Goal: Transaction & Acquisition: Book appointment/travel/reservation

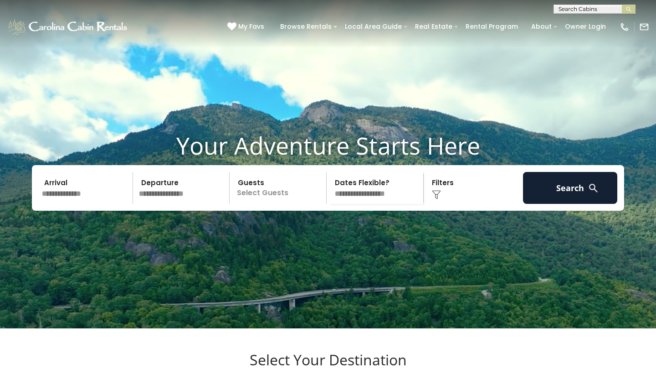
click at [48, 204] on input "text" at bounding box center [86, 188] width 94 height 32
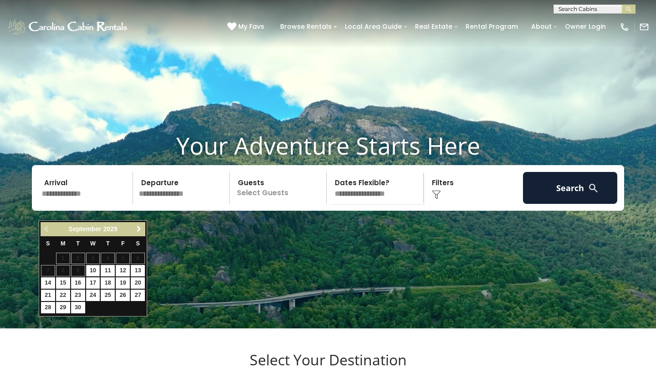
click at [140, 230] on span "Next" at bounding box center [138, 228] width 7 height 7
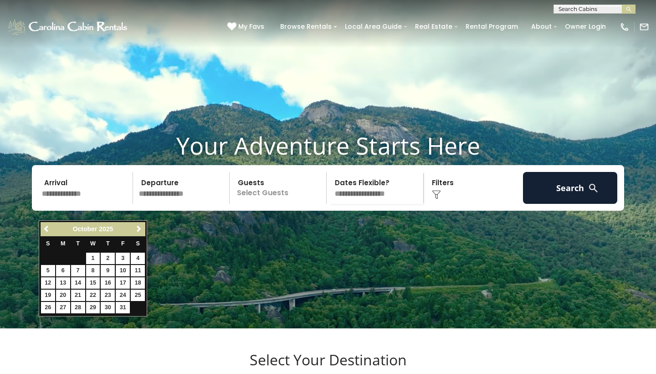
click at [125, 267] on link "10" at bounding box center [123, 270] width 14 height 11
type input "********"
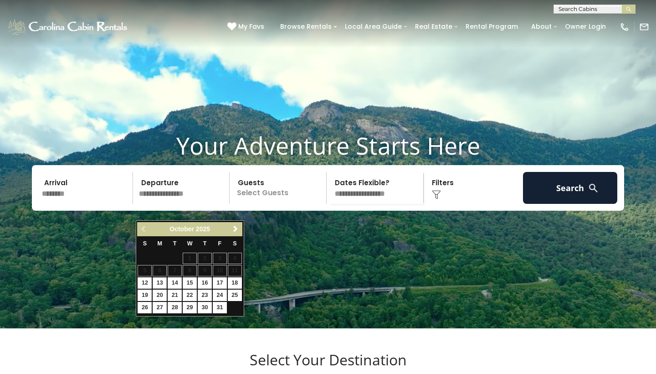
click at [160, 280] on link "13" at bounding box center [160, 282] width 14 height 11
type input "********"
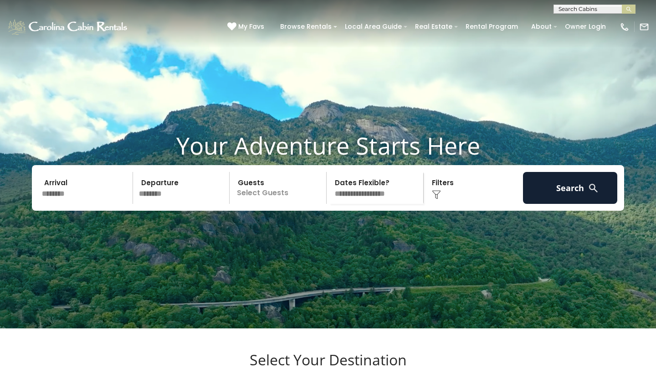
click at [273, 204] on p "Select Guests" at bounding box center [279, 188] width 94 height 32
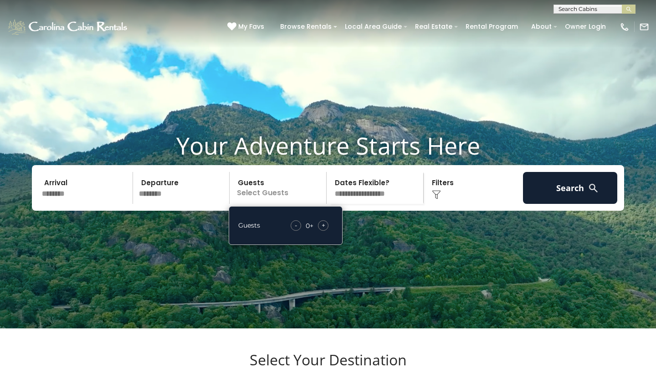
click at [324, 230] on span "+" at bounding box center [324, 225] width 4 height 9
click at [437, 199] on img at bounding box center [436, 194] width 9 height 9
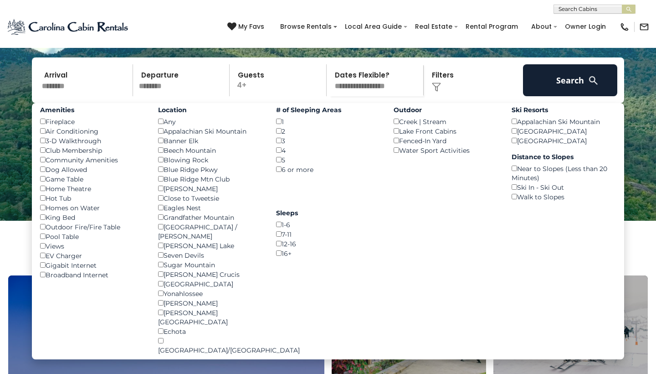
scroll to position [109, 0]
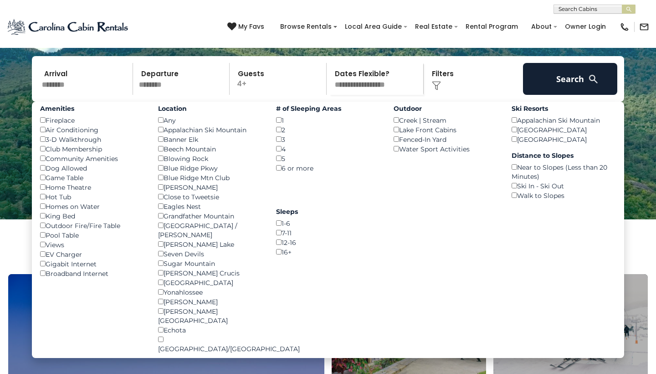
click at [283, 144] on div "3 ()" at bounding box center [328, 139] width 104 height 10
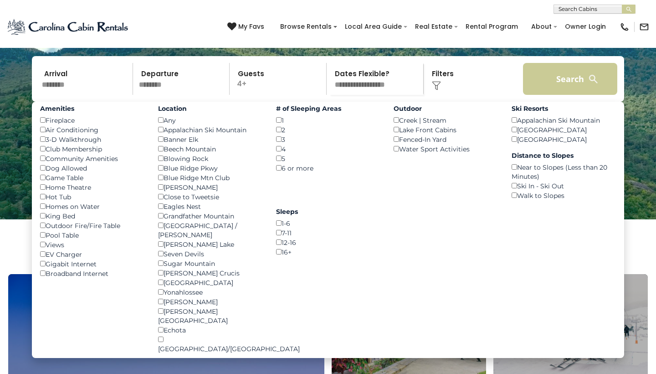
click at [566, 95] on button "Search" at bounding box center [570, 79] width 94 height 32
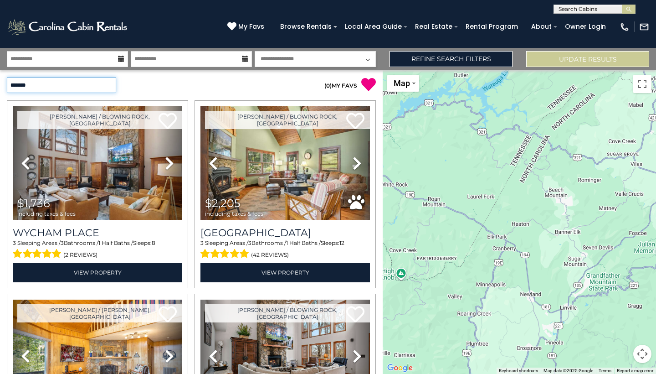
select select "*********"
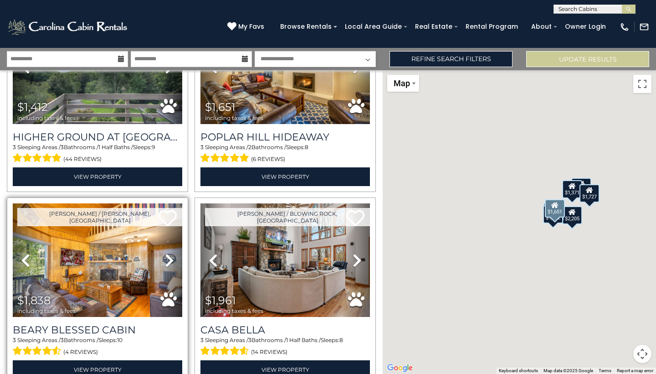
scroll to position [289, 0]
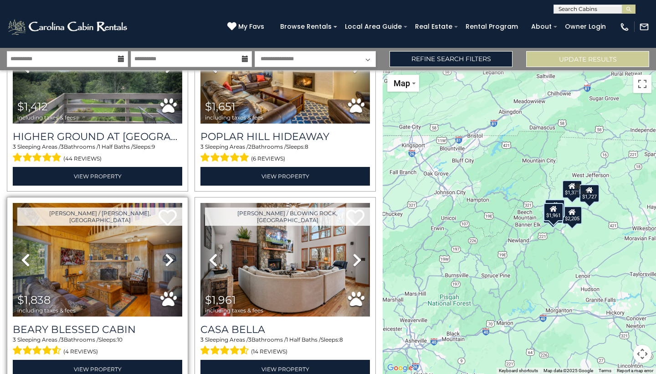
click at [172, 255] on icon at bounding box center [169, 259] width 9 height 15
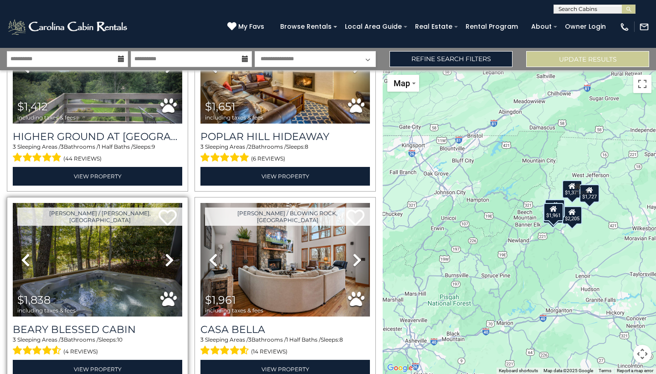
click at [172, 255] on icon at bounding box center [169, 259] width 9 height 15
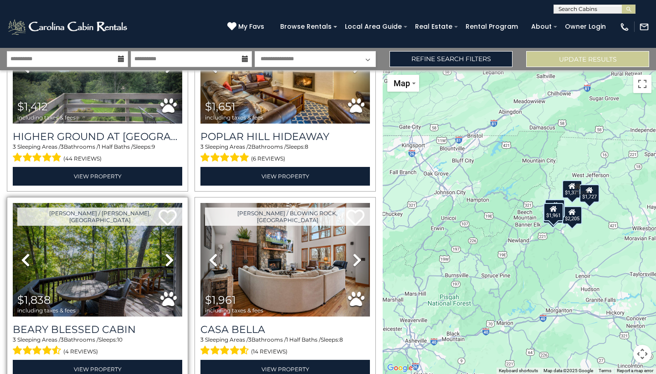
click at [172, 255] on icon at bounding box center [169, 259] width 9 height 15
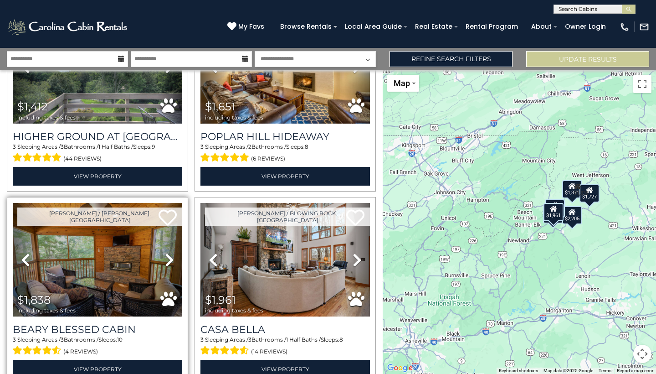
click at [172, 255] on icon at bounding box center [169, 259] width 9 height 15
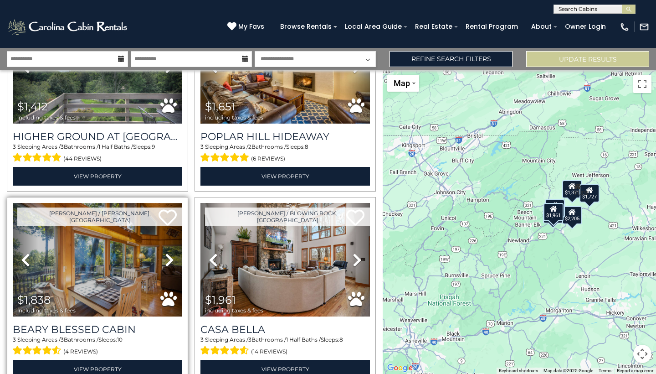
click at [172, 255] on icon at bounding box center [169, 259] width 9 height 15
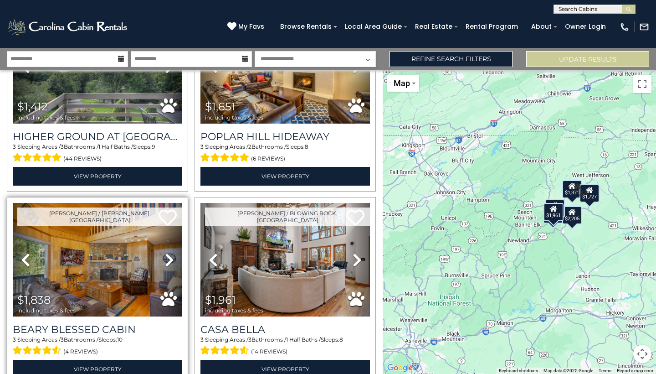
click at [172, 255] on icon at bounding box center [169, 259] width 9 height 15
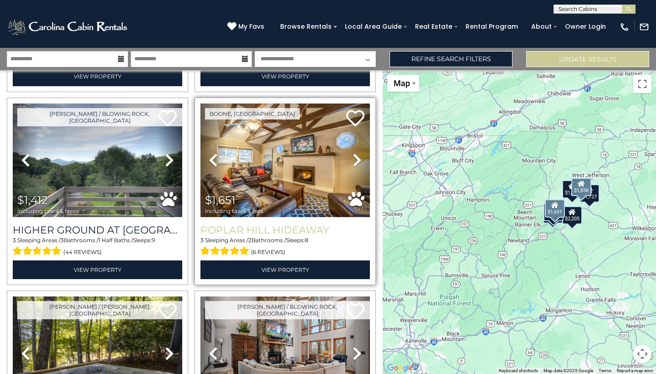
scroll to position [191, 0]
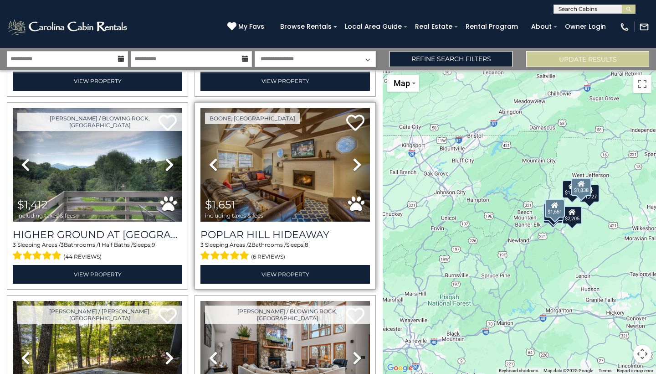
click at [358, 164] on icon at bounding box center [357, 164] width 9 height 15
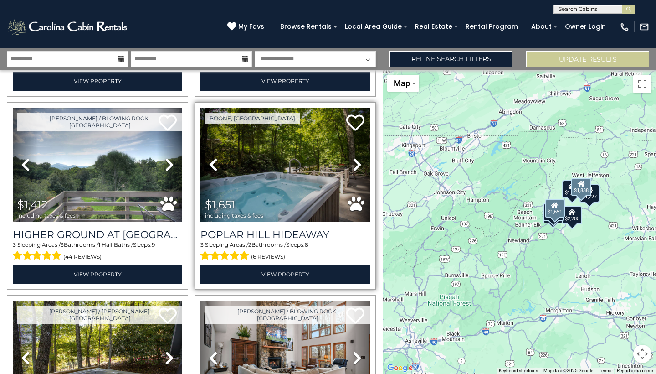
click at [358, 164] on icon at bounding box center [357, 164] width 9 height 15
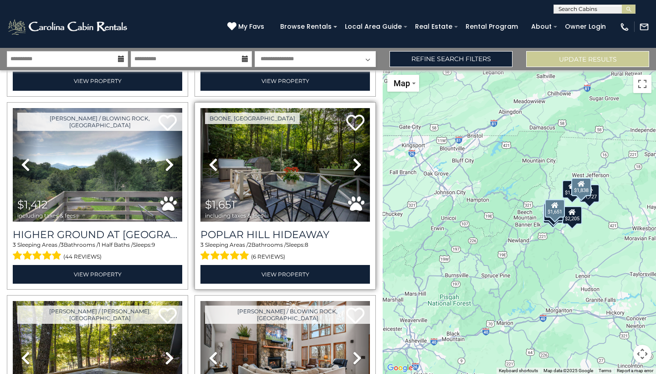
click at [358, 164] on icon at bounding box center [357, 164] width 9 height 15
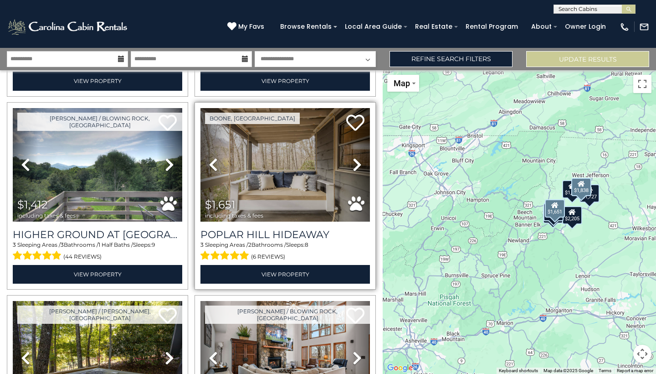
click at [358, 164] on icon at bounding box center [357, 164] width 9 height 15
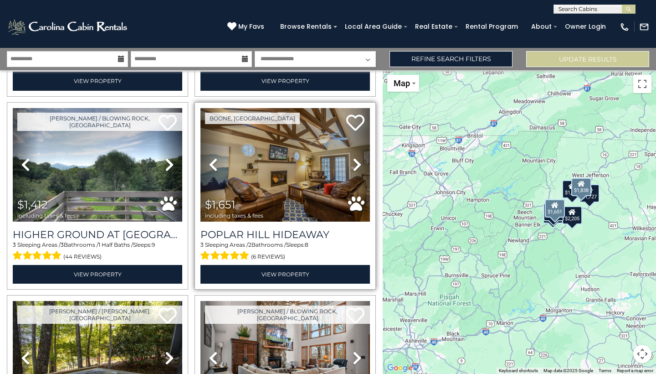
click at [358, 164] on icon at bounding box center [357, 164] width 9 height 15
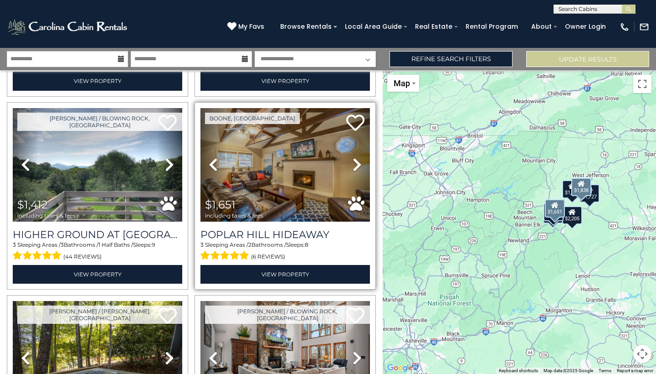
click at [358, 164] on icon at bounding box center [357, 164] width 9 height 15
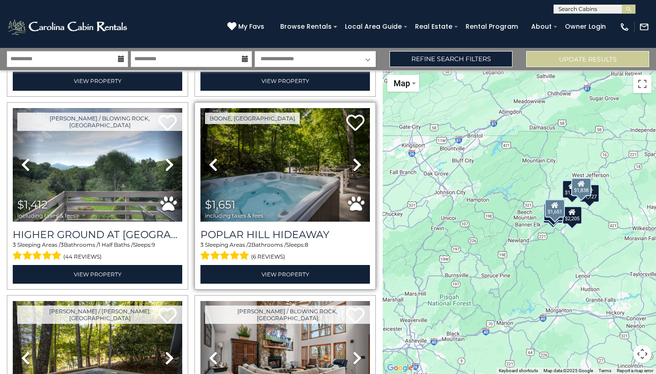
click at [358, 164] on icon at bounding box center [357, 164] width 9 height 15
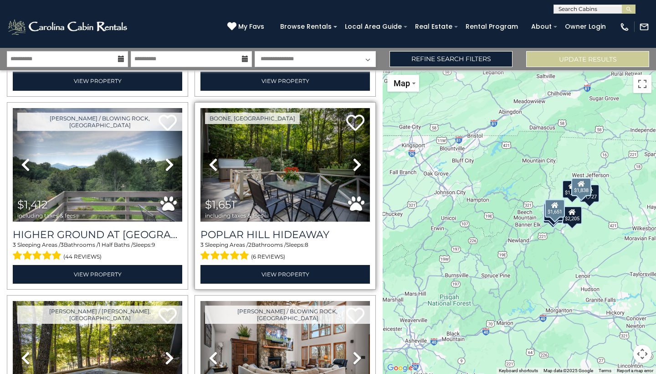
click at [358, 164] on icon at bounding box center [357, 164] width 9 height 15
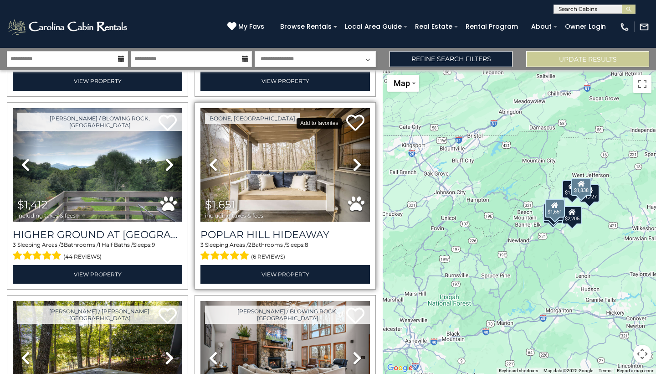
click at [354, 123] on icon at bounding box center [355, 122] width 18 height 18
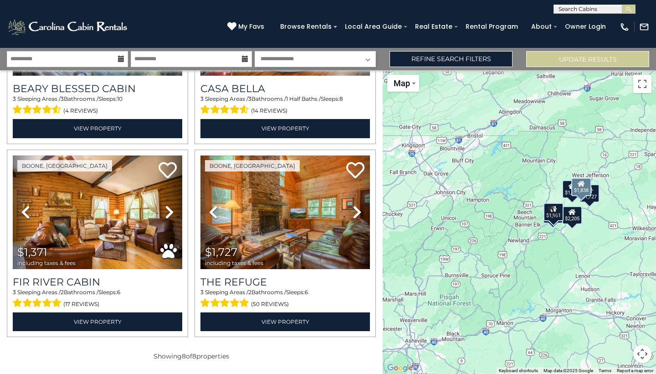
scroll to position [529, 0]
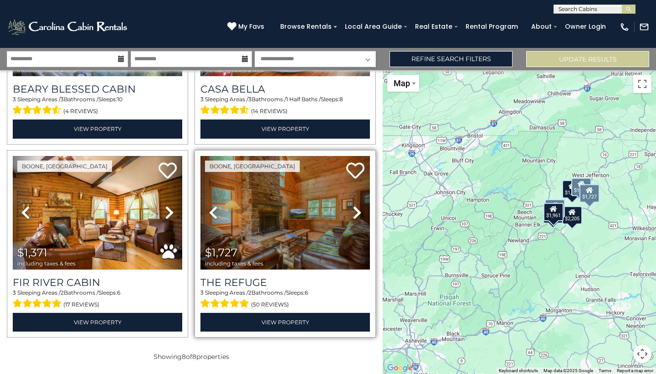
click at [353, 211] on icon at bounding box center [357, 212] width 9 height 15
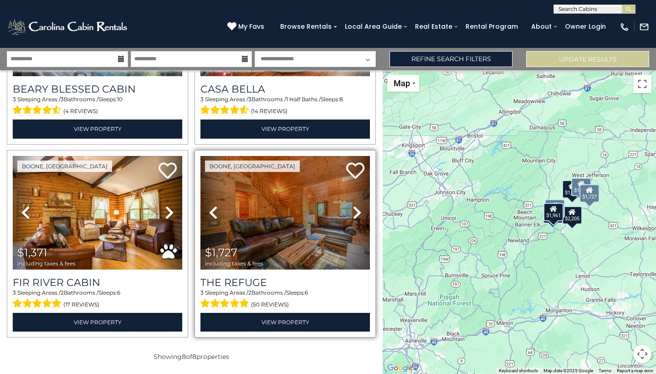
click at [353, 211] on icon at bounding box center [357, 212] width 9 height 15
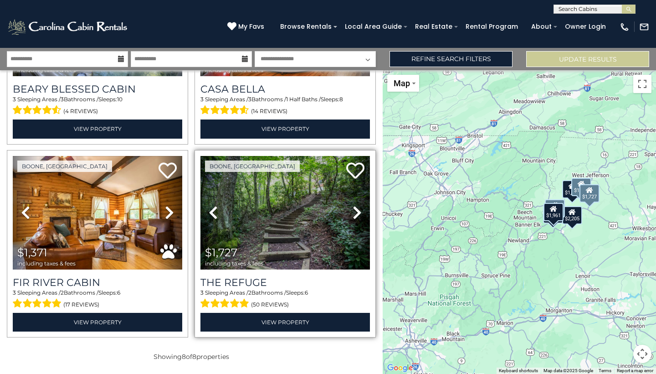
click at [353, 211] on icon at bounding box center [357, 212] width 9 height 15
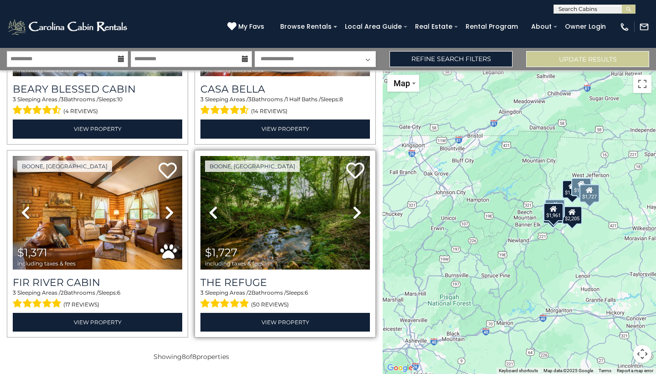
click at [353, 211] on icon at bounding box center [357, 212] width 9 height 15
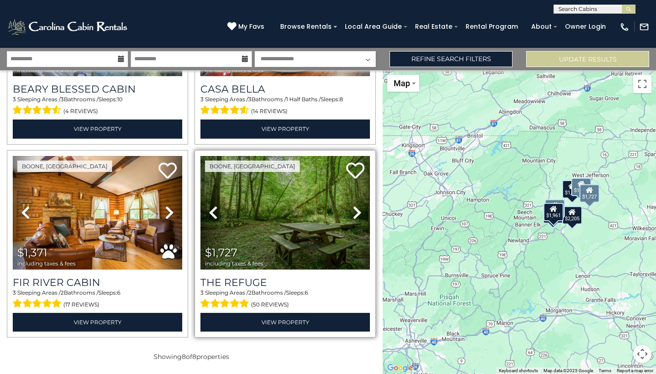
click at [353, 211] on icon at bounding box center [357, 212] width 9 height 15
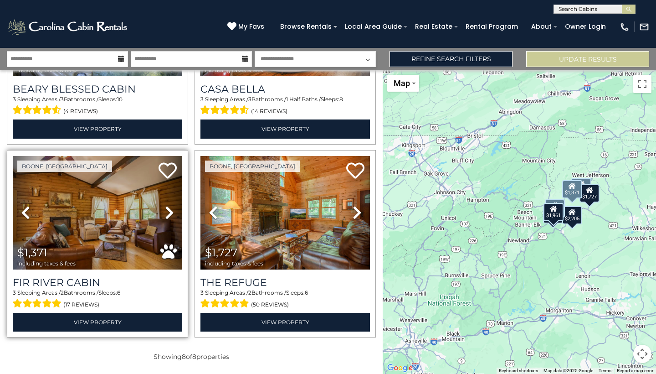
click at [166, 213] on icon at bounding box center [169, 212] width 9 height 15
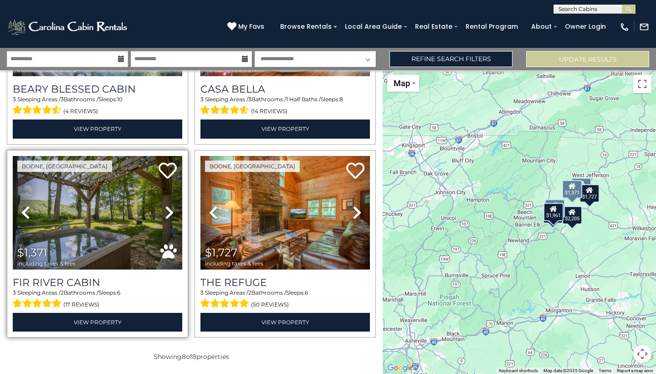
click at [166, 213] on icon at bounding box center [169, 212] width 9 height 15
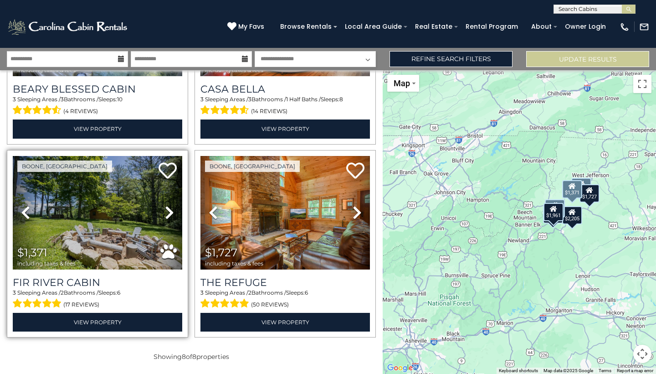
click at [166, 213] on icon at bounding box center [169, 212] width 9 height 15
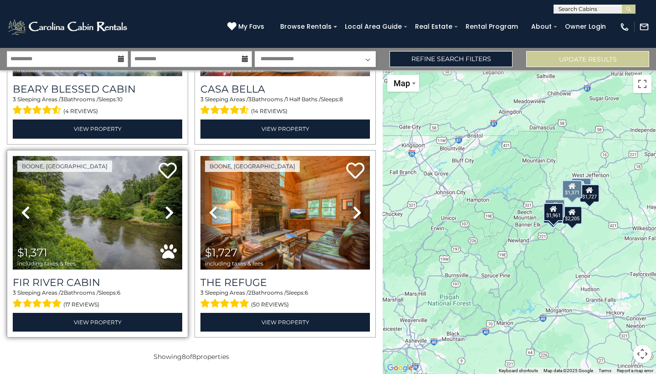
click at [166, 213] on icon at bounding box center [169, 212] width 9 height 15
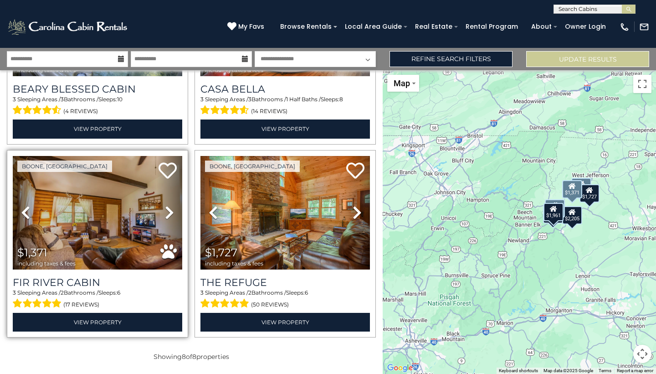
click at [166, 213] on icon at bounding box center [169, 212] width 9 height 15
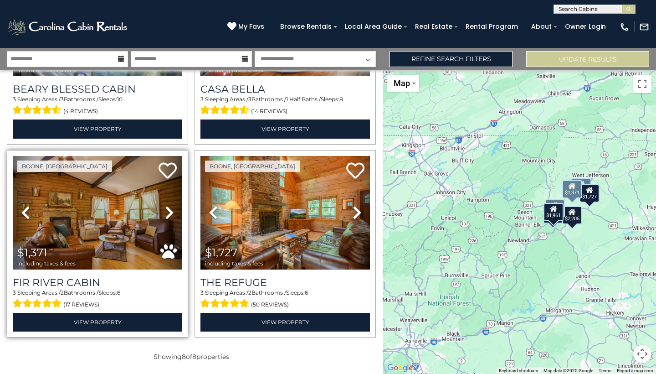
click at [166, 213] on icon at bounding box center [169, 212] width 9 height 15
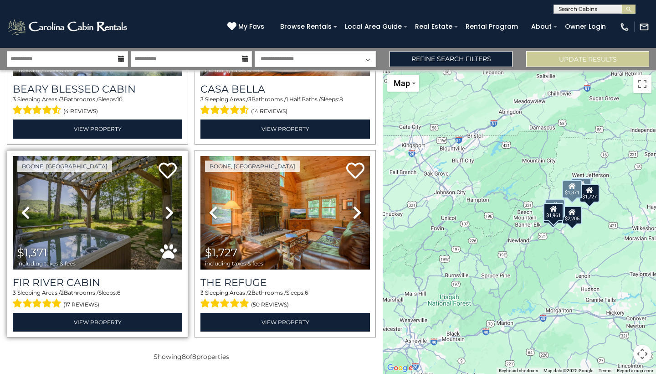
click at [118, 218] on img at bounding box center [98, 212] width 170 height 113
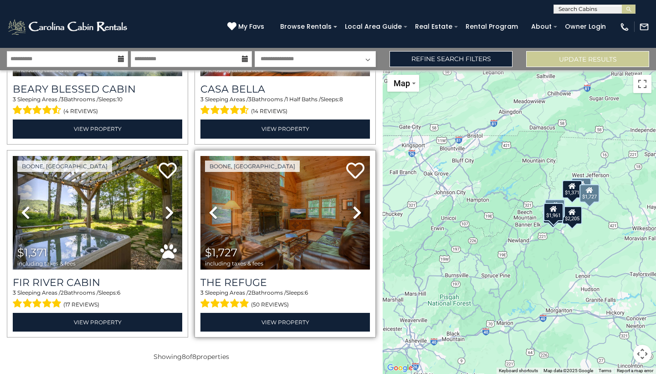
click at [312, 211] on img at bounding box center [285, 212] width 170 height 113
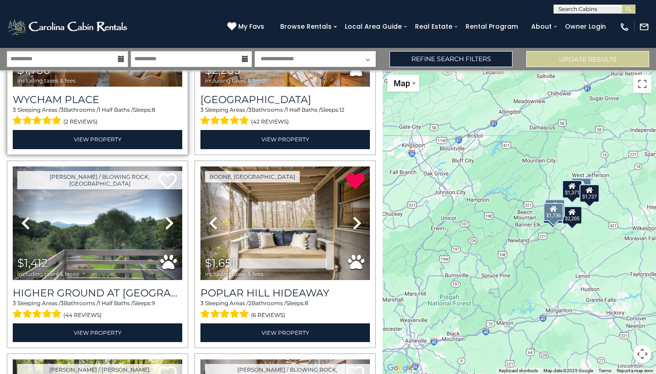
scroll to position [147, 0]
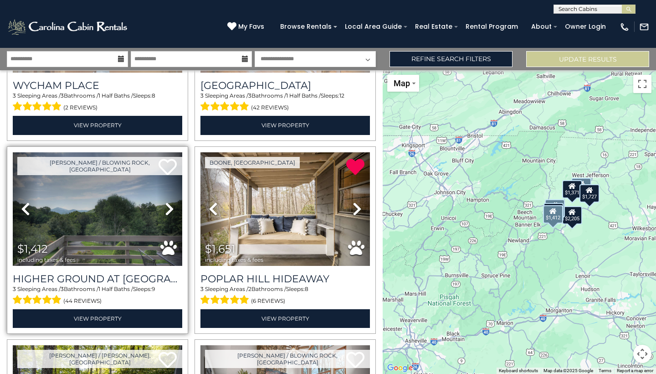
click at [116, 202] on img at bounding box center [98, 208] width 170 height 113
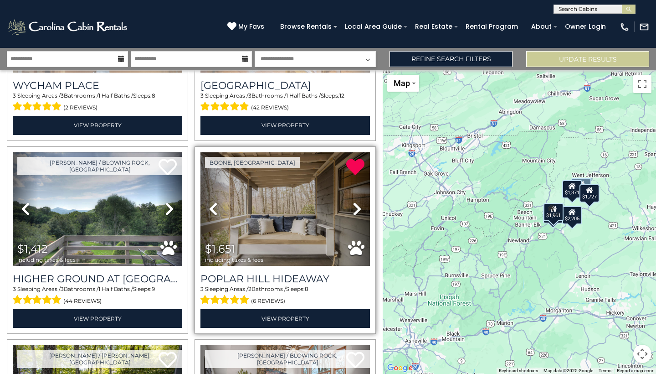
click at [308, 193] on img at bounding box center [285, 208] width 170 height 113
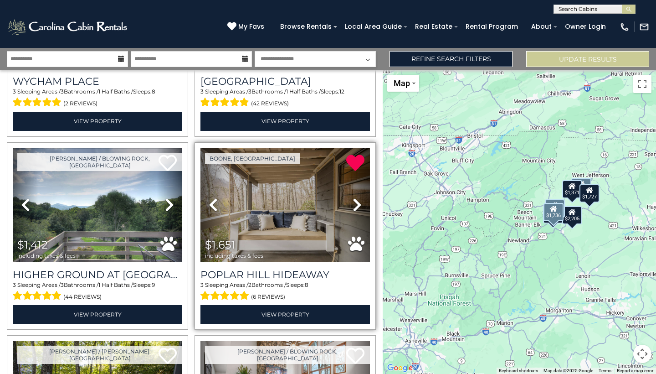
scroll to position [157, 0]
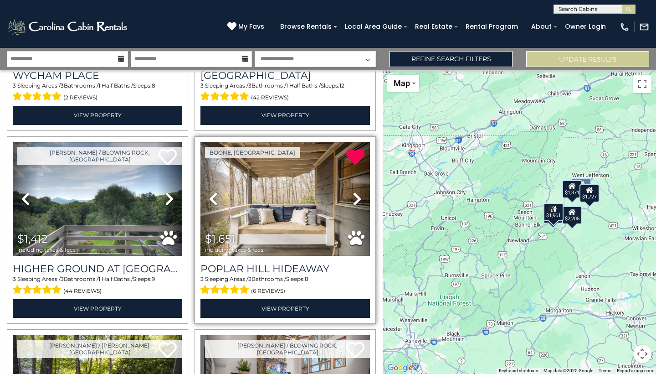
click at [241, 231] on span "$1,651 including taxes & fees" at bounding box center [236, 243] width 72 height 26
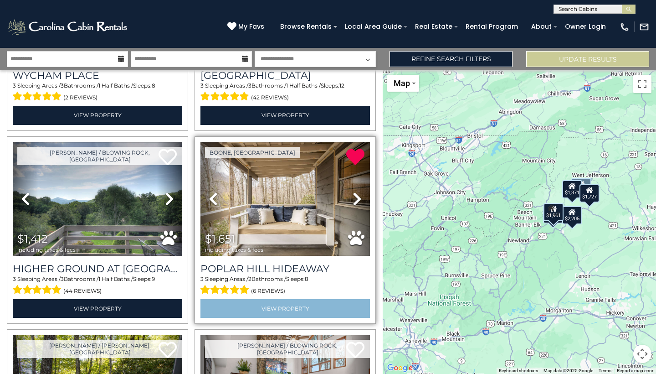
click at [284, 309] on link "View Property" at bounding box center [285, 308] width 170 height 19
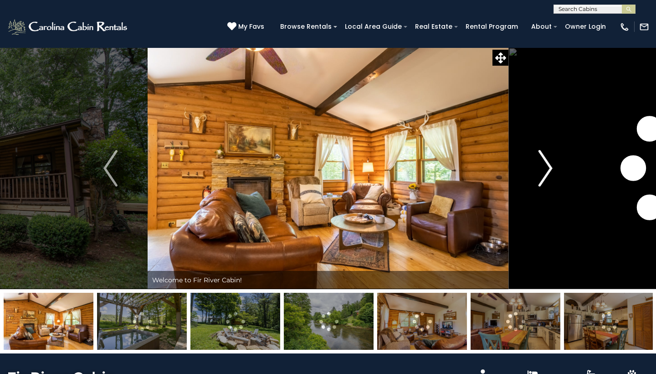
click at [552, 172] on img "Next" at bounding box center [546, 168] width 14 height 36
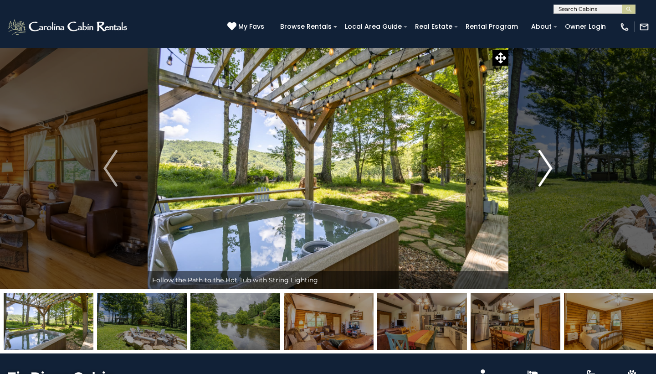
click at [552, 172] on img "Next" at bounding box center [546, 168] width 14 height 36
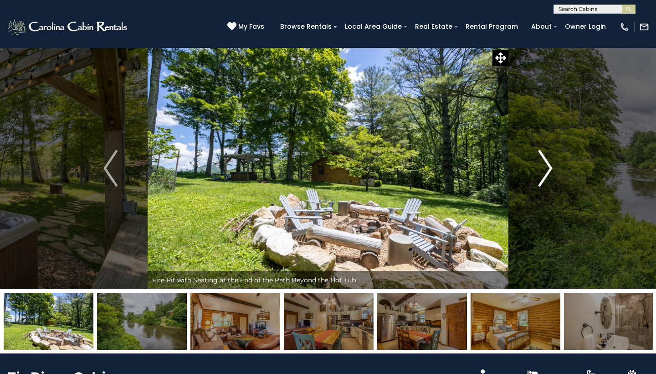
click at [552, 172] on img "Next" at bounding box center [546, 168] width 14 height 36
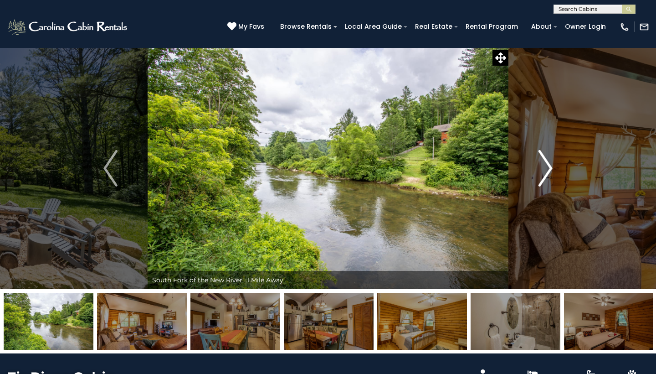
click at [552, 172] on img "Next" at bounding box center [546, 168] width 14 height 36
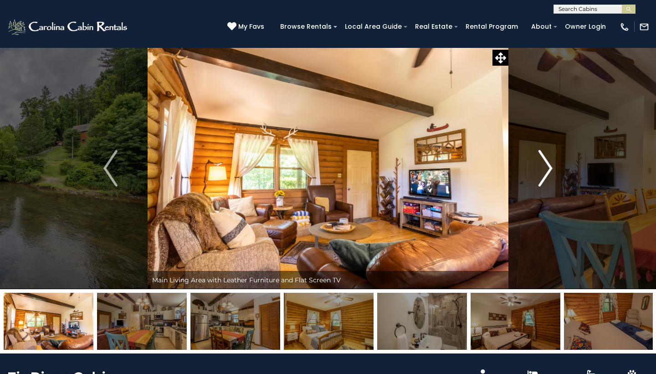
click at [552, 172] on img "Next" at bounding box center [546, 168] width 14 height 36
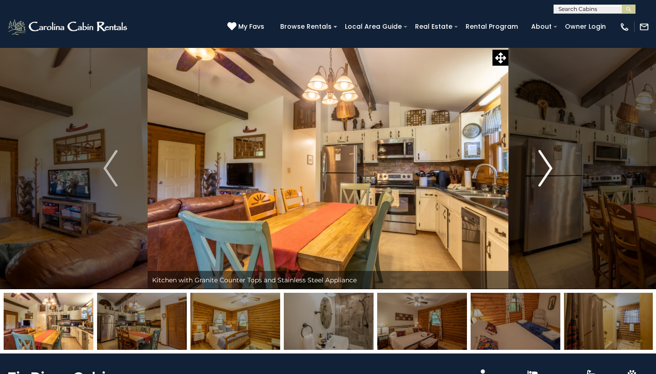
click at [552, 172] on img "Next" at bounding box center [546, 168] width 14 height 36
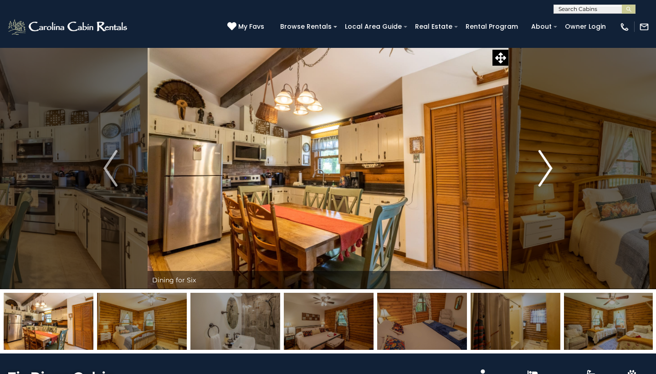
click at [552, 172] on img "Next" at bounding box center [546, 168] width 14 height 36
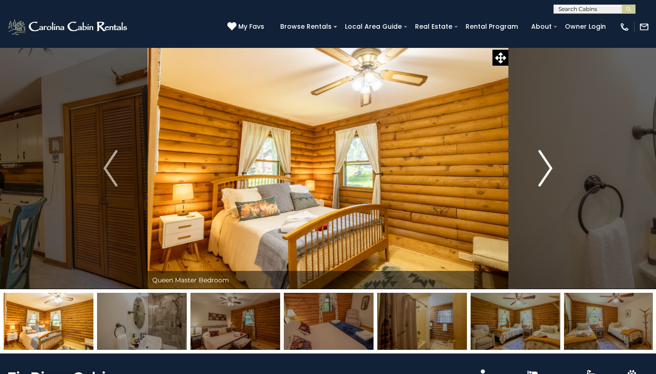
click at [552, 172] on img "Next" at bounding box center [546, 168] width 14 height 36
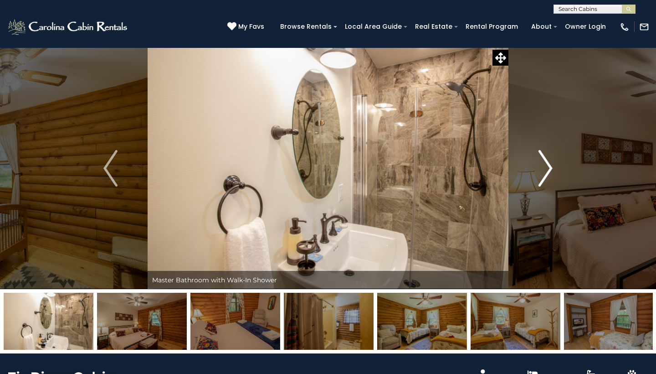
click at [552, 172] on img "Next" at bounding box center [546, 168] width 14 height 36
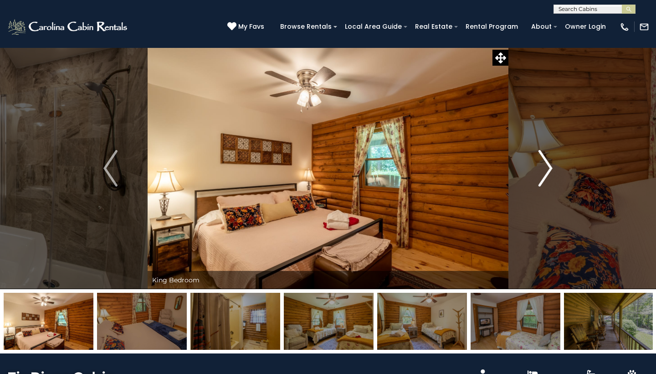
click at [552, 172] on img "Next" at bounding box center [546, 168] width 14 height 36
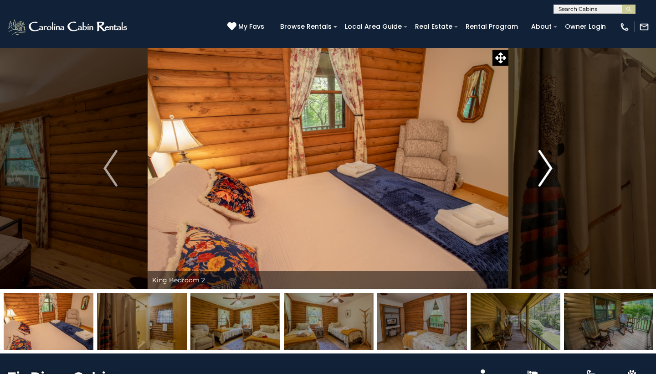
click at [552, 172] on img "Next" at bounding box center [546, 168] width 14 height 36
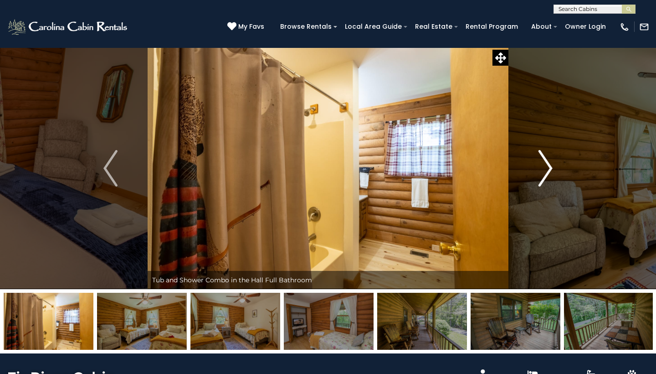
click at [552, 172] on img "Next" at bounding box center [546, 168] width 14 height 36
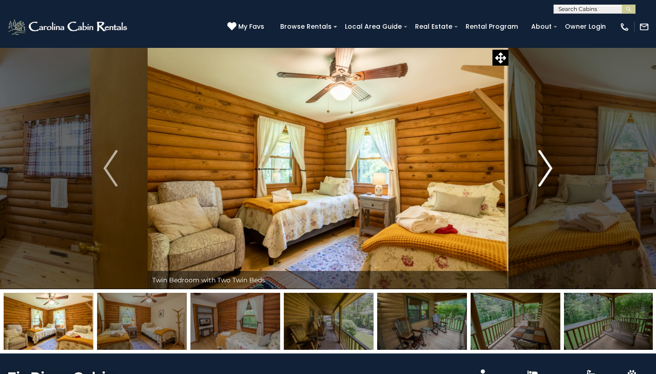
click at [552, 172] on img "Next" at bounding box center [546, 168] width 14 height 36
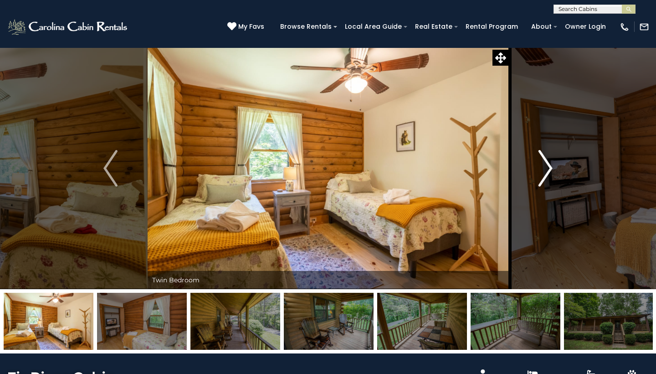
click at [552, 172] on img "Next" at bounding box center [546, 168] width 14 height 36
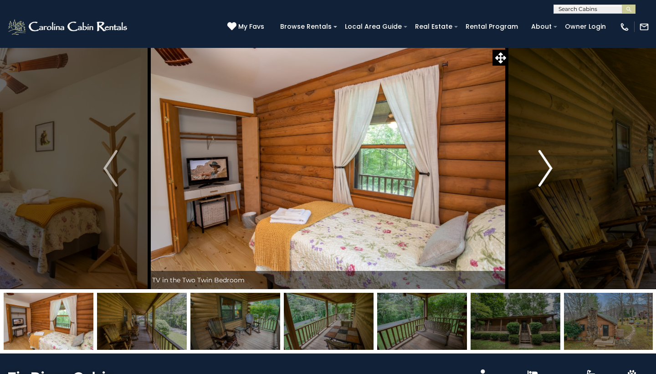
click at [552, 172] on img "Next" at bounding box center [546, 168] width 14 height 36
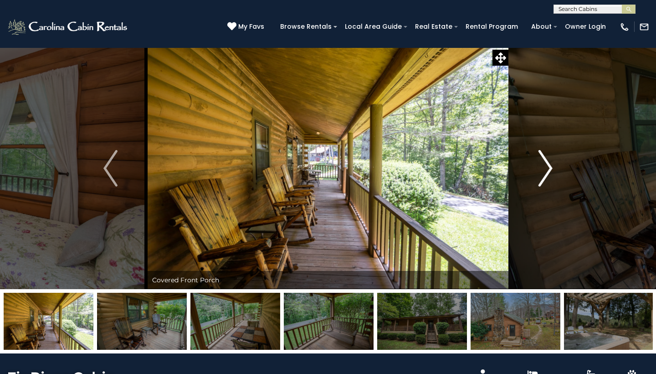
click at [552, 172] on img "Next" at bounding box center [546, 168] width 14 height 36
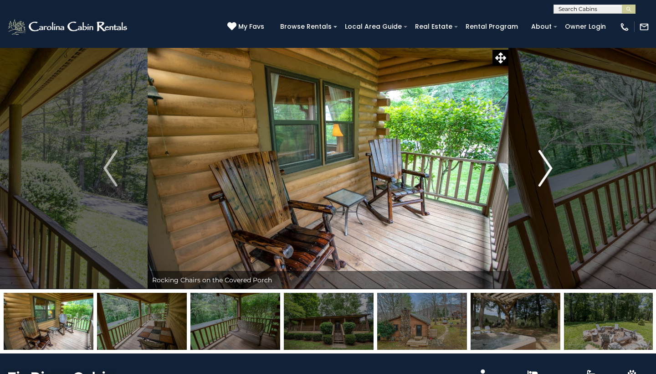
click at [552, 172] on img "Next" at bounding box center [546, 168] width 14 height 36
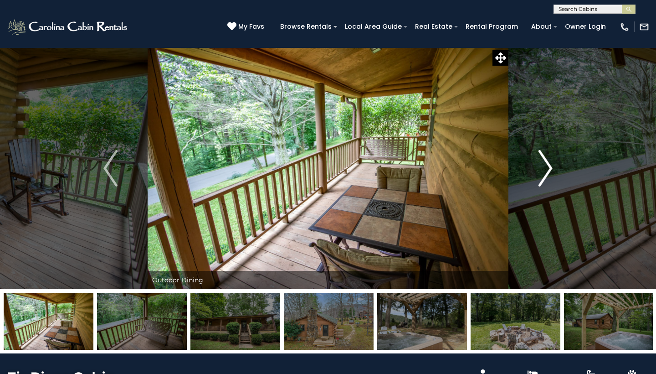
click at [552, 172] on img "Next" at bounding box center [546, 168] width 14 height 36
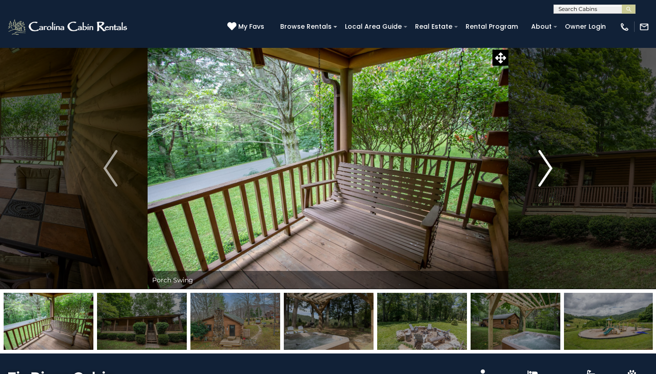
click at [552, 172] on img "Next" at bounding box center [546, 168] width 14 height 36
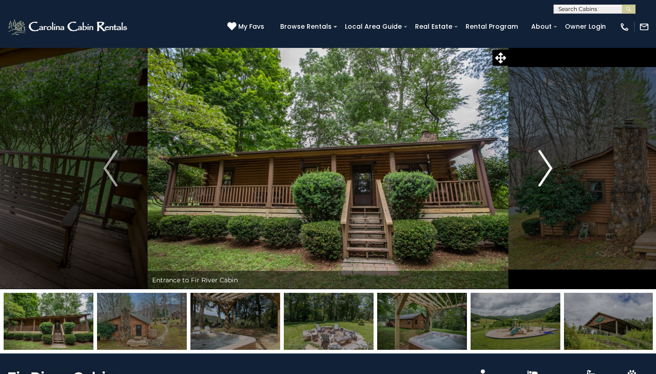
click at [552, 172] on img "Next" at bounding box center [546, 168] width 14 height 36
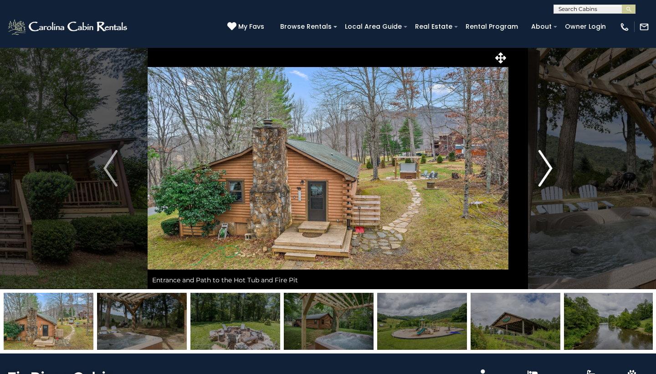
click at [552, 172] on img "Next" at bounding box center [546, 168] width 14 height 36
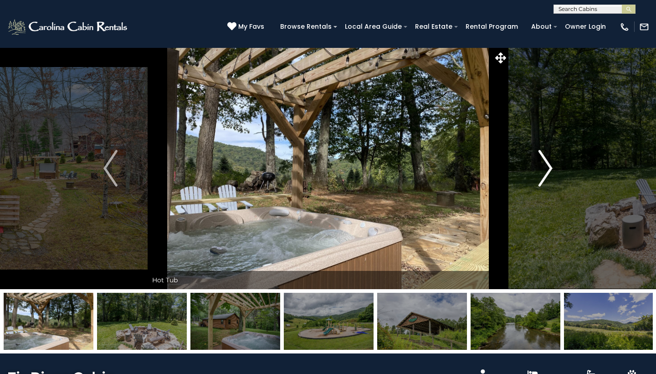
click at [552, 172] on img "Next" at bounding box center [546, 168] width 14 height 36
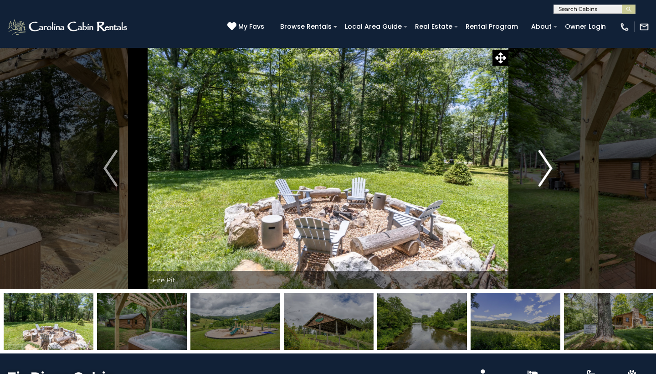
click at [552, 172] on img "Next" at bounding box center [546, 168] width 14 height 36
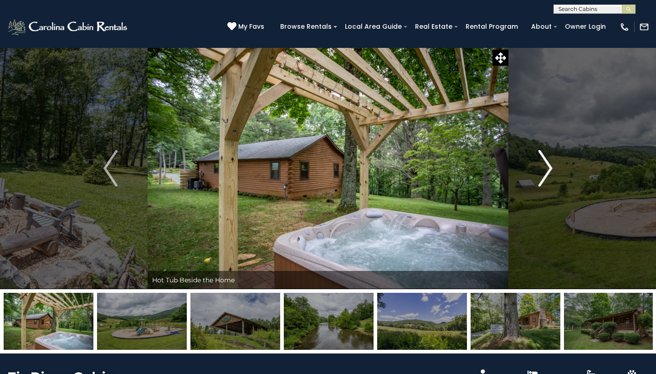
click at [552, 172] on img "Next" at bounding box center [546, 168] width 14 height 36
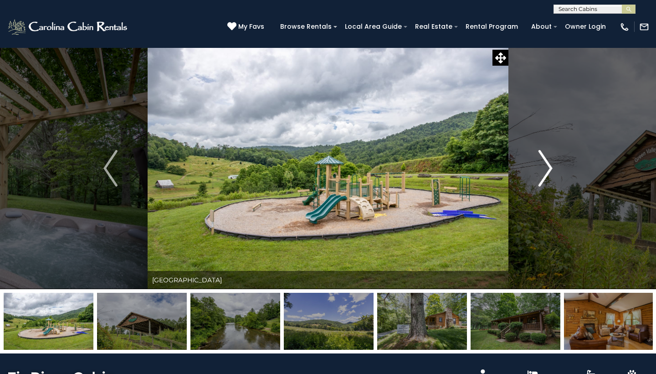
click at [552, 172] on img "Next" at bounding box center [546, 168] width 14 height 36
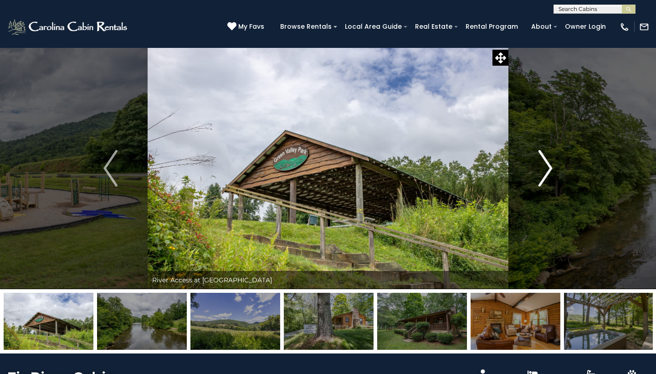
click at [552, 172] on img "Next" at bounding box center [546, 168] width 14 height 36
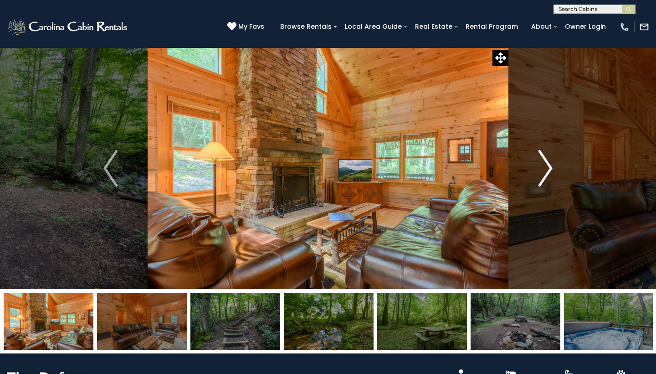
click at [547, 170] on img "Next" at bounding box center [546, 168] width 14 height 36
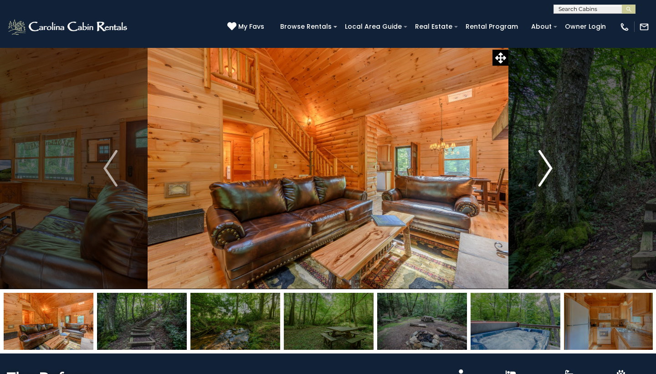
click at [547, 170] on img "Next" at bounding box center [546, 168] width 14 height 36
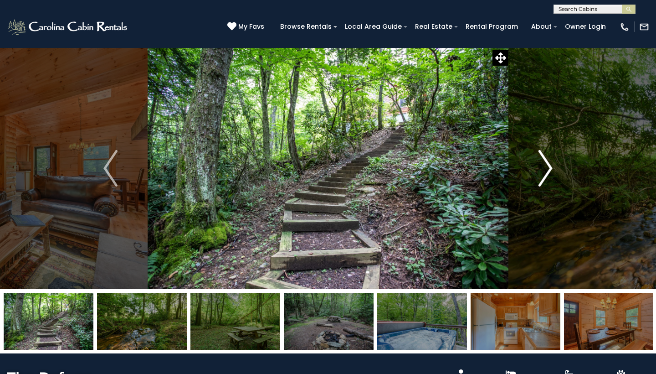
click at [547, 170] on img "Next" at bounding box center [546, 168] width 14 height 36
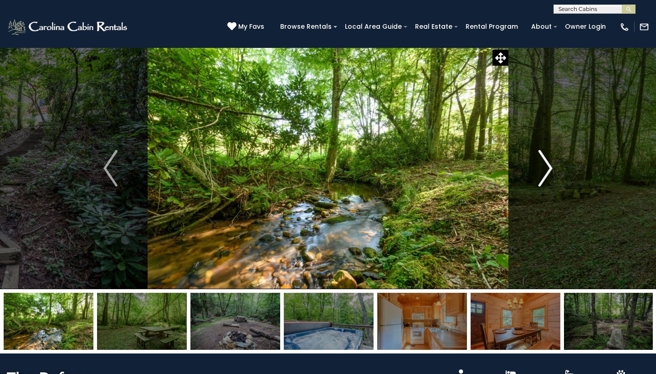
click at [547, 170] on img "Next" at bounding box center [546, 168] width 14 height 36
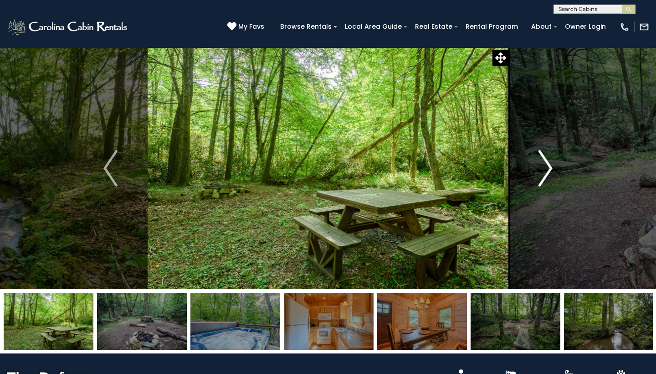
click at [547, 170] on img "Next" at bounding box center [546, 168] width 14 height 36
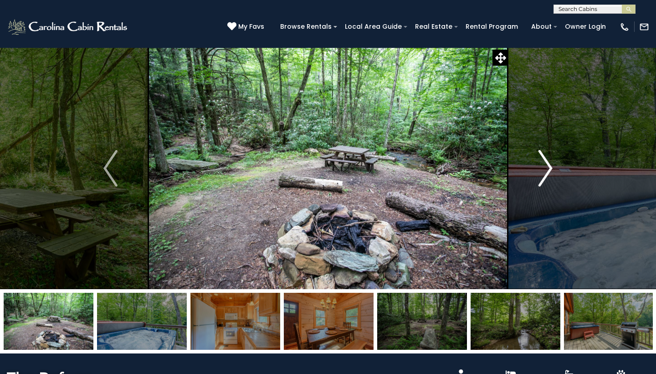
click at [547, 170] on img "Next" at bounding box center [546, 168] width 14 height 36
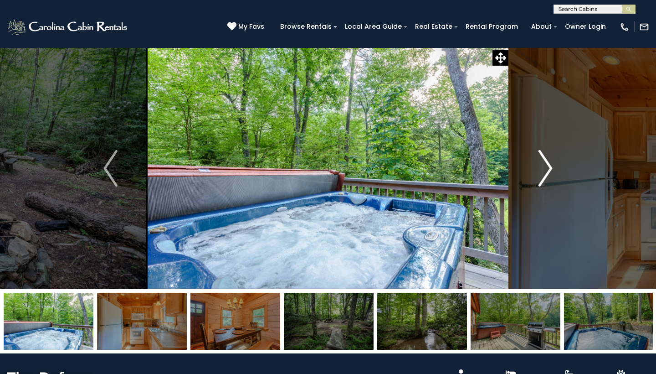
click at [547, 170] on img "Next" at bounding box center [546, 168] width 14 height 36
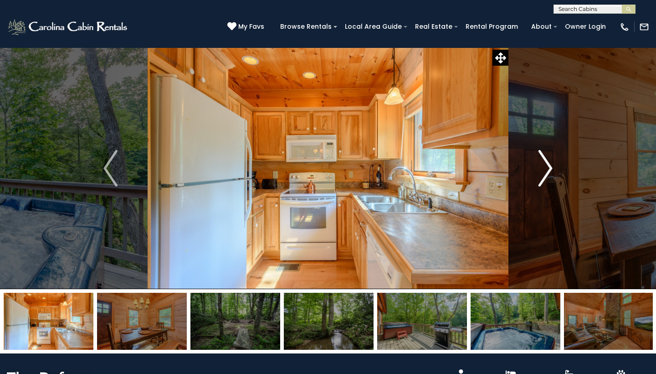
click at [547, 170] on img "Next" at bounding box center [546, 168] width 14 height 36
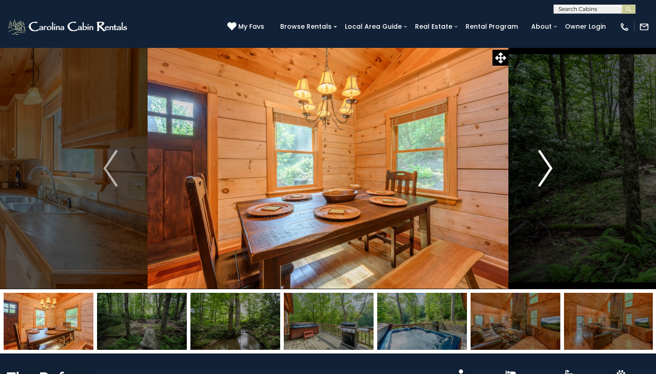
click at [547, 170] on img "Next" at bounding box center [546, 168] width 14 height 36
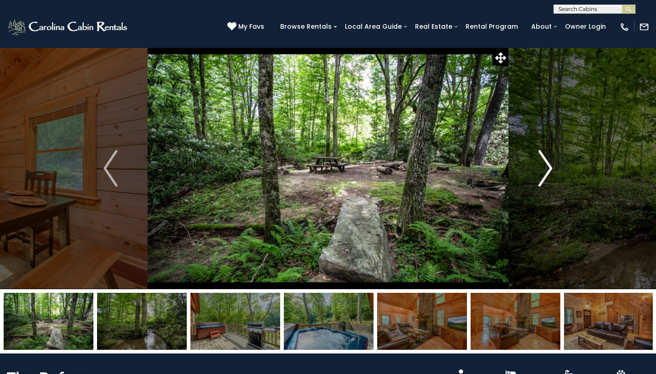
click at [547, 170] on img "Next" at bounding box center [546, 168] width 14 height 36
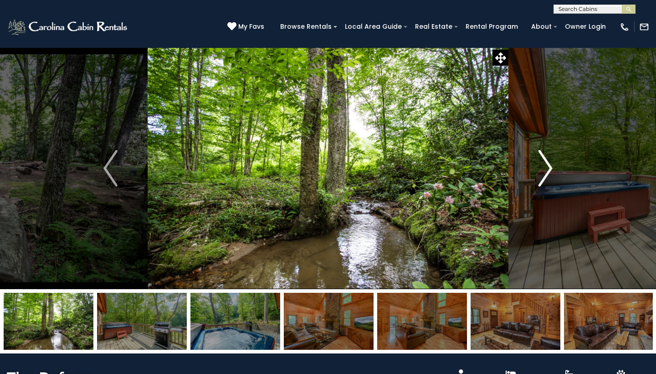
click at [547, 170] on img "Next" at bounding box center [546, 168] width 14 height 36
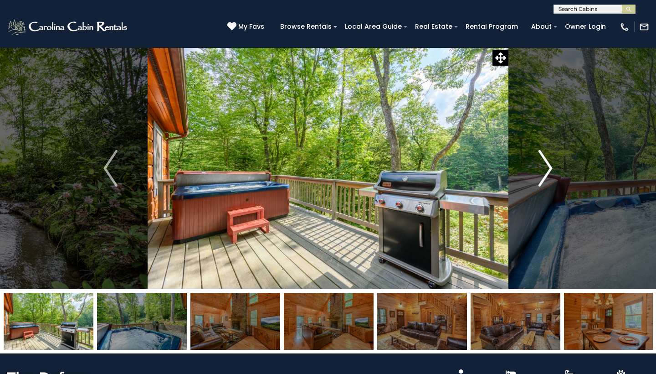
click at [547, 170] on img "Next" at bounding box center [546, 168] width 14 height 36
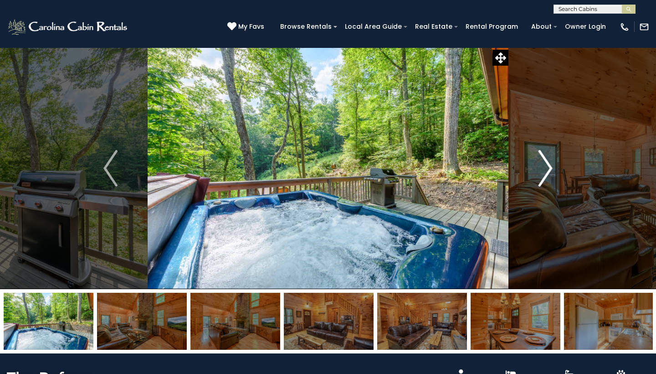
click at [547, 170] on img "Next" at bounding box center [546, 168] width 14 height 36
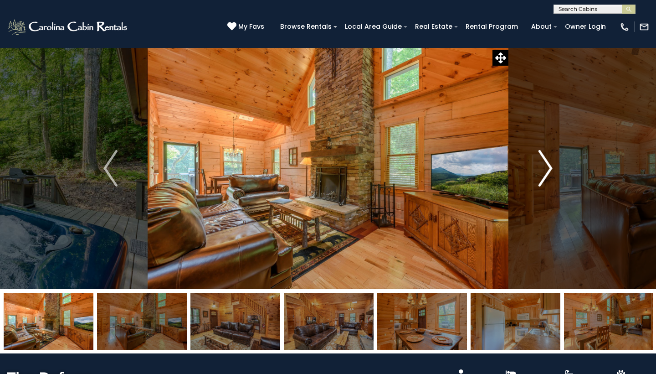
click at [547, 170] on img "Next" at bounding box center [546, 168] width 14 height 36
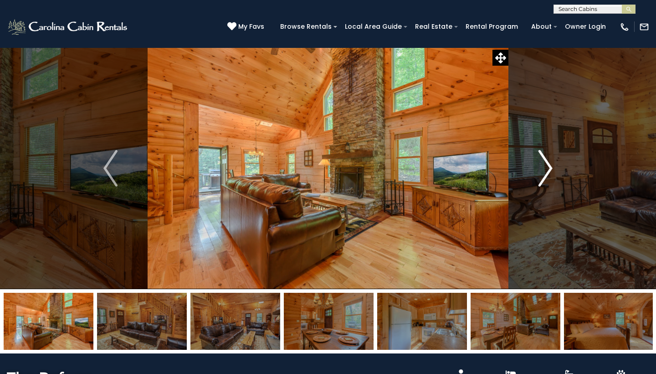
click at [547, 170] on img "Next" at bounding box center [546, 168] width 14 height 36
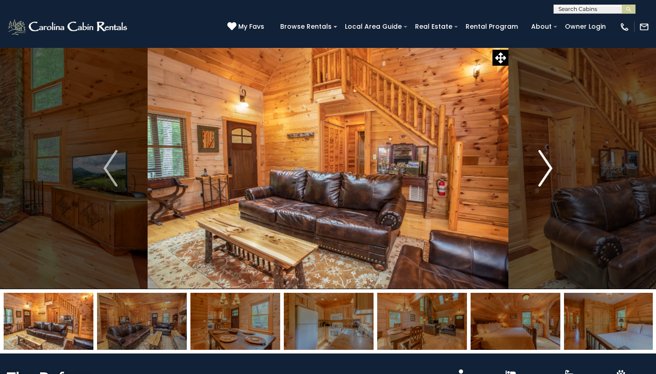
click at [547, 170] on img "Next" at bounding box center [546, 168] width 14 height 36
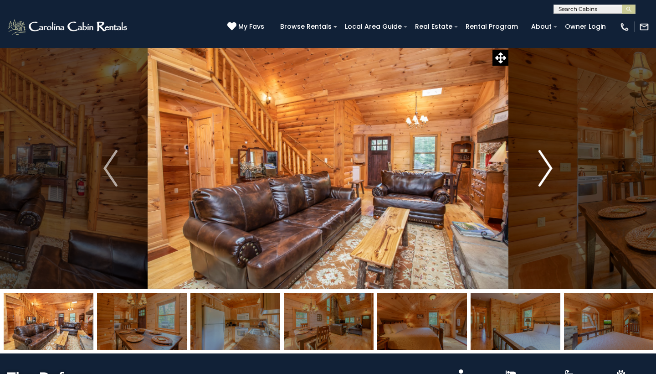
click at [547, 170] on img "Next" at bounding box center [546, 168] width 14 height 36
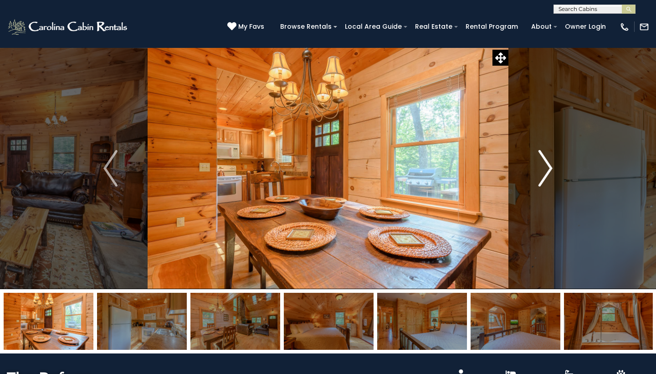
click at [547, 170] on img "Next" at bounding box center [546, 168] width 14 height 36
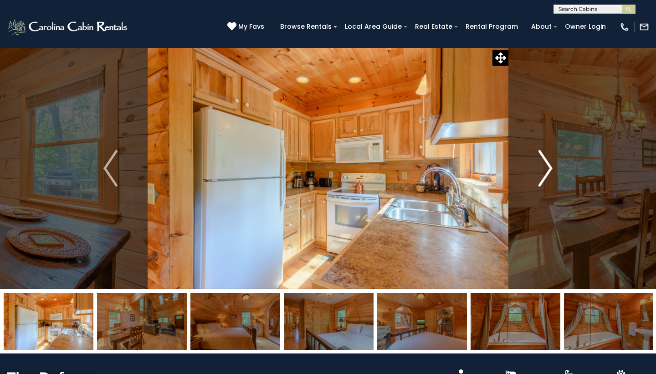
click at [547, 170] on img "Next" at bounding box center [546, 168] width 14 height 36
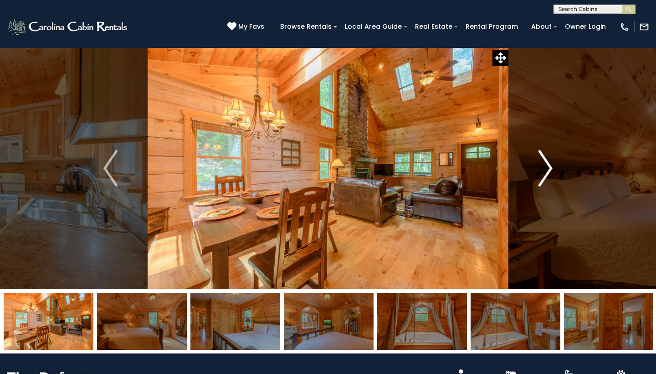
click at [547, 170] on img "Next" at bounding box center [546, 168] width 14 height 36
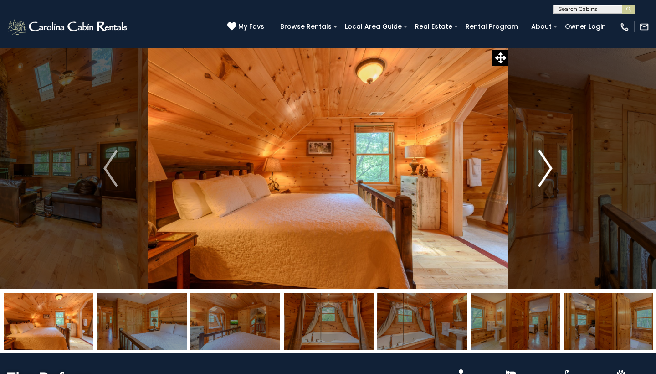
click at [547, 170] on img "Next" at bounding box center [546, 168] width 14 height 36
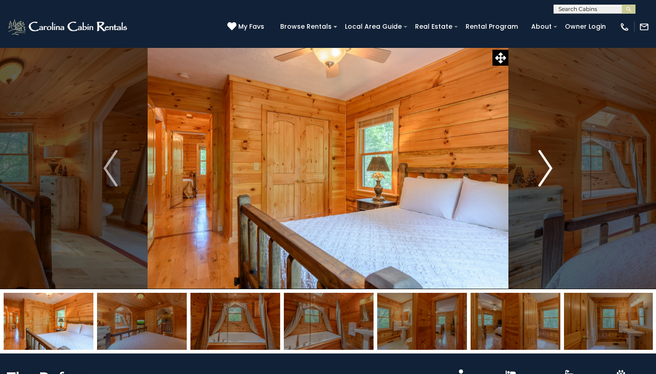
click at [547, 170] on img "Next" at bounding box center [546, 168] width 14 height 36
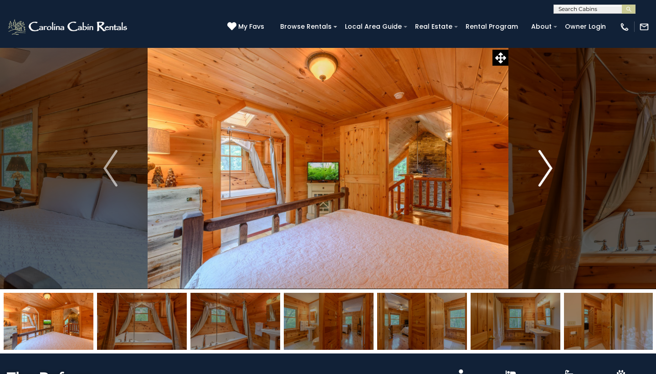
click at [547, 170] on img "Next" at bounding box center [546, 168] width 14 height 36
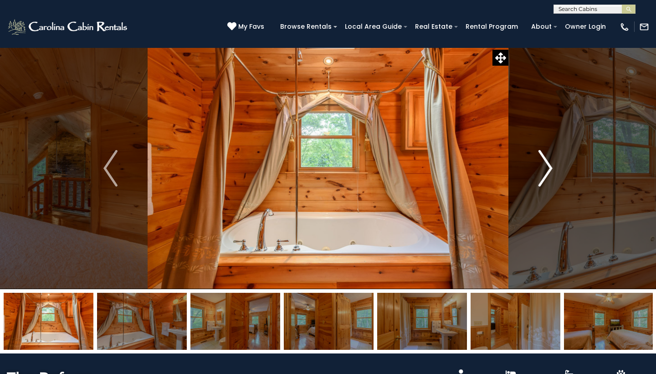
click at [547, 170] on img "Next" at bounding box center [546, 168] width 14 height 36
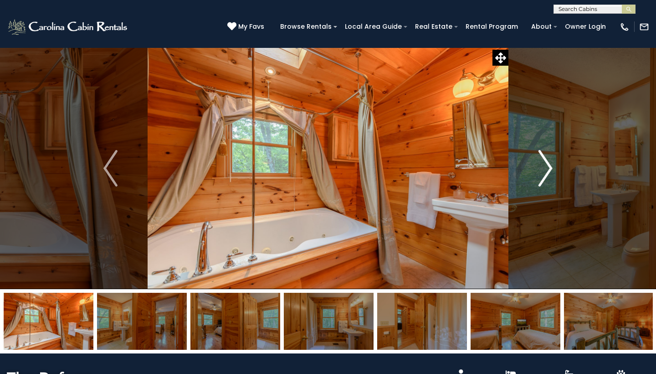
click at [547, 170] on img "Next" at bounding box center [546, 168] width 14 height 36
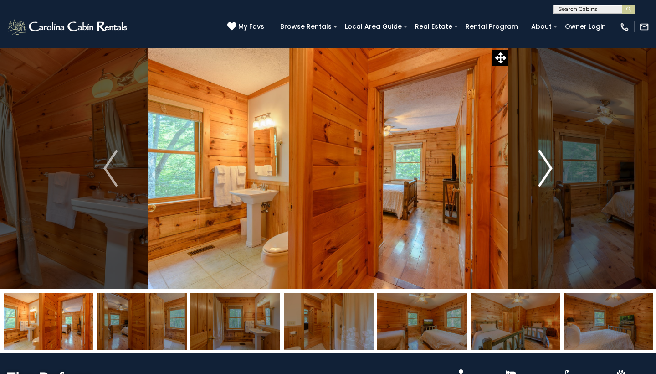
click at [547, 170] on img "Next" at bounding box center [546, 168] width 14 height 36
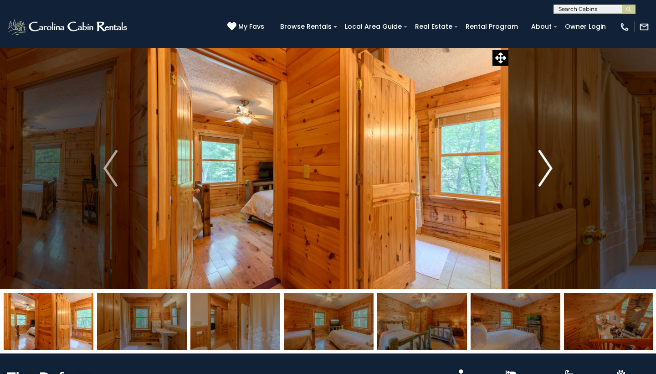
click at [547, 170] on img "Next" at bounding box center [546, 168] width 14 height 36
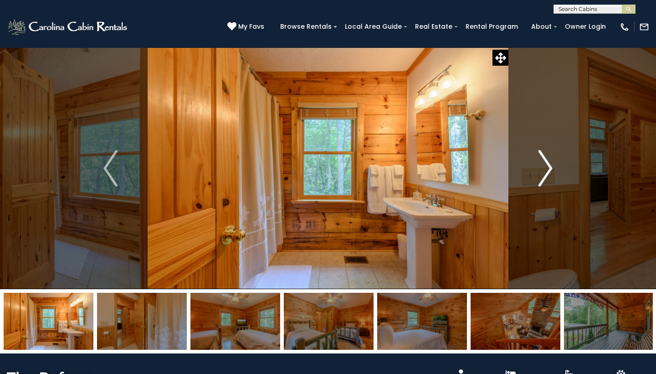
click at [547, 170] on img "Next" at bounding box center [546, 168] width 14 height 36
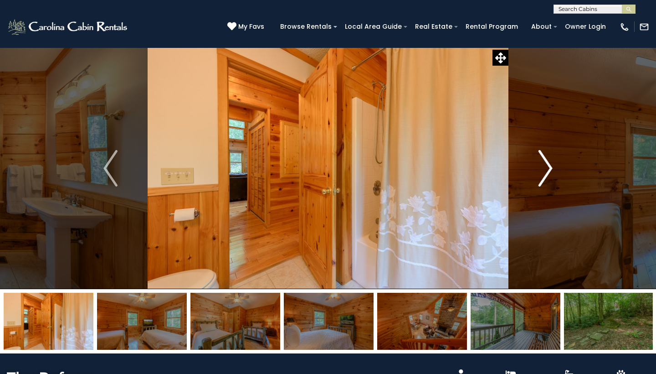
click at [547, 170] on img "Next" at bounding box center [546, 168] width 14 height 36
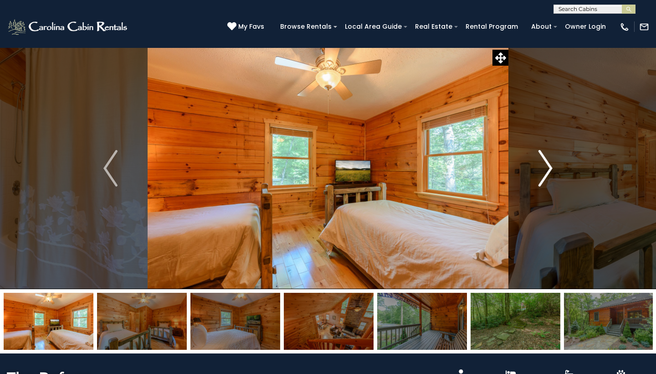
click at [547, 170] on img "Next" at bounding box center [546, 168] width 14 height 36
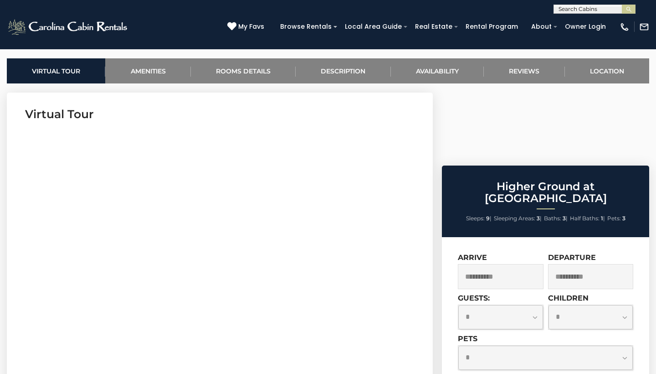
scroll to position [350, 0]
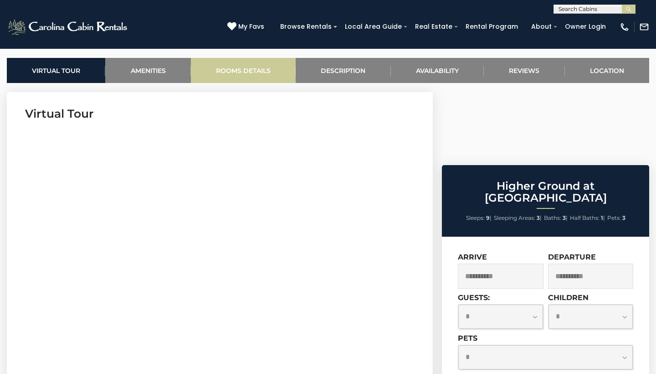
click at [254, 71] on link "Rooms Details" at bounding box center [243, 70] width 105 height 25
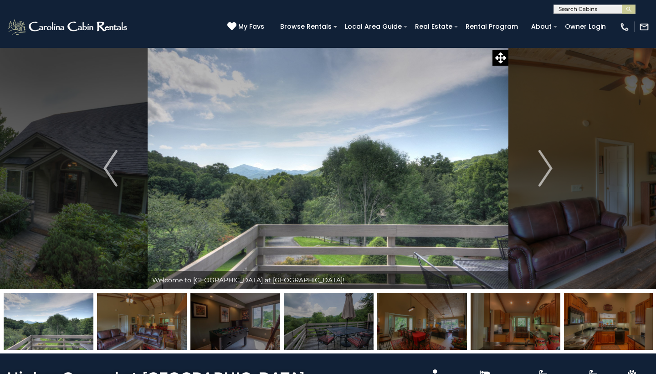
scroll to position [0, 0]
click at [548, 174] on img "Next" at bounding box center [546, 168] width 14 height 36
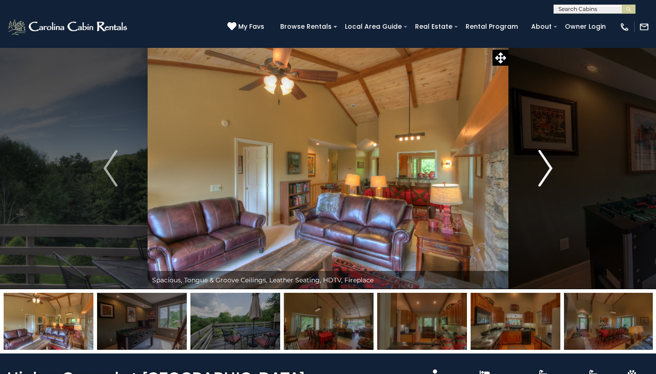
click at [548, 174] on img "Next" at bounding box center [546, 168] width 14 height 36
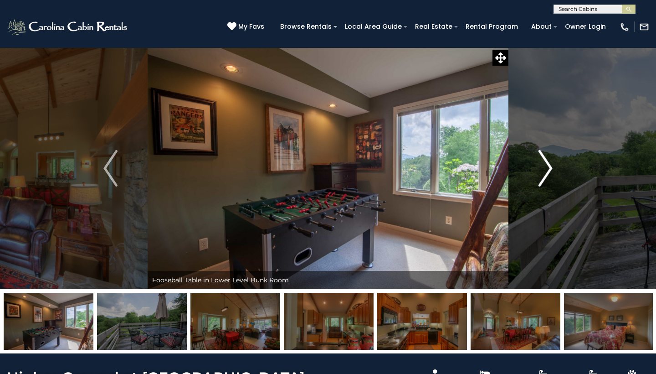
click at [548, 174] on img "Next" at bounding box center [546, 168] width 14 height 36
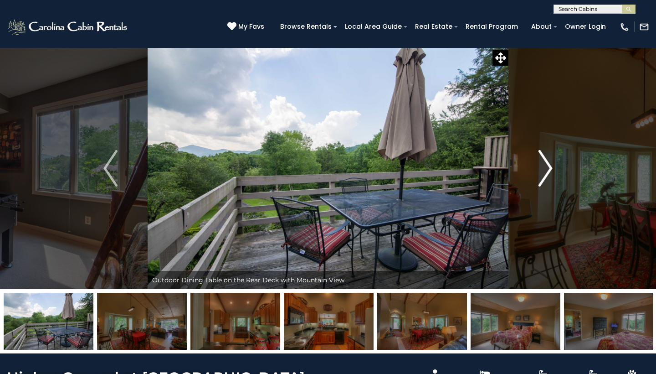
click at [548, 174] on img "Next" at bounding box center [546, 168] width 14 height 36
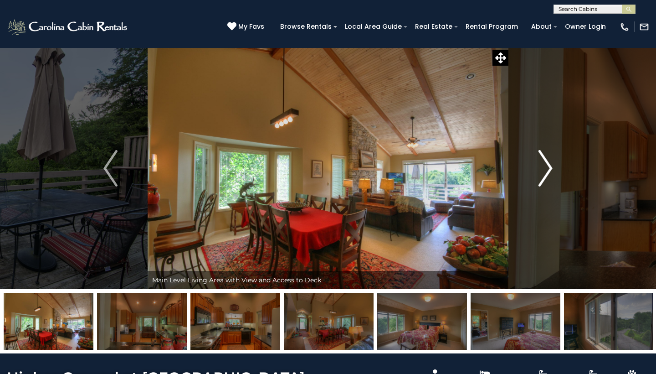
click at [548, 174] on img "Next" at bounding box center [546, 168] width 14 height 36
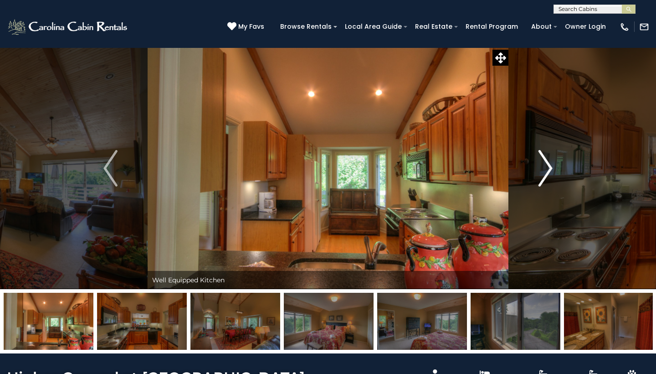
click at [548, 174] on img "Next" at bounding box center [546, 168] width 14 height 36
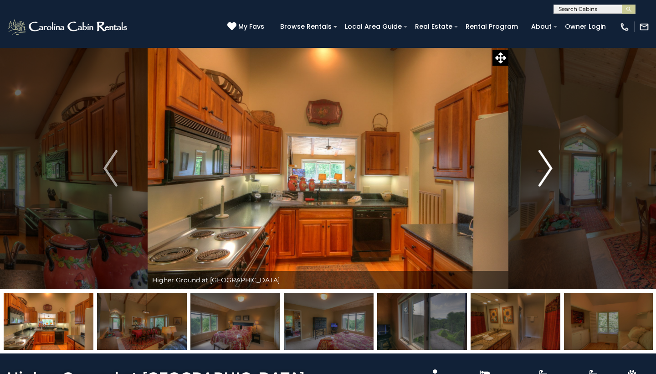
click at [548, 174] on img "Next" at bounding box center [546, 168] width 14 height 36
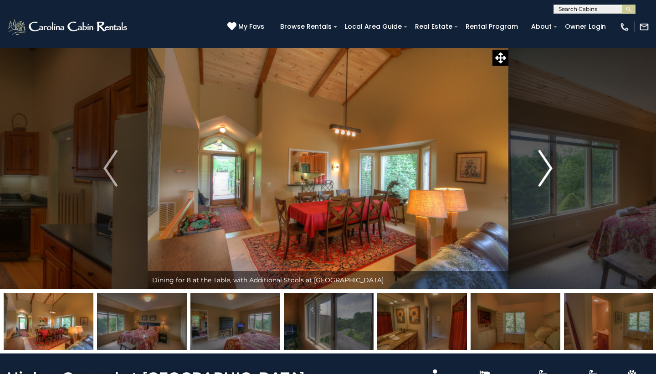
click at [548, 174] on img "Next" at bounding box center [546, 168] width 14 height 36
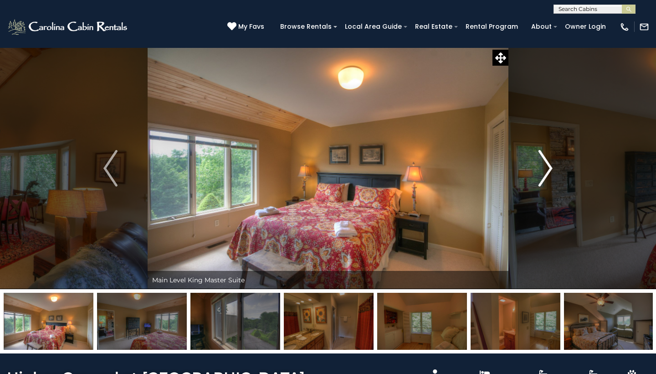
click at [548, 174] on img "Next" at bounding box center [546, 168] width 14 height 36
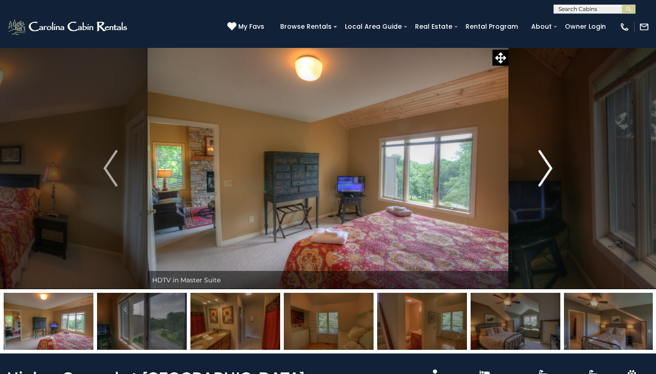
click at [548, 174] on img "Next" at bounding box center [546, 168] width 14 height 36
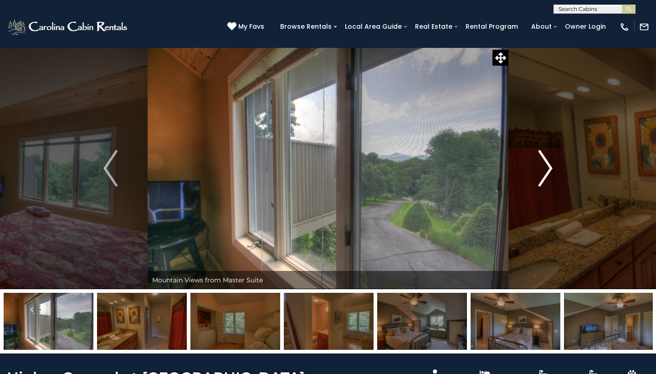
click at [548, 174] on img "Next" at bounding box center [546, 168] width 14 height 36
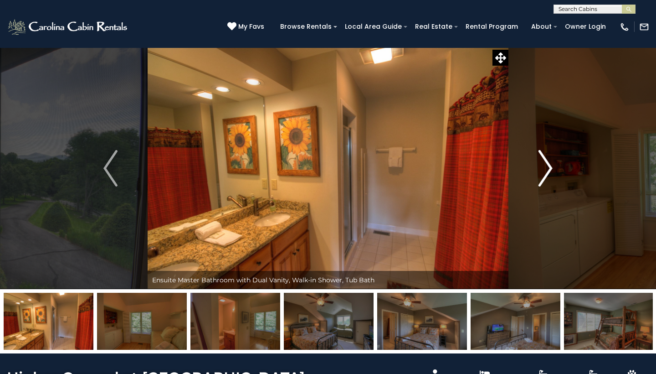
click at [548, 174] on img "Next" at bounding box center [546, 168] width 14 height 36
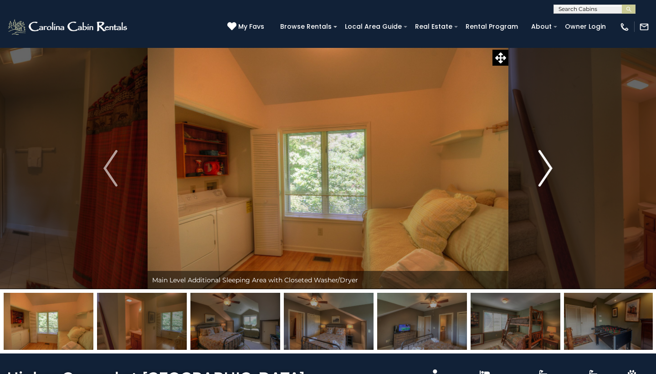
click at [548, 174] on img "Next" at bounding box center [546, 168] width 14 height 36
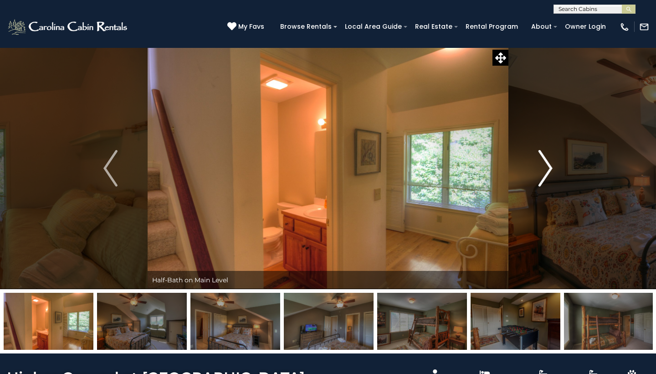
click at [548, 174] on img "Next" at bounding box center [546, 168] width 14 height 36
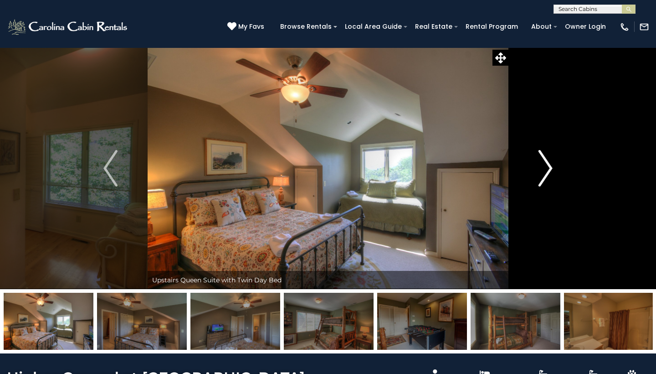
click at [548, 174] on img "Next" at bounding box center [546, 168] width 14 height 36
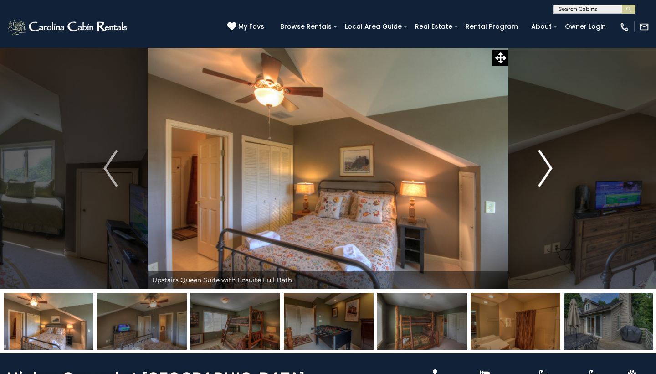
click at [548, 174] on img "Next" at bounding box center [546, 168] width 14 height 36
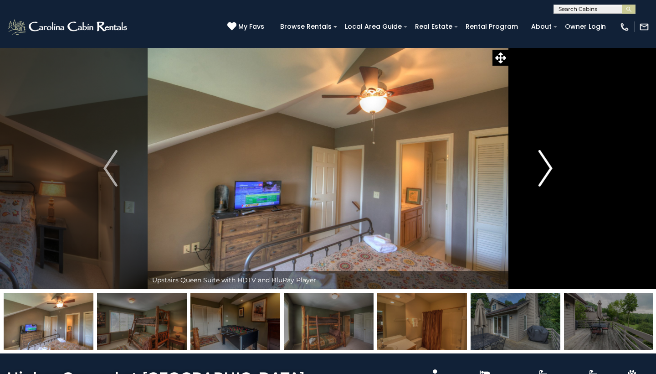
click at [548, 174] on img "Next" at bounding box center [546, 168] width 14 height 36
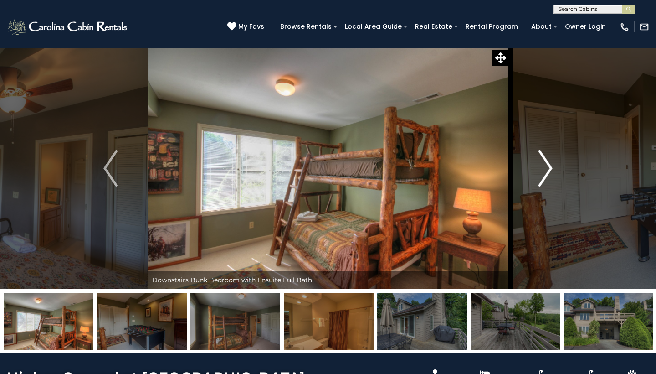
click at [548, 174] on img "Next" at bounding box center [546, 168] width 14 height 36
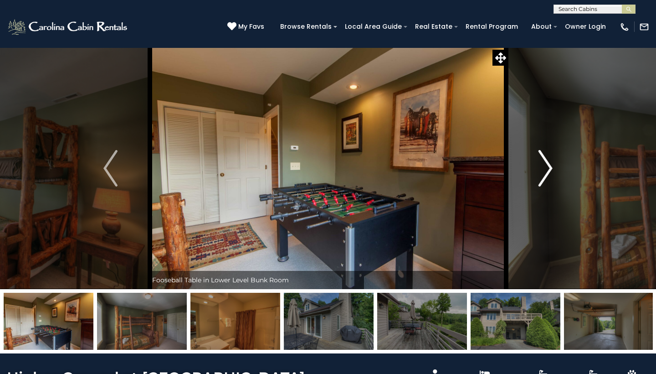
click at [548, 174] on img "Next" at bounding box center [546, 168] width 14 height 36
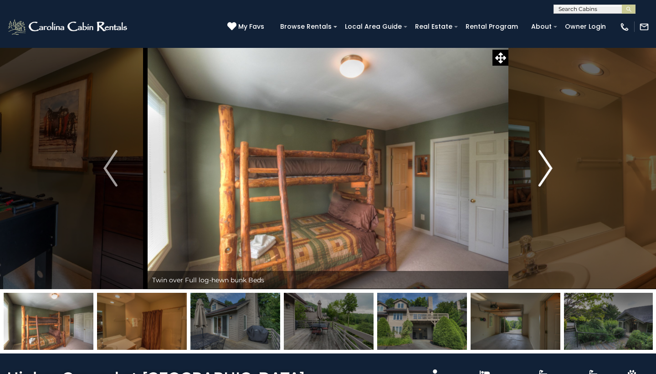
click at [548, 174] on img "Next" at bounding box center [546, 168] width 14 height 36
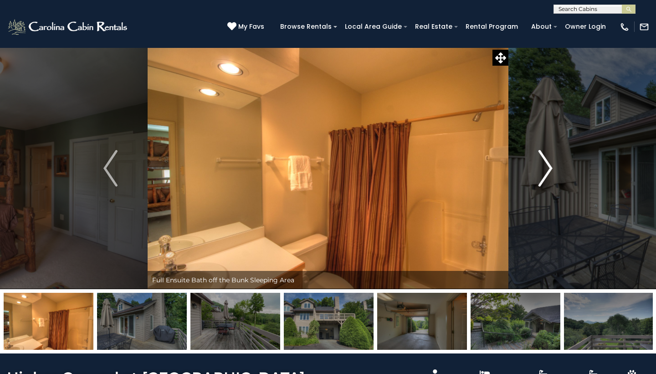
click at [548, 174] on img "Next" at bounding box center [546, 168] width 14 height 36
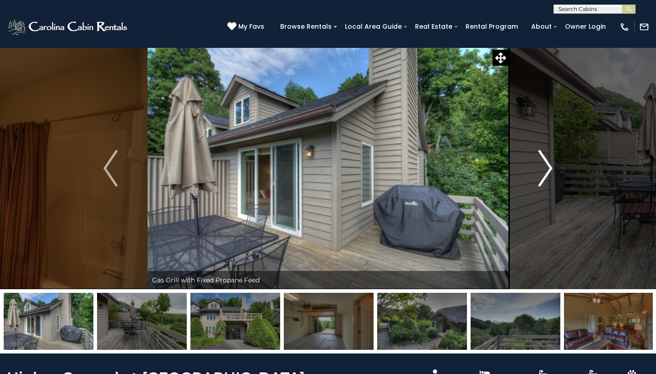
click at [548, 174] on img "Next" at bounding box center [546, 168] width 14 height 36
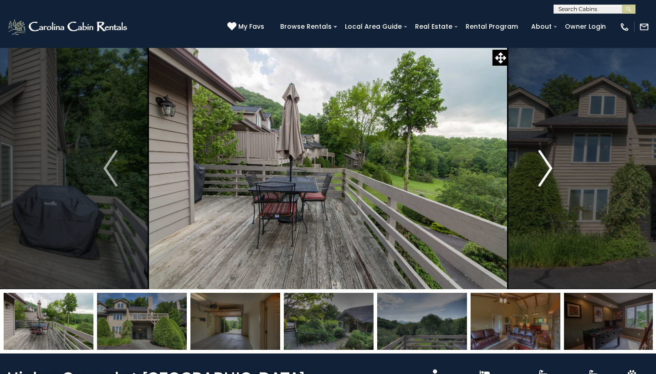
click at [548, 174] on img "Next" at bounding box center [546, 168] width 14 height 36
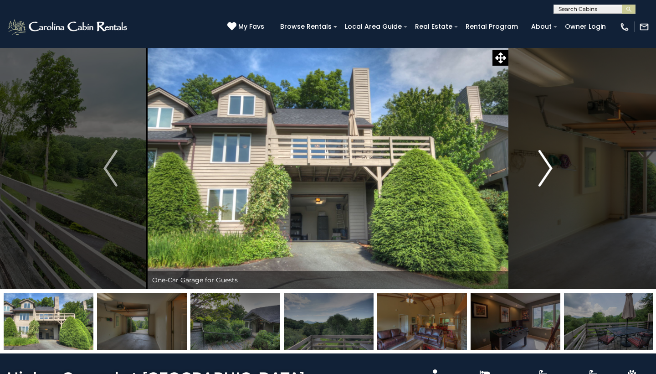
click at [548, 174] on img "Next" at bounding box center [546, 168] width 14 height 36
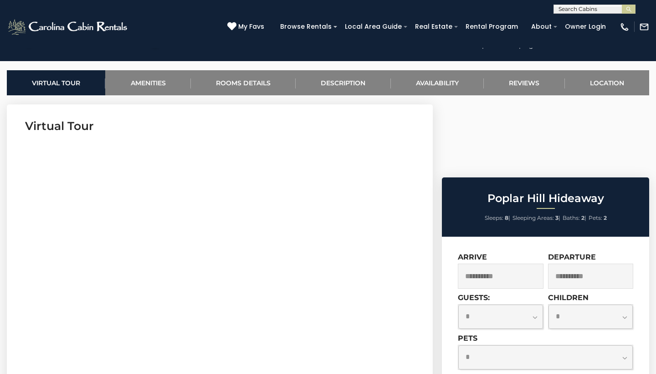
scroll to position [339, 0]
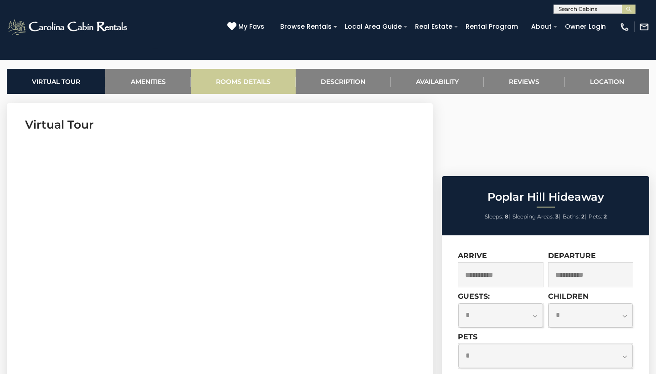
click at [249, 85] on link "Rooms Details" at bounding box center [243, 81] width 105 height 25
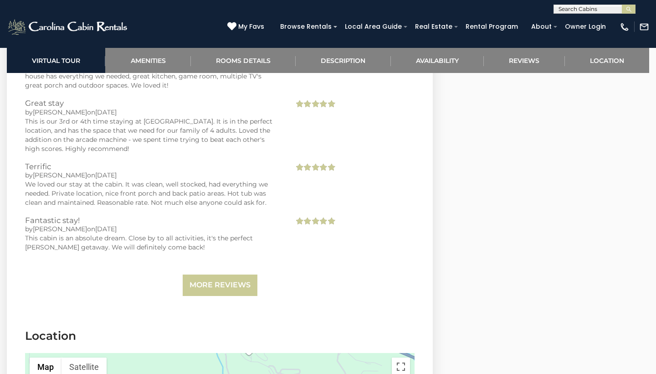
scroll to position [1839, 0]
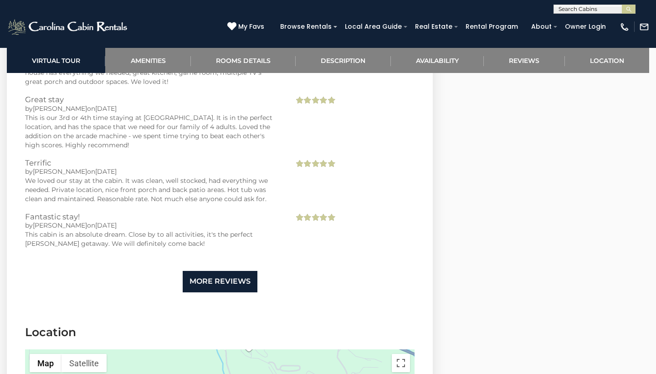
click at [236, 275] on link "More Reviews" at bounding box center [220, 281] width 75 height 21
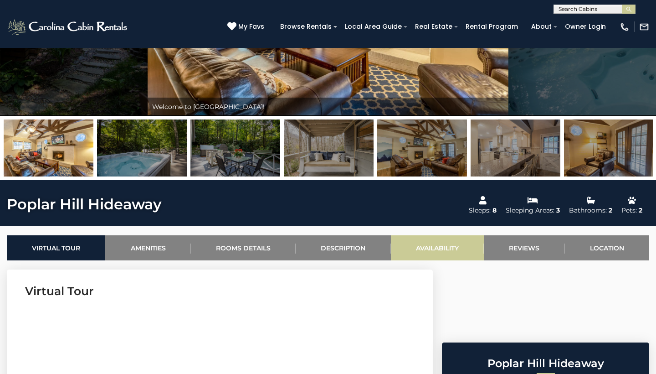
scroll to position [173, 0]
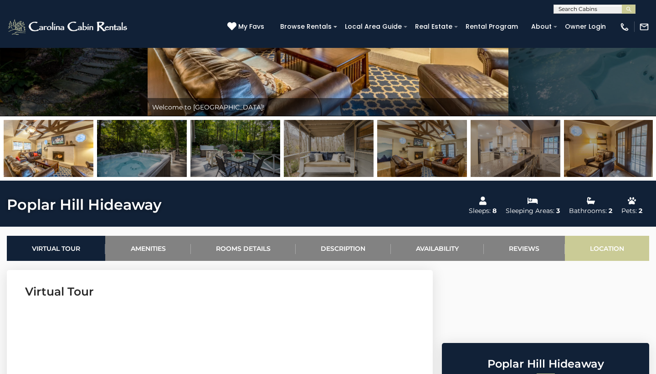
click at [595, 239] on link "Location" at bounding box center [607, 248] width 84 height 25
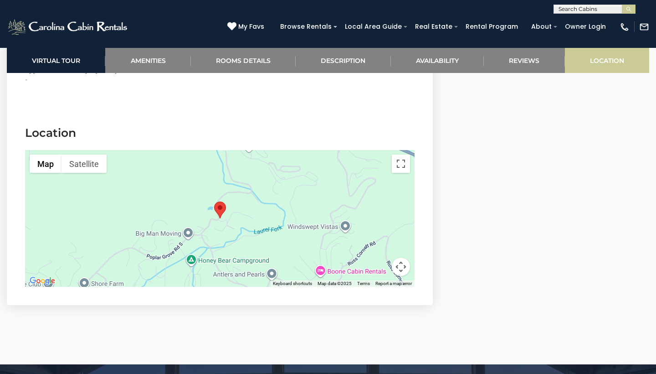
scroll to position [2116, 0]
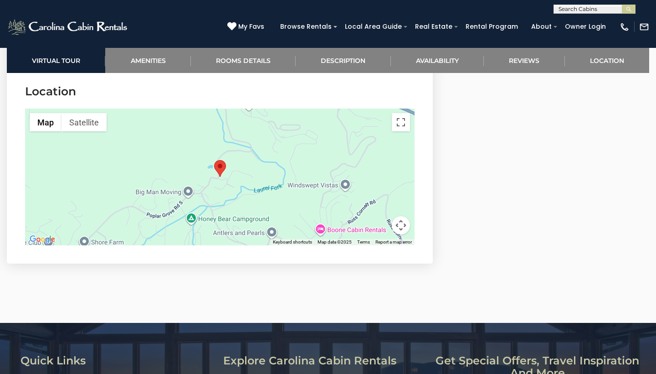
click at [401, 224] on button "Map camera controls" at bounding box center [401, 225] width 18 height 18
click at [380, 223] on button "Zoom out" at bounding box center [378, 225] width 18 height 18
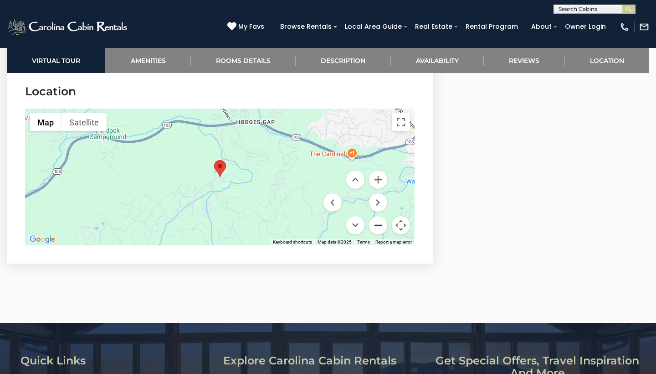
click at [380, 223] on button "Zoom out" at bounding box center [378, 225] width 18 height 18
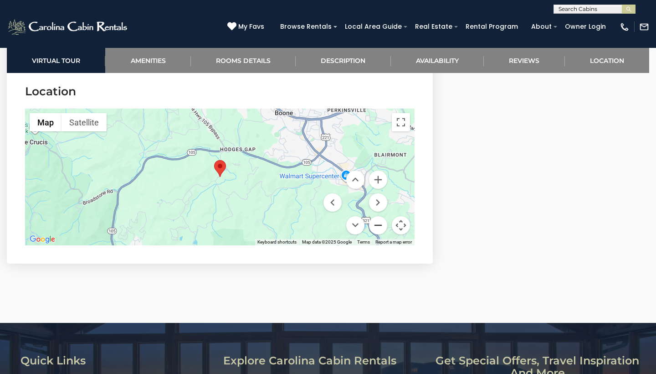
click at [380, 223] on button "Zoom out" at bounding box center [378, 225] width 18 height 18
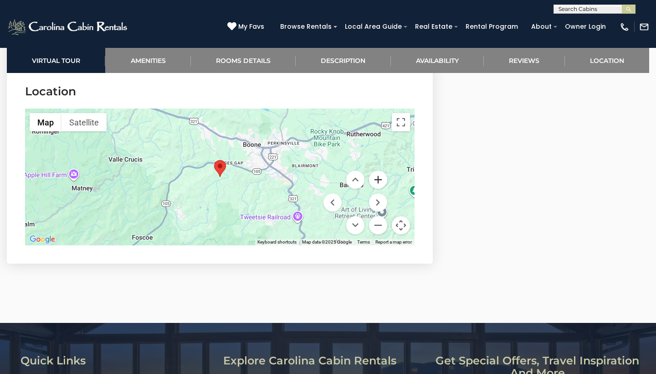
click at [375, 178] on button "Zoom in" at bounding box center [378, 179] width 18 height 18
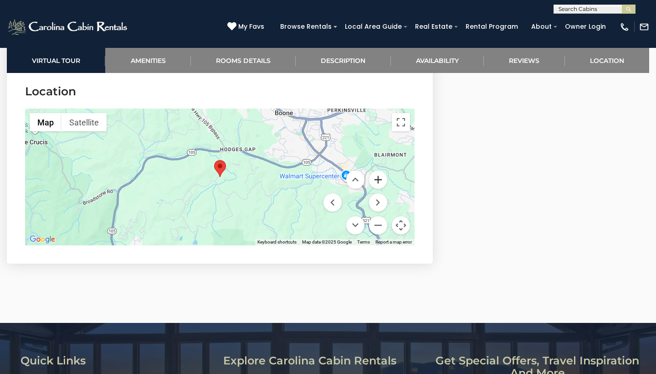
click at [375, 178] on button "Zoom in" at bounding box center [378, 179] width 18 height 18
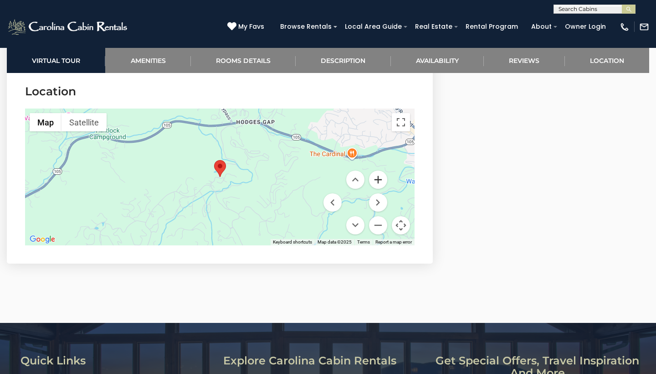
click at [375, 178] on button "Zoom in" at bounding box center [378, 179] width 18 height 18
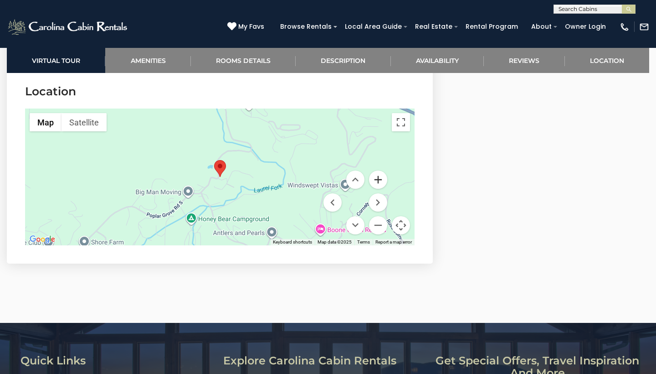
click at [375, 178] on button "Zoom in" at bounding box center [378, 179] width 18 height 18
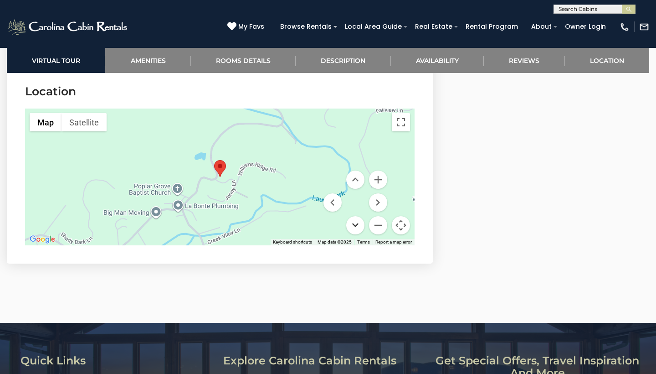
click at [356, 223] on button "Move down" at bounding box center [355, 225] width 18 height 18
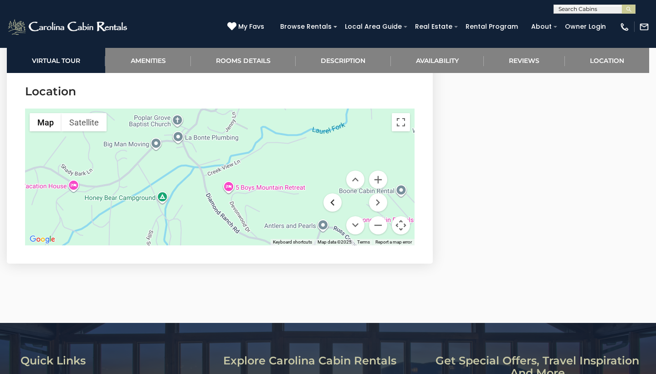
click at [337, 200] on button "Move left" at bounding box center [333, 202] width 18 height 18
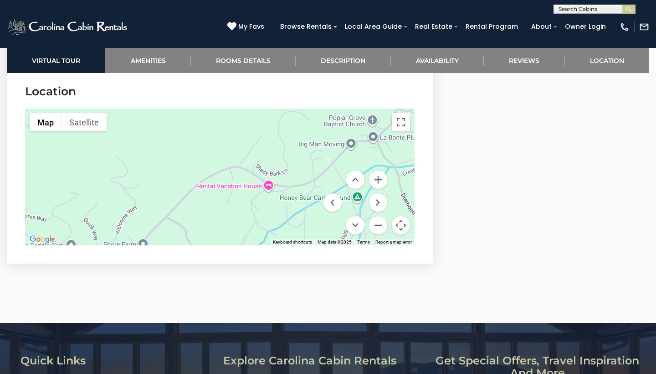
click at [316, 178] on div at bounding box center [220, 176] width 390 height 137
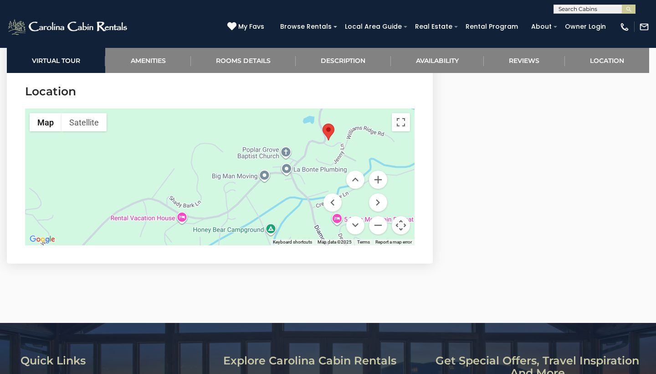
drag, startPoint x: 316, startPoint y: 178, endPoint x: 227, endPoint y: 211, distance: 94.9
click at [227, 211] on div at bounding box center [220, 176] width 390 height 137
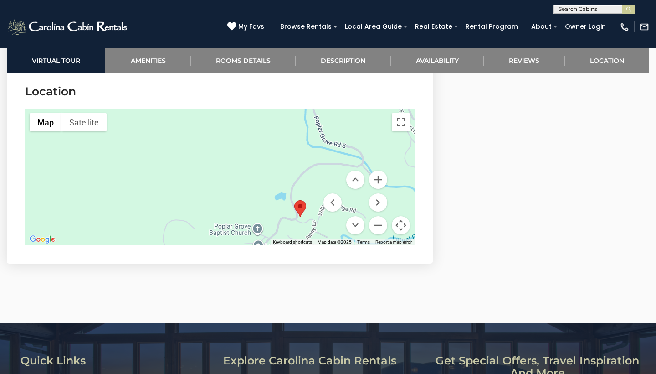
drag, startPoint x: 347, startPoint y: 145, endPoint x: 320, endPoint y: 221, distance: 80.6
click at [320, 221] on div at bounding box center [220, 176] width 390 height 137
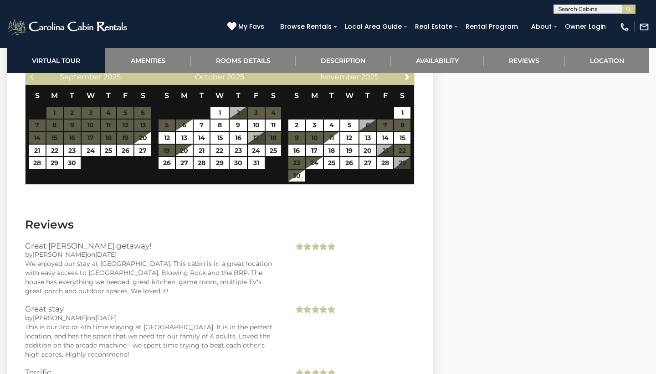
scroll to position [1559, 0]
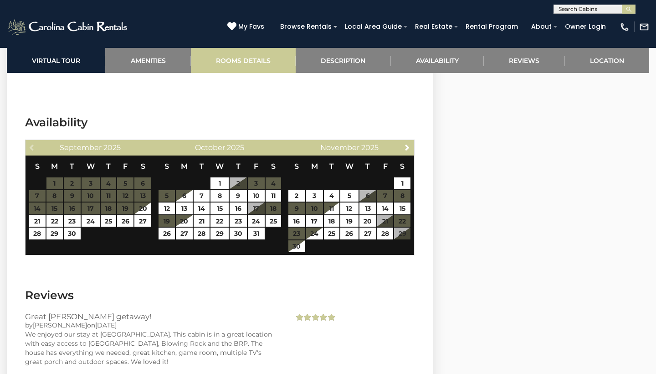
click at [243, 64] on link "Rooms Details" at bounding box center [243, 60] width 105 height 25
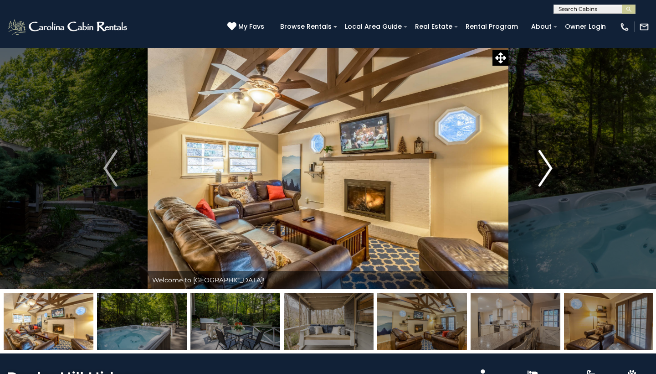
scroll to position [0, 0]
click at [546, 169] on img "Next" at bounding box center [546, 168] width 14 height 36
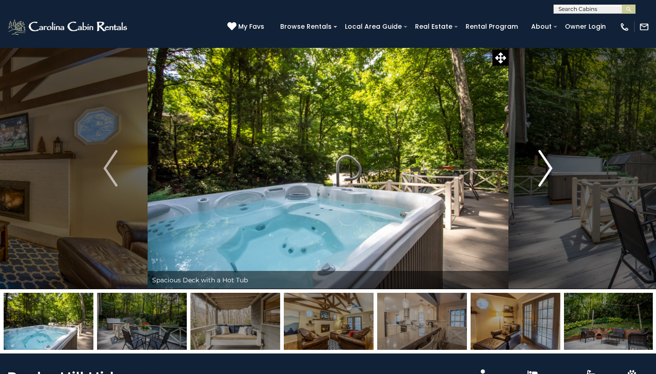
click at [546, 169] on img "Next" at bounding box center [546, 168] width 14 height 36
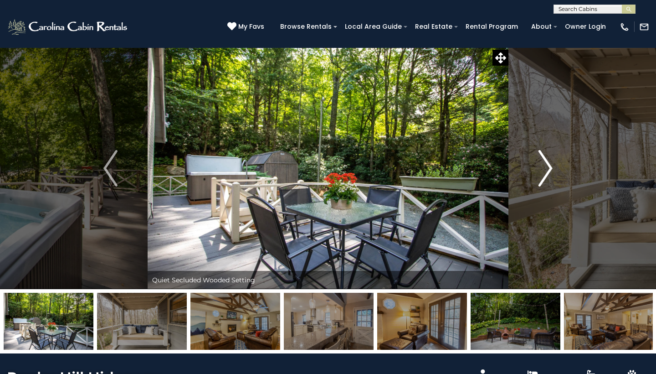
click at [546, 169] on img "Next" at bounding box center [546, 168] width 14 height 36
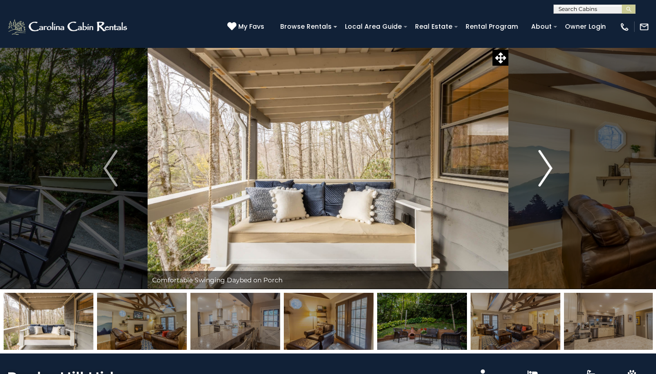
click at [546, 169] on img "Next" at bounding box center [546, 168] width 14 height 36
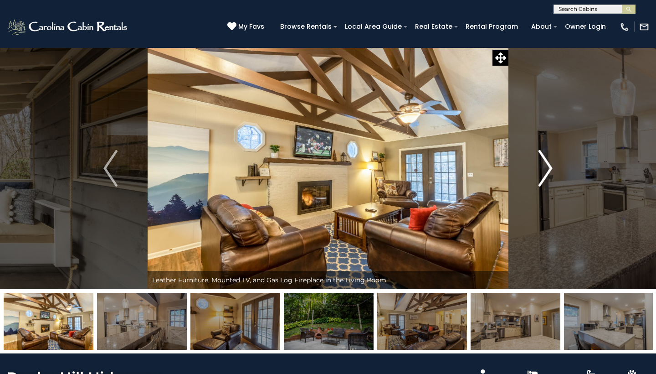
click at [546, 169] on img "Next" at bounding box center [546, 168] width 14 height 36
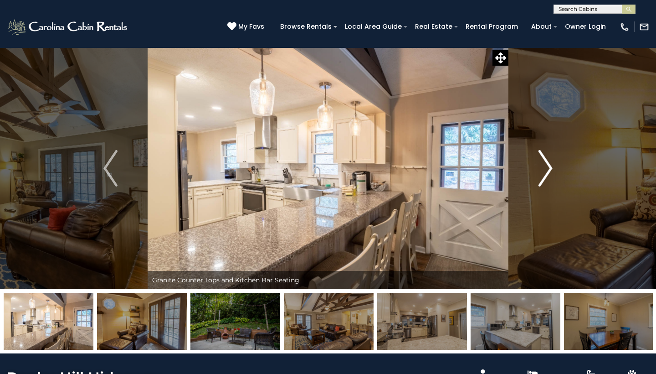
click at [546, 169] on img "Next" at bounding box center [546, 168] width 14 height 36
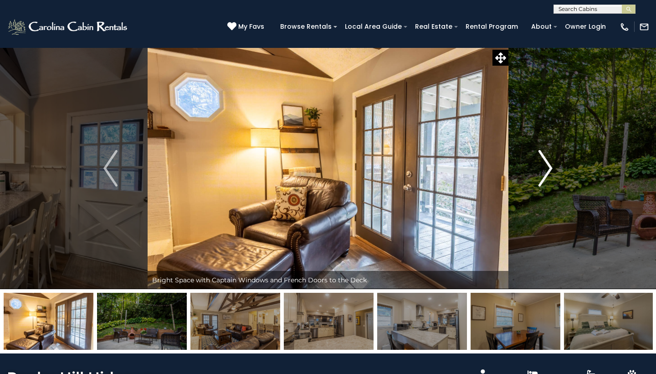
click at [546, 169] on img "Next" at bounding box center [546, 168] width 14 height 36
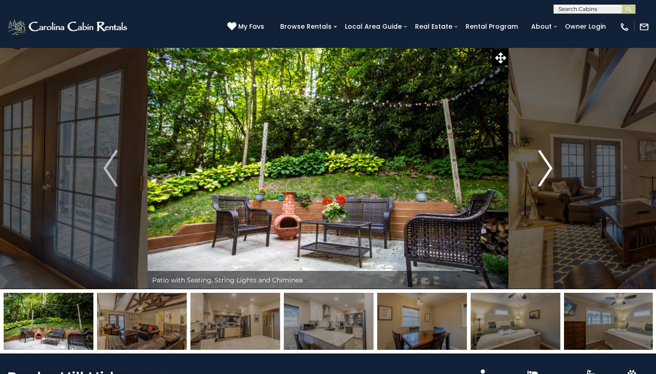
click at [546, 169] on img "Next" at bounding box center [546, 168] width 14 height 36
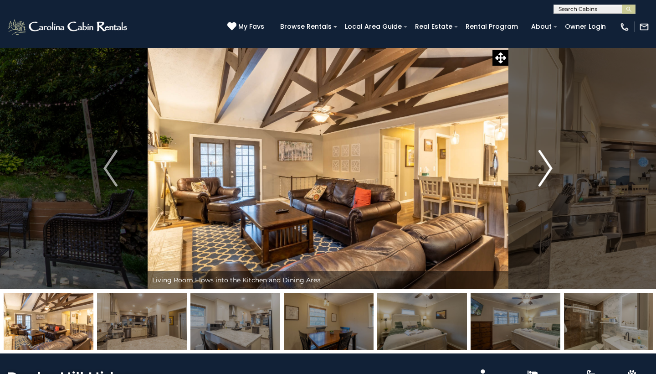
click at [546, 169] on img "Next" at bounding box center [546, 168] width 14 height 36
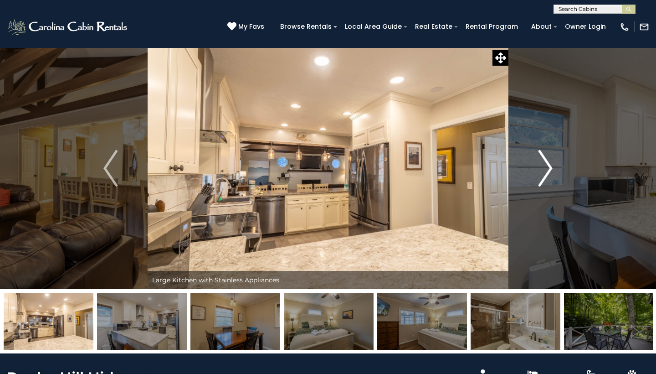
click at [546, 169] on img "Next" at bounding box center [546, 168] width 14 height 36
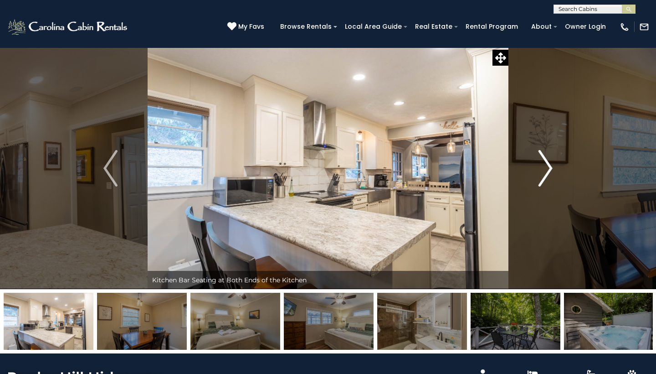
click at [546, 169] on img "Next" at bounding box center [546, 168] width 14 height 36
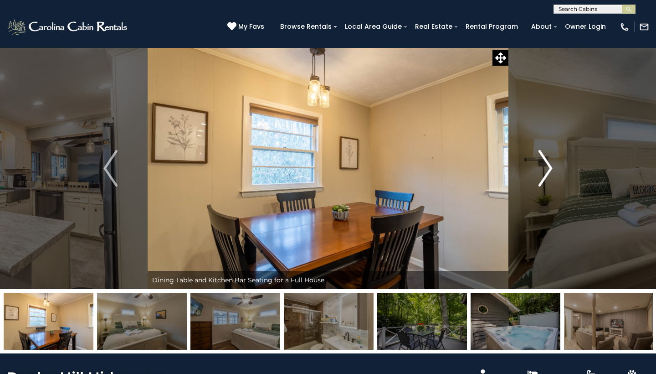
click at [546, 169] on img "Next" at bounding box center [546, 168] width 14 height 36
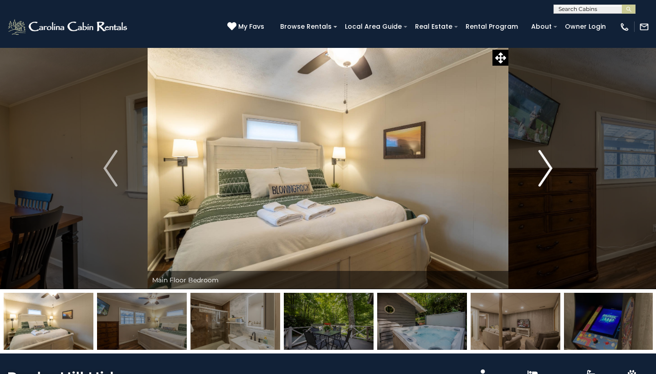
click at [546, 169] on img "Next" at bounding box center [546, 168] width 14 height 36
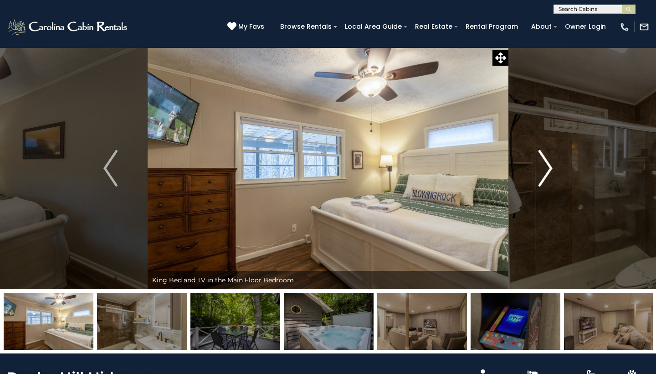
click at [546, 169] on img "Next" at bounding box center [546, 168] width 14 height 36
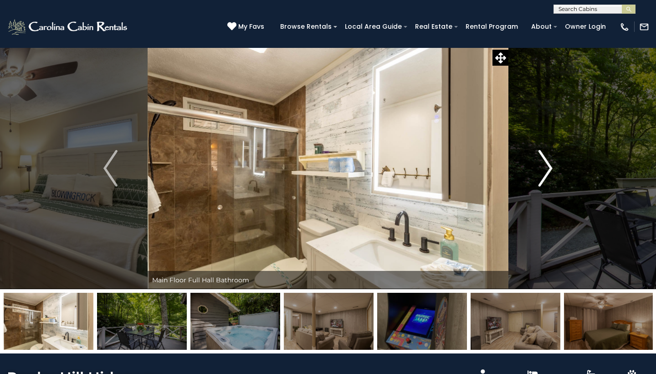
click at [546, 169] on img "Next" at bounding box center [546, 168] width 14 height 36
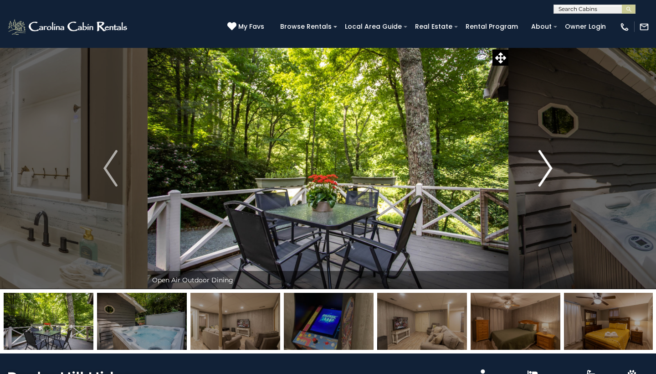
click at [546, 169] on img "Next" at bounding box center [546, 168] width 14 height 36
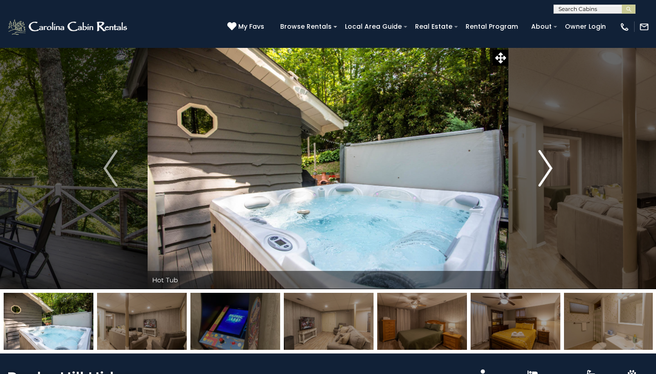
click at [546, 169] on img "Next" at bounding box center [546, 168] width 14 height 36
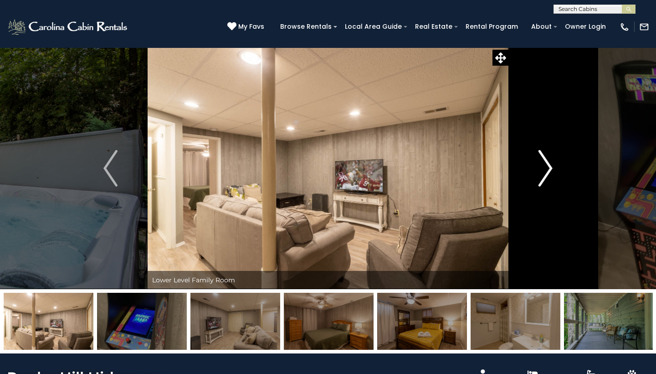
click at [546, 169] on img "Next" at bounding box center [546, 168] width 14 height 36
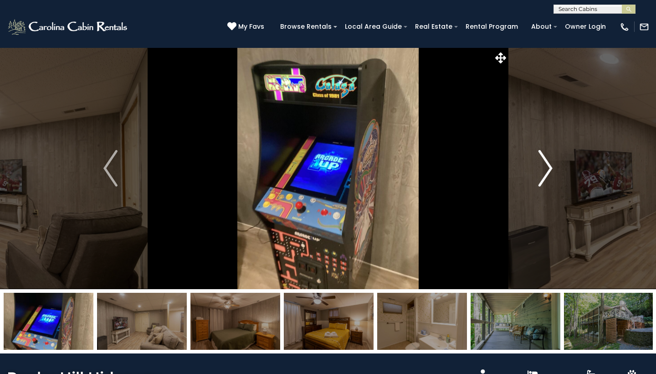
click at [546, 169] on img "Next" at bounding box center [546, 168] width 14 height 36
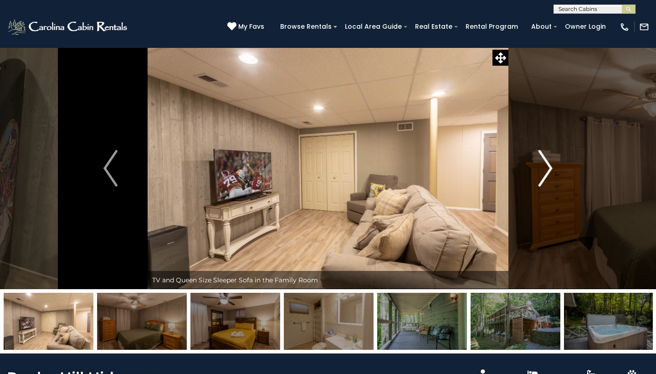
click at [546, 169] on img "Next" at bounding box center [546, 168] width 14 height 36
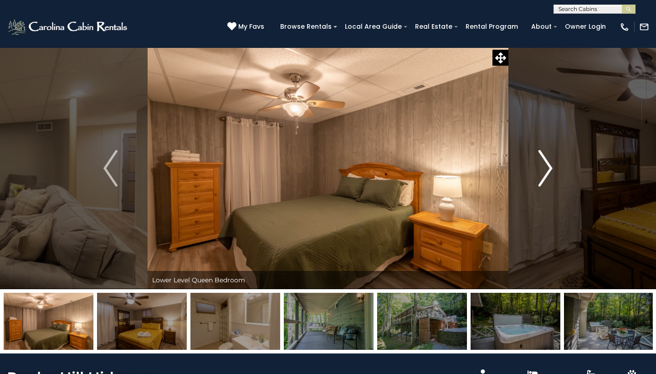
click at [546, 169] on img "Next" at bounding box center [546, 168] width 14 height 36
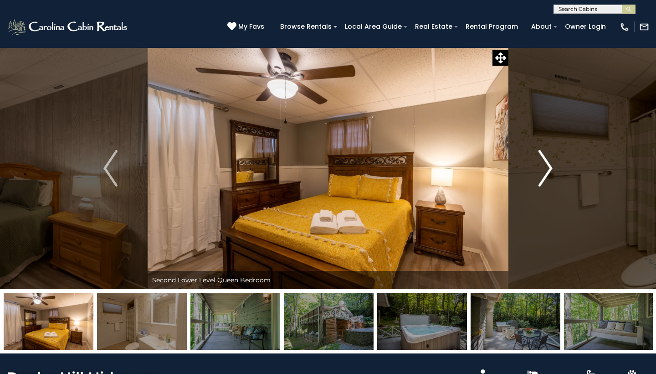
click at [546, 169] on img "Next" at bounding box center [546, 168] width 14 height 36
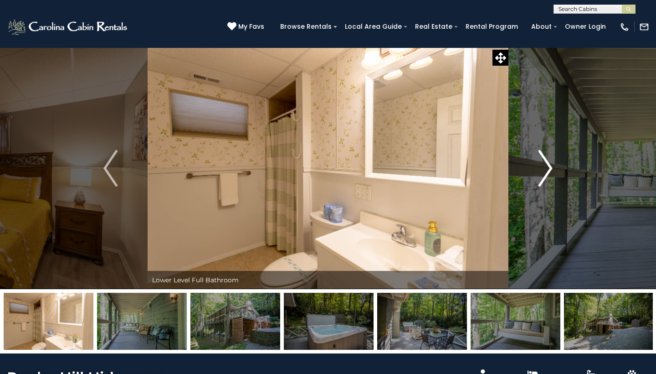
click at [546, 169] on img "Next" at bounding box center [546, 168] width 14 height 36
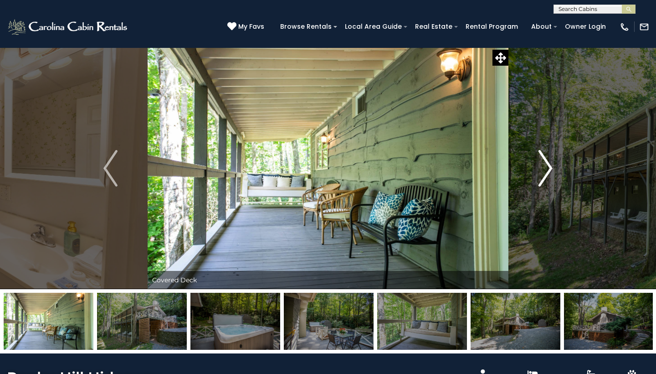
click at [546, 169] on img "Next" at bounding box center [546, 168] width 14 height 36
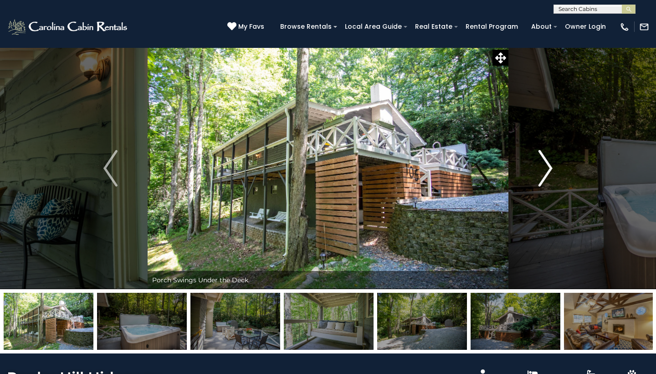
click at [546, 169] on img "Next" at bounding box center [546, 168] width 14 height 36
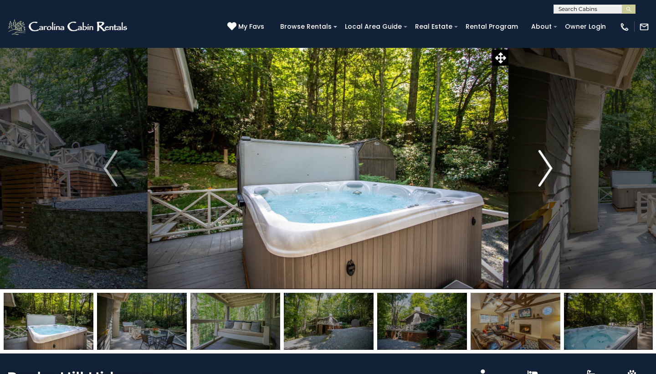
click at [546, 169] on img "Next" at bounding box center [546, 168] width 14 height 36
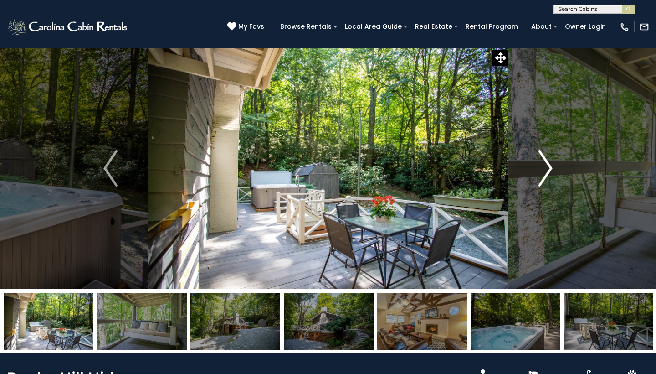
click at [546, 169] on img "Next" at bounding box center [546, 168] width 14 height 36
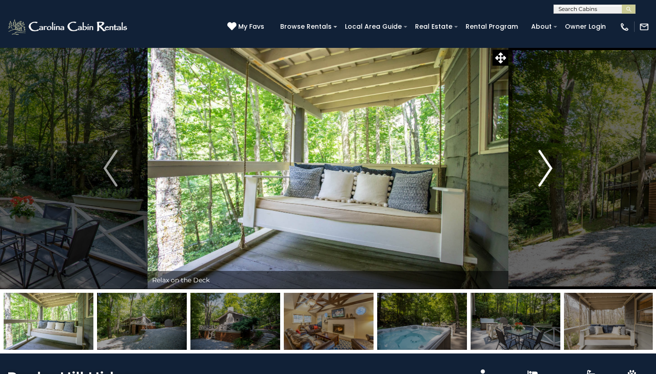
click at [546, 169] on img "Next" at bounding box center [546, 168] width 14 height 36
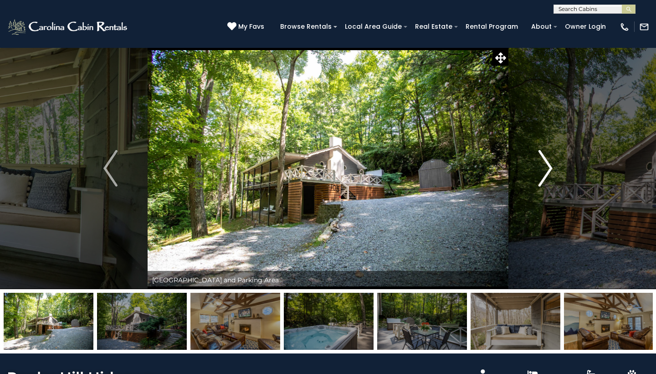
click at [546, 169] on img "Next" at bounding box center [546, 168] width 14 height 36
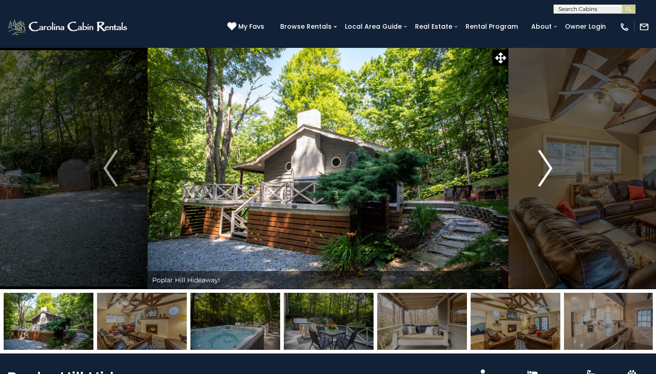
click at [546, 169] on img "Next" at bounding box center [546, 168] width 14 height 36
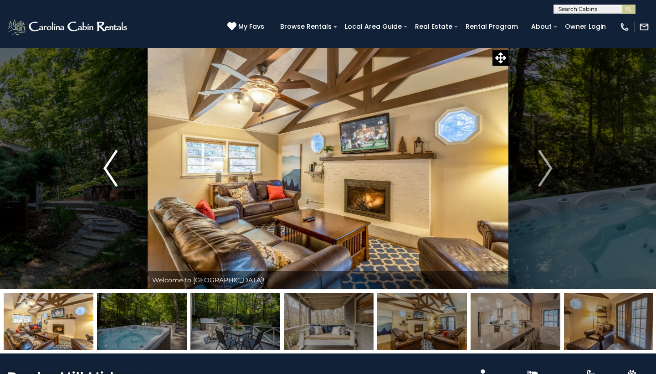
click at [110, 173] on img "Previous" at bounding box center [110, 168] width 14 height 36
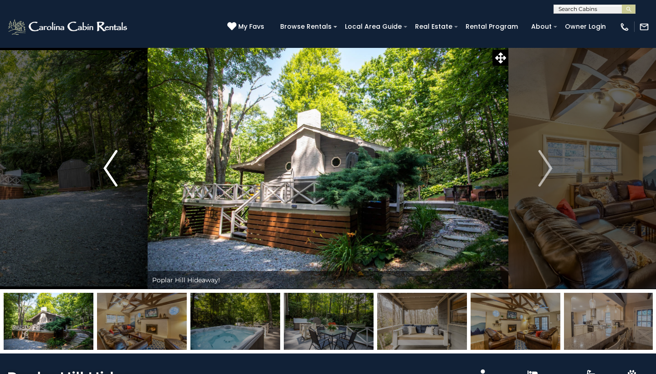
click at [110, 173] on img "Previous" at bounding box center [110, 168] width 14 height 36
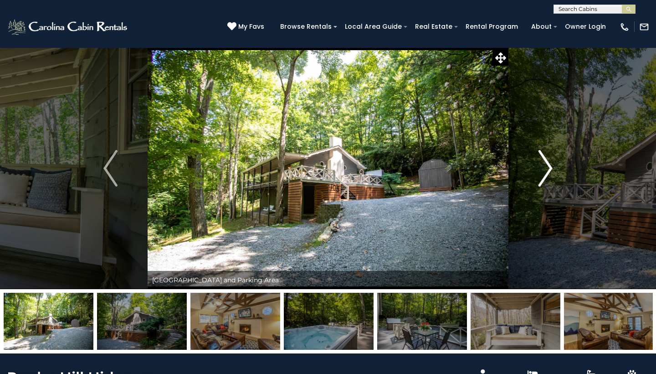
click at [545, 164] on img "Next" at bounding box center [546, 168] width 14 height 36
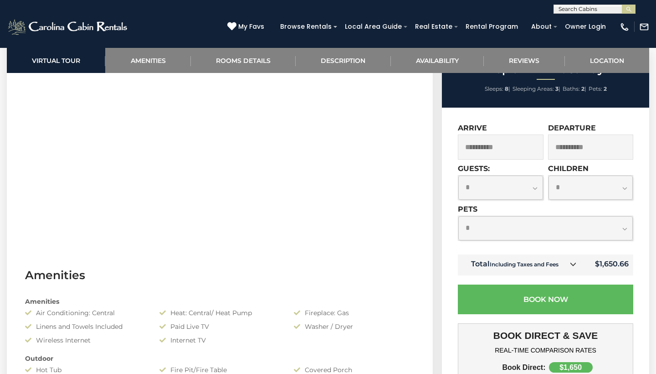
scroll to position [467, 0]
click at [574, 267] on icon at bounding box center [573, 263] width 6 height 6
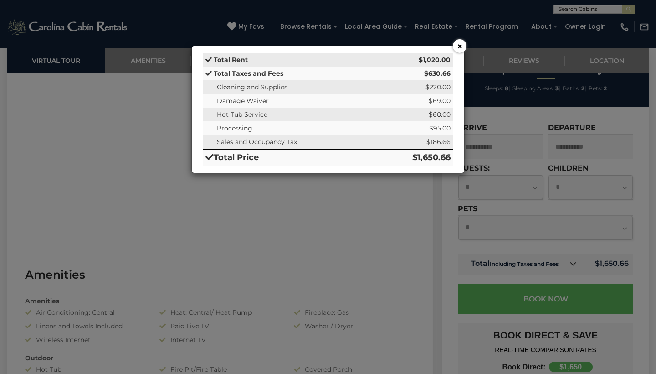
click at [460, 46] on button "×" at bounding box center [460, 46] width 14 height 14
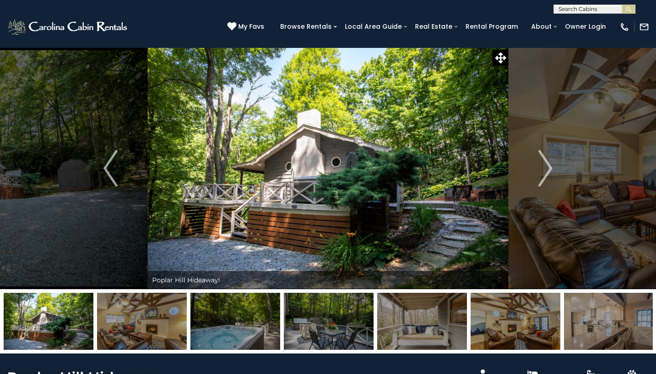
scroll to position [0, 0]
click at [548, 168] on img "Next" at bounding box center [546, 168] width 14 height 36
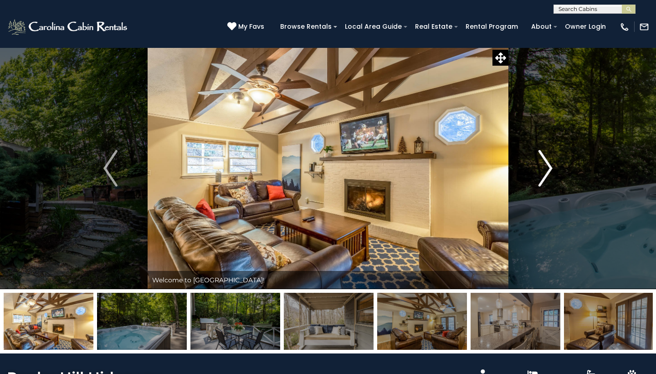
click at [548, 168] on img "Next" at bounding box center [546, 168] width 14 height 36
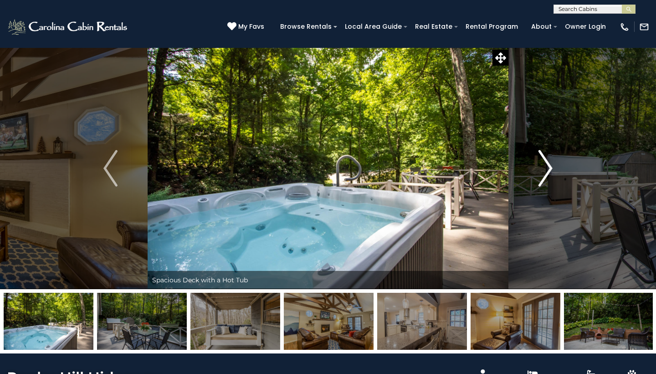
click at [548, 168] on img "Next" at bounding box center [546, 168] width 14 height 36
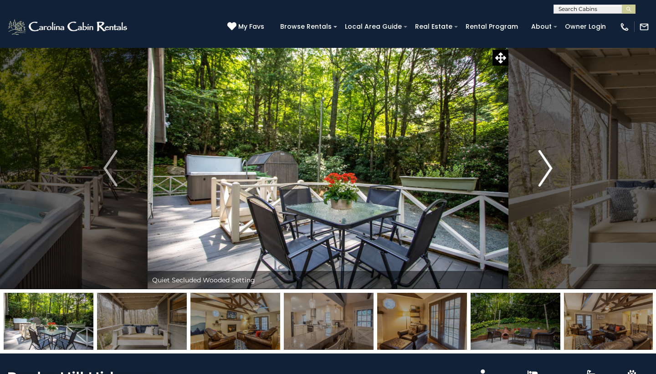
click at [548, 168] on img "Next" at bounding box center [546, 168] width 14 height 36
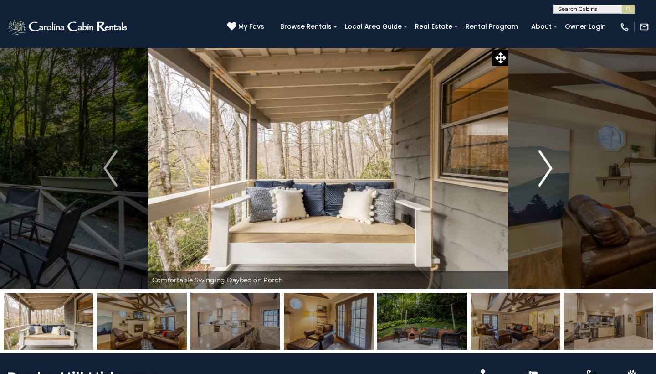
click at [548, 168] on img "Next" at bounding box center [546, 168] width 14 height 36
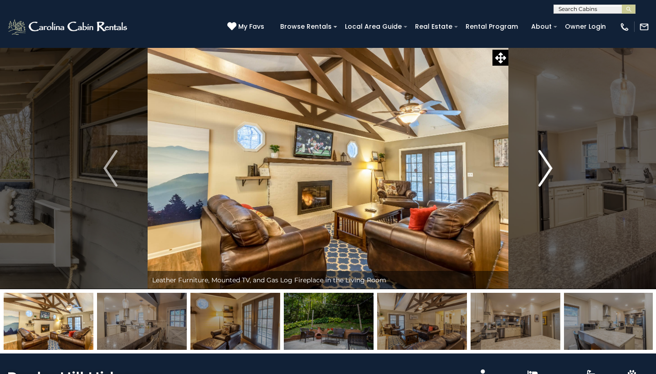
click at [548, 168] on img "Next" at bounding box center [546, 168] width 14 height 36
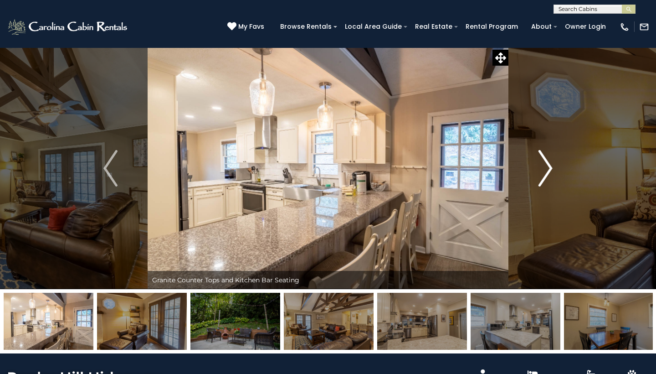
click at [548, 168] on img "Next" at bounding box center [546, 168] width 14 height 36
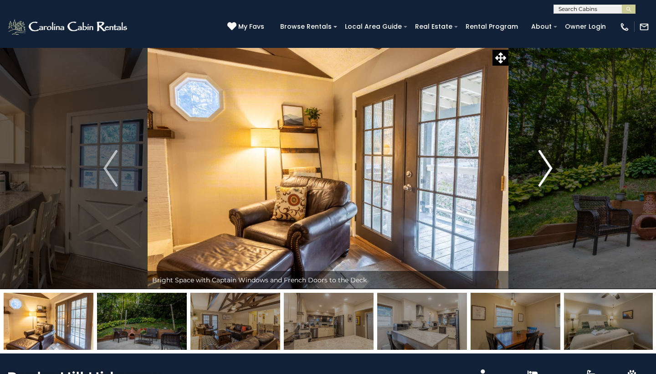
click at [548, 168] on img "Next" at bounding box center [546, 168] width 14 height 36
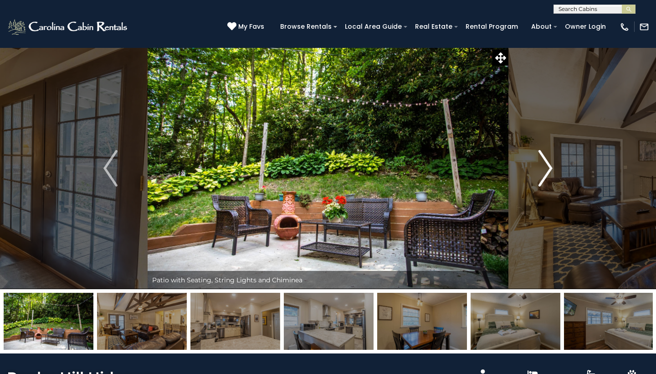
click at [548, 168] on img "Next" at bounding box center [546, 168] width 14 height 36
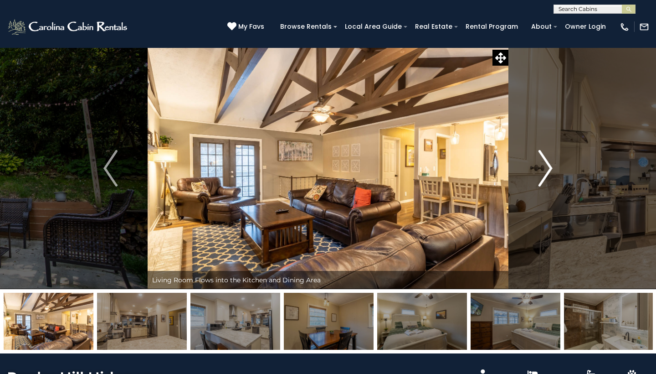
click at [548, 168] on img "Next" at bounding box center [546, 168] width 14 height 36
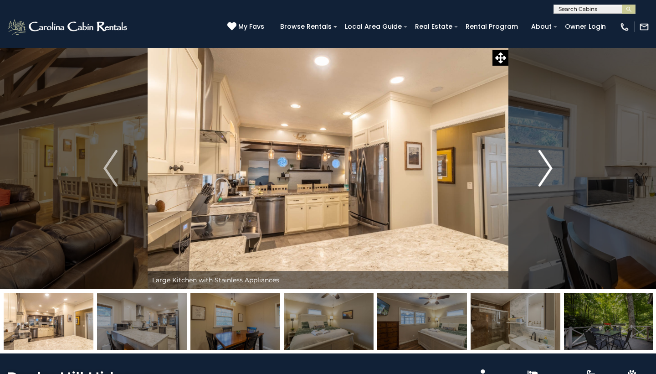
click at [548, 168] on img "Next" at bounding box center [546, 168] width 14 height 36
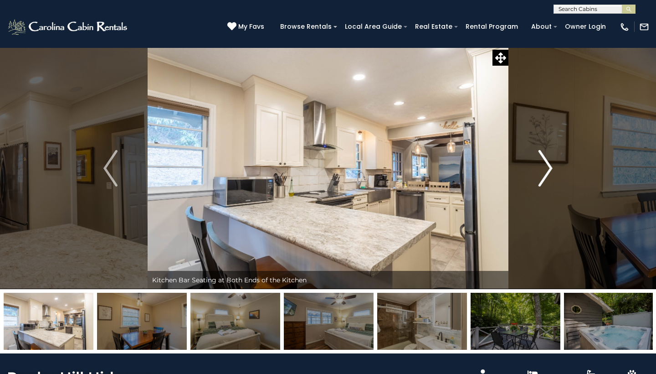
click at [548, 168] on img "Next" at bounding box center [546, 168] width 14 height 36
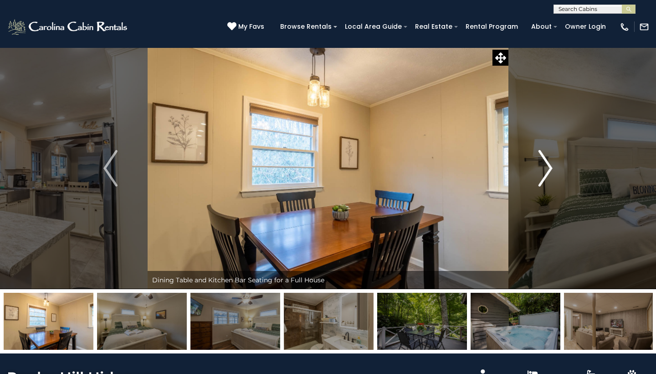
click at [541, 165] on img "Next" at bounding box center [546, 168] width 14 height 36
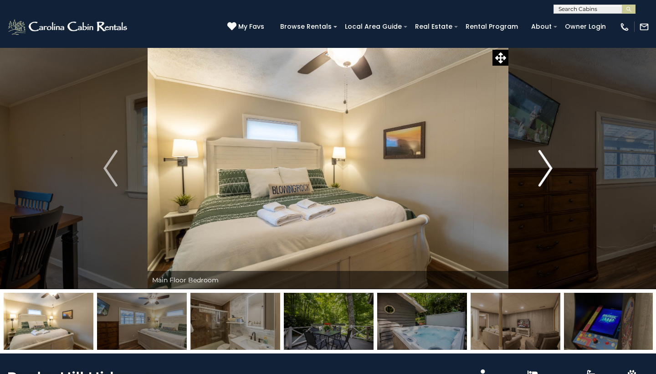
click at [541, 165] on img "Next" at bounding box center [546, 168] width 14 height 36
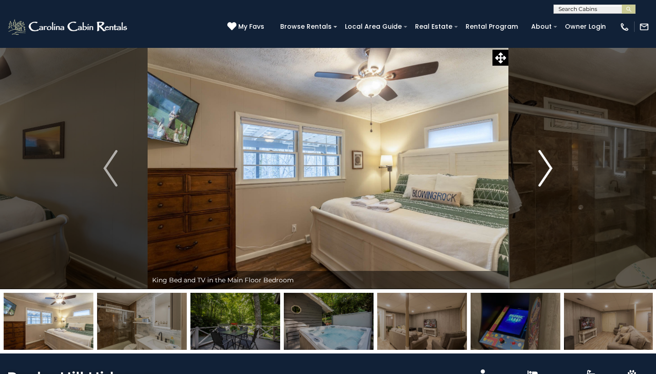
click at [541, 165] on img "Next" at bounding box center [546, 168] width 14 height 36
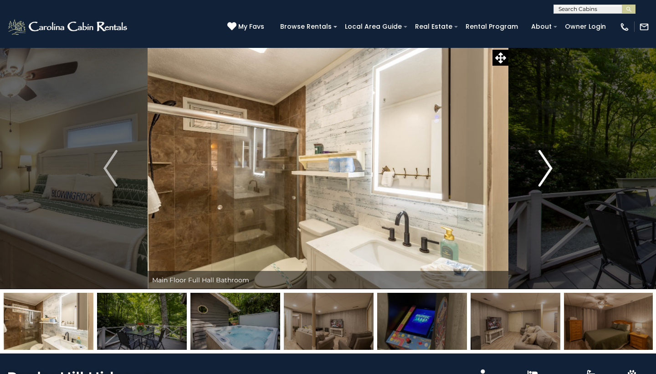
click at [541, 165] on img "Next" at bounding box center [546, 168] width 14 height 36
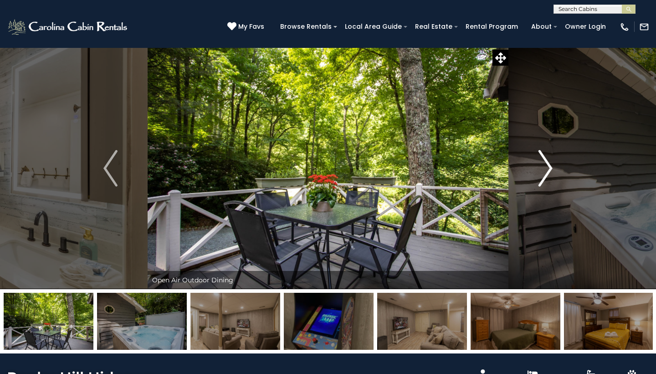
click at [541, 165] on img "Next" at bounding box center [546, 168] width 14 height 36
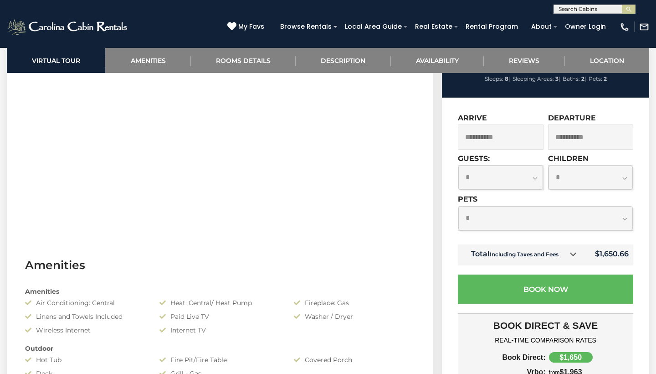
scroll to position [479, 0]
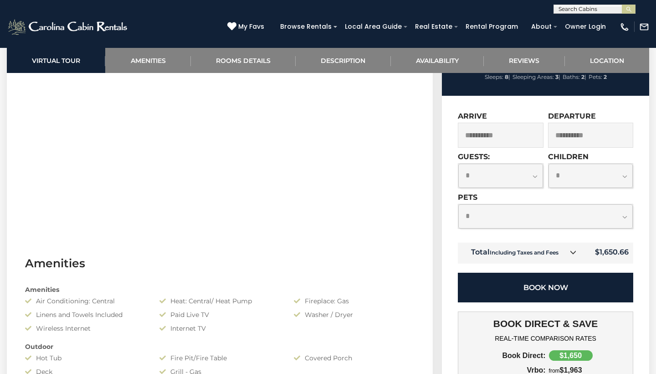
click at [547, 302] on button "Book Now" at bounding box center [545, 287] width 175 height 30
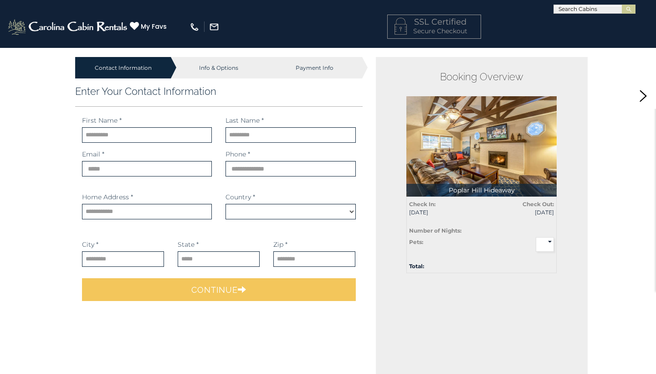
select select "*********"
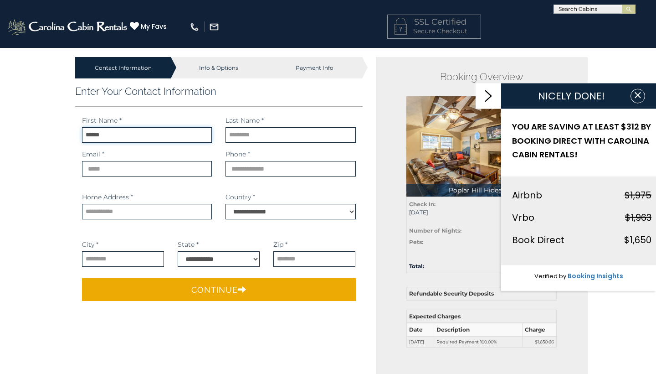
type input "******"
type input "********"
type input "**********"
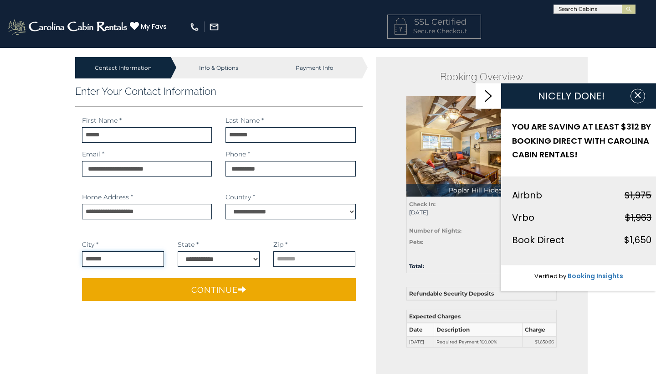
type input "*******"
select select "**"
type input "*****"
click at [328, 241] on div "Zip * ***** Postal Code is required." at bounding box center [314, 253] width 82 height 27
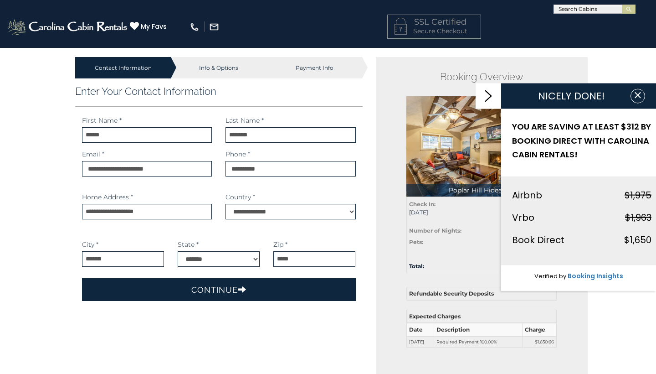
click at [286, 290] on button "Continue" at bounding box center [219, 289] width 274 height 23
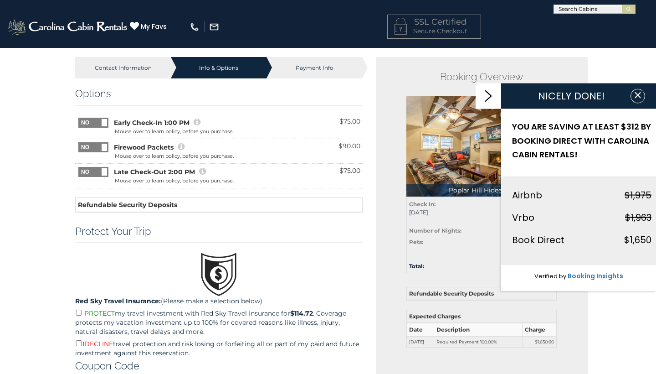
click at [197, 123] on icon at bounding box center [197, 122] width 7 height 8
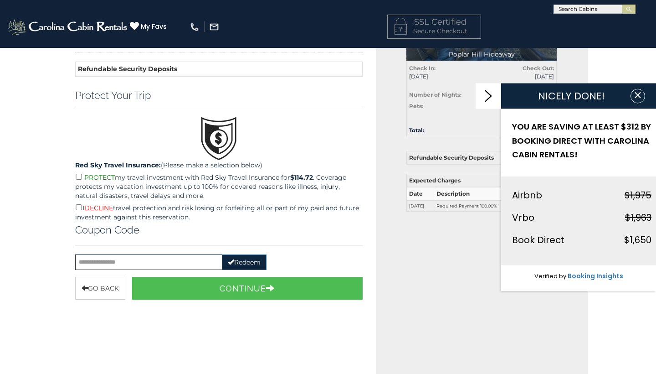
scroll to position [137, 0]
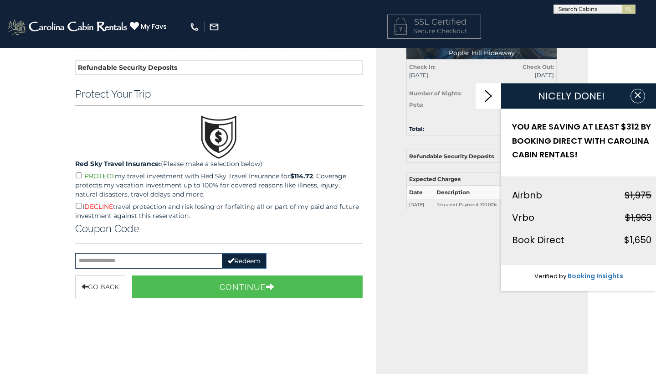
click at [490, 94] on icon at bounding box center [488, 96] width 7 height 12
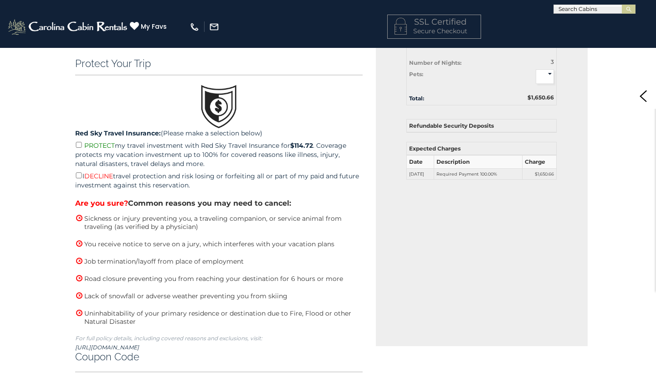
scroll to position [164, 0]
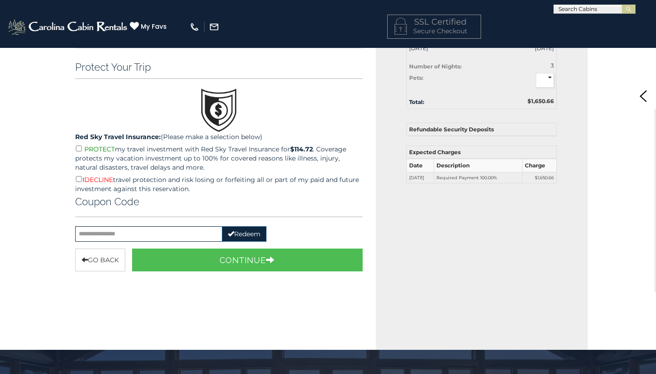
click at [78, 151] on p "PROTECT my travel investment with Red Sky Travel Insurance for $114.72 . Covera…" at bounding box center [219, 158] width 288 height 28
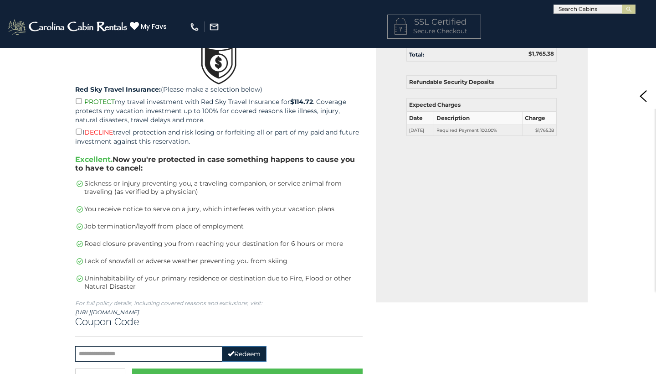
scroll to position [203, 0]
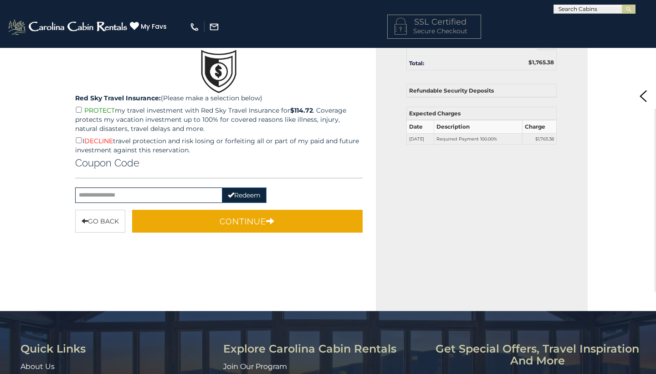
click at [275, 216] on icon "button" at bounding box center [270, 220] width 9 height 8
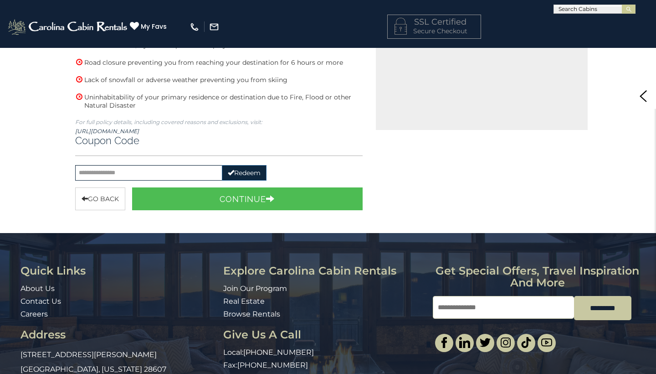
scroll to position [414, 0]
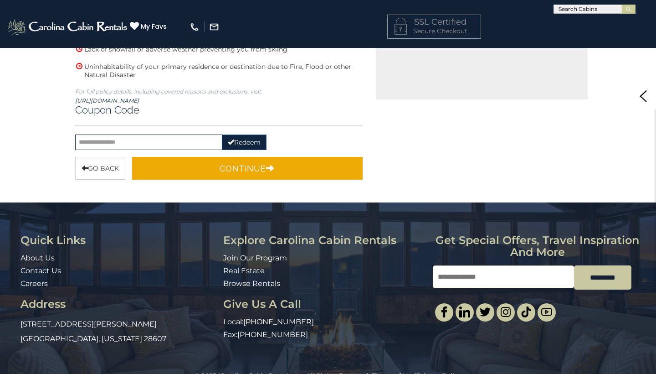
click at [254, 165] on button "Continue" at bounding box center [247, 168] width 231 height 23
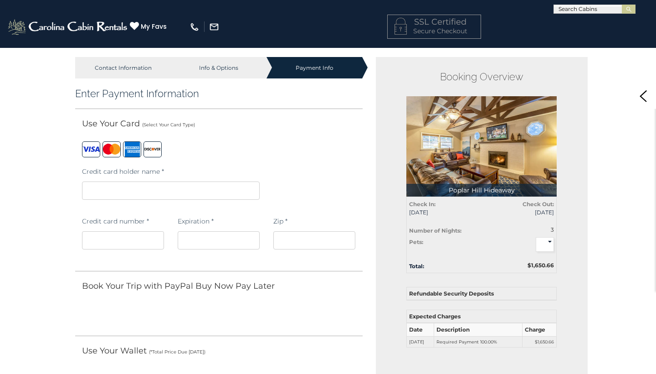
scroll to position [0, 0]
click at [189, 245] on iframe at bounding box center [219, 240] width 82 height 18
click at [288, 233] on iframe at bounding box center [314, 240] width 82 height 18
click at [333, 223] on div "Zip *" at bounding box center [314, 233] width 82 height 43
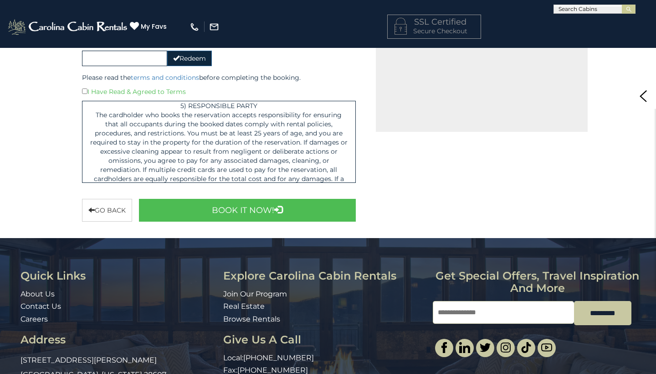
scroll to position [392, 0]
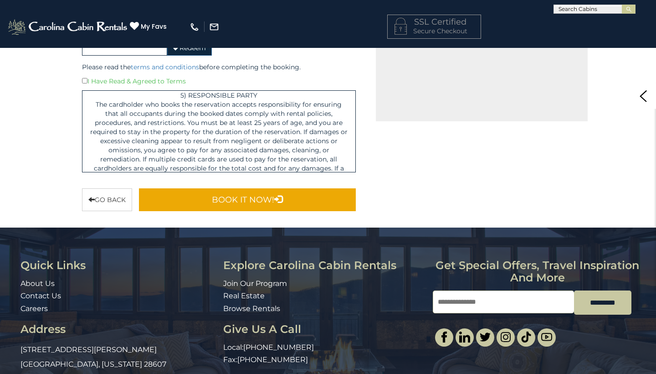
click at [279, 195] on icon "submit" at bounding box center [278, 199] width 8 height 8
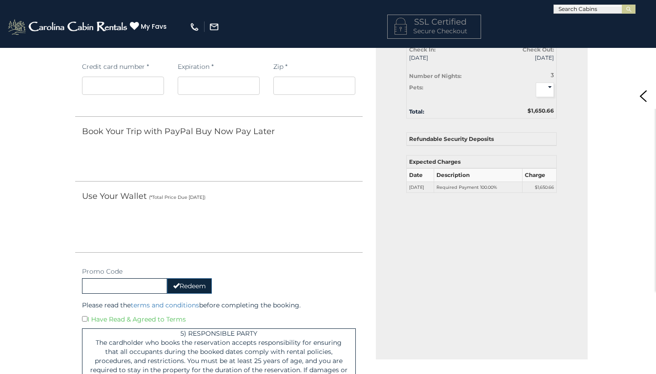
scroll to position [155, 0]
select select
click at [341, 204] on div "Use Your Wallet (*Total Price Due Today)" at bounding box center [219, 198] width 288 height 16
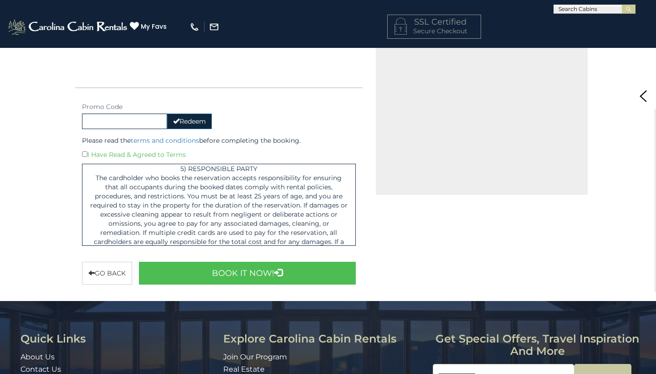
scroll to position [325, 0]
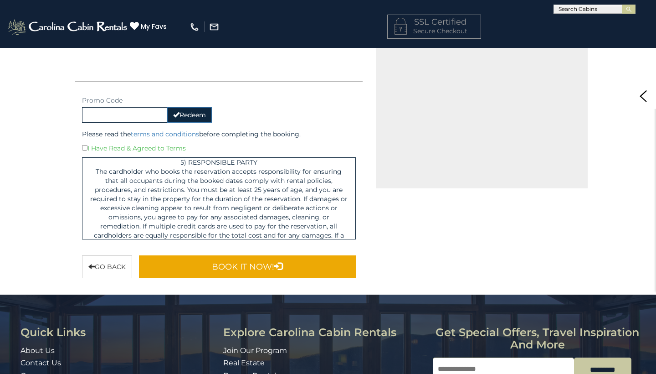
click at [283, 270] on button "Book It Now!" at bounding box center [247, 266] width 217 height 23
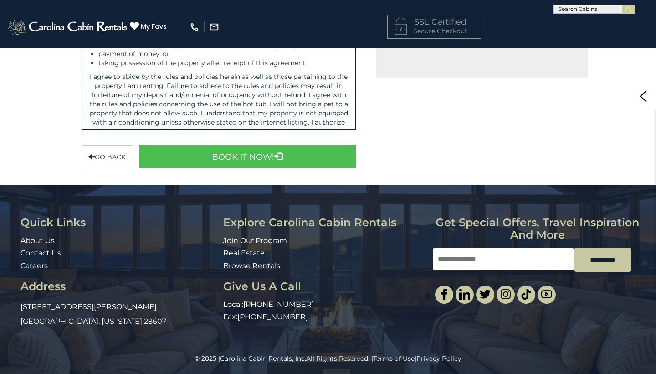
scroll to position [435, 0]
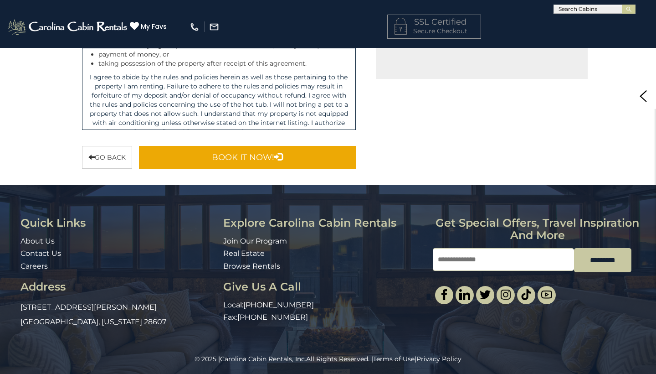
click at [298, 153] on button "Book It Now!" at bounding box center [247, 157] width 217 height 23
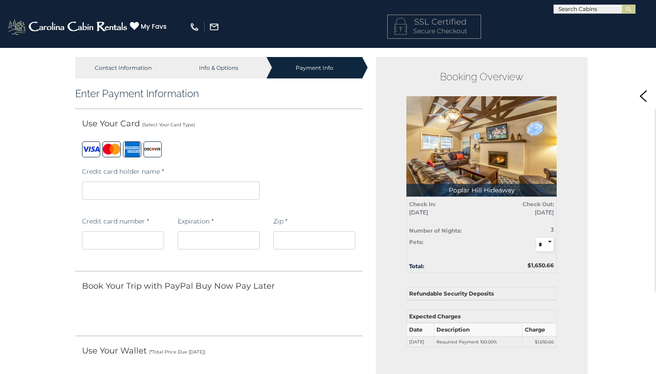
scroll to position [0, 0]
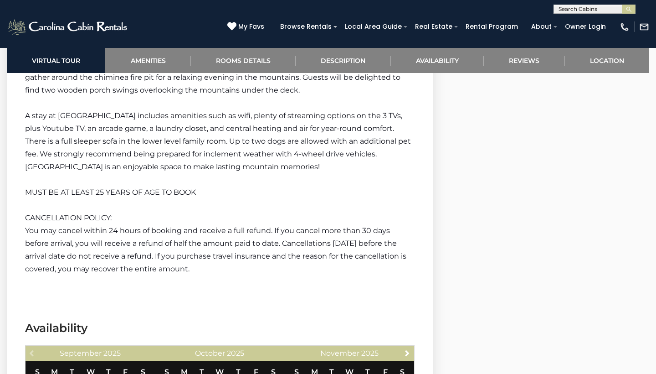
scroll to position [1348, 0]
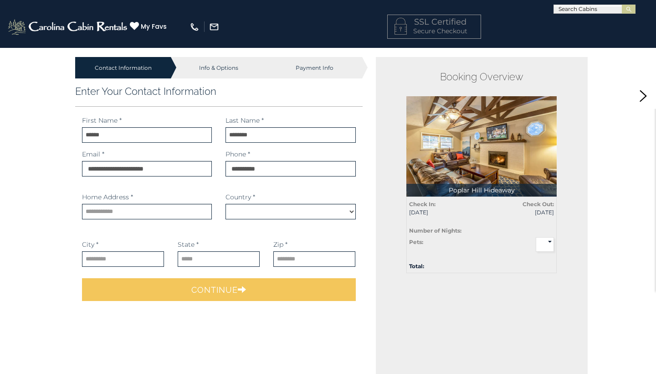
select select "*********"
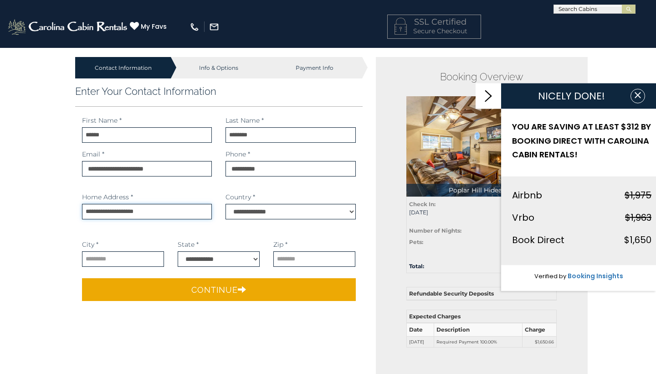
type input "**********"
type input "*******"
select select "**"
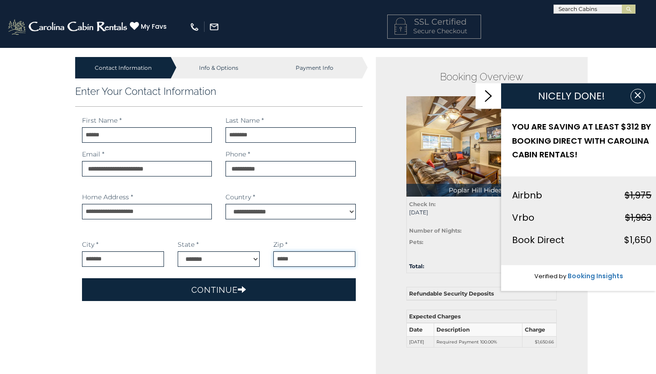
type input "*****"
click at [217, 283] on button "Continue" at bounding box center [219, 289] width 274 height 23
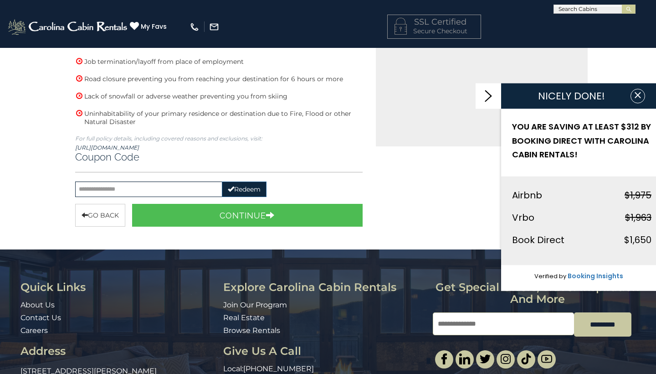
scroll to position [368, 0]
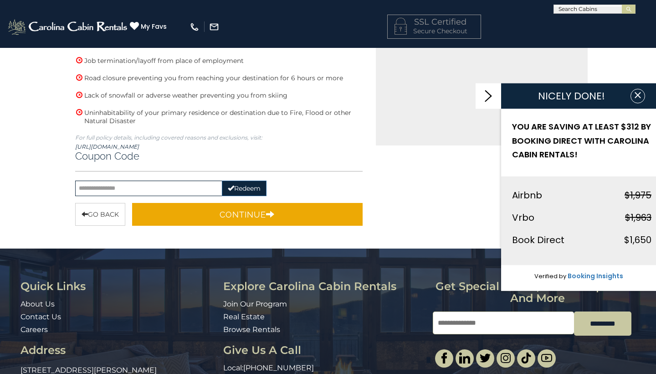
click at [214, 210] on button "Continue" at bounding box center [247, 214] width 231 height 23
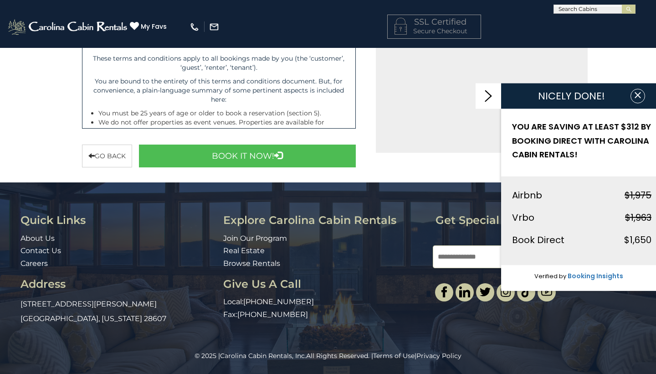
scroll to position [357, 0]
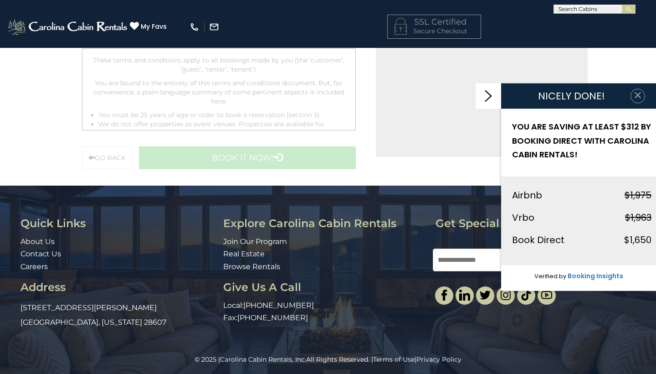
click at [642, 98] on icon "button" at bounding box center [637, 95] width 9 height 9
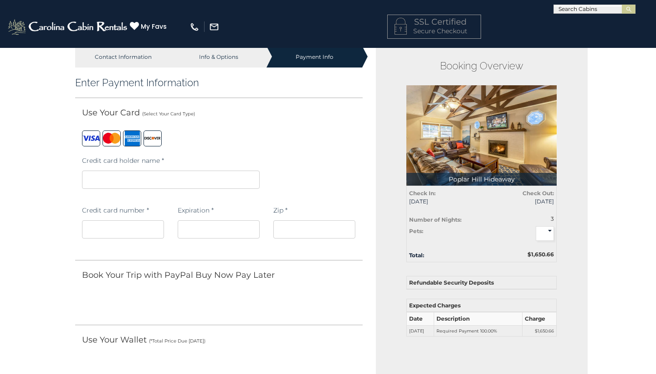
scroll to position [9, 0]
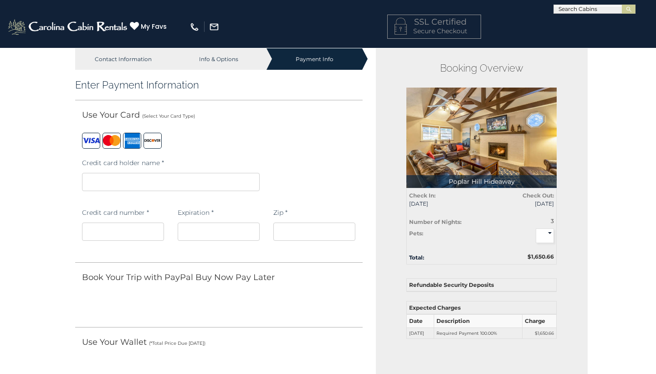
click at [123, 225] on iframe at bounding box center [123, 231] width 82 height 18
click at [313, 207] on div "Zip *" at bounding box center [314, 224] width 82 height 43
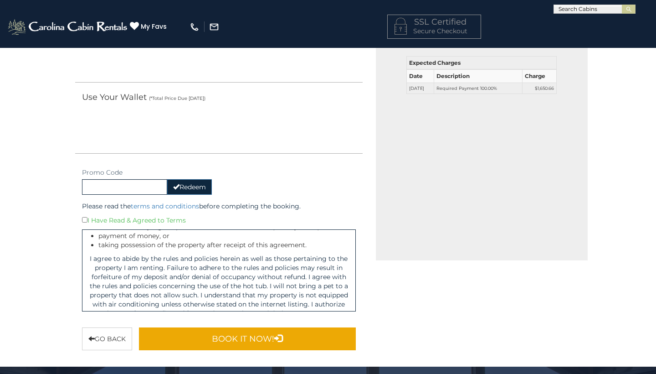
scroll to position [240, 0]
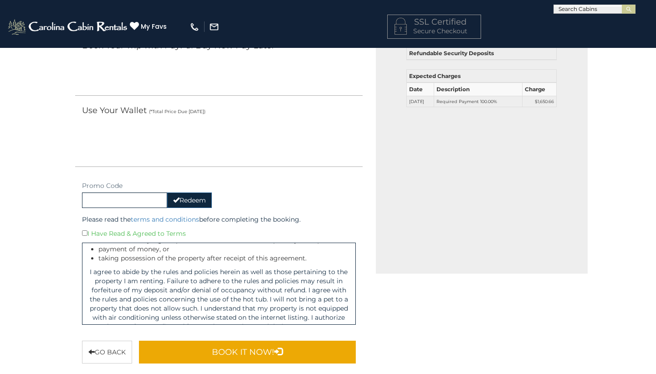
click at [259, 344] on button "Book It Now!" at bounding box center [247, 351] width 217 height 23
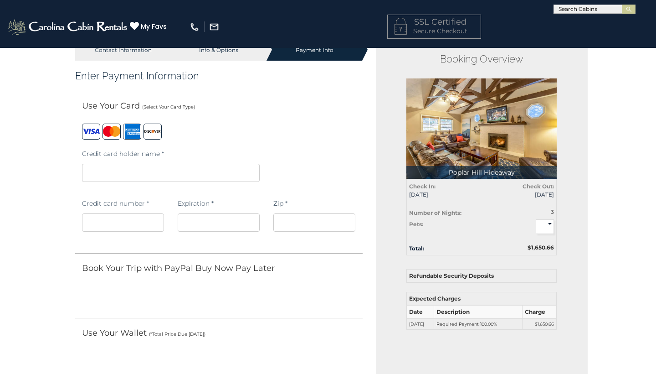
scroll to position [8, 0]
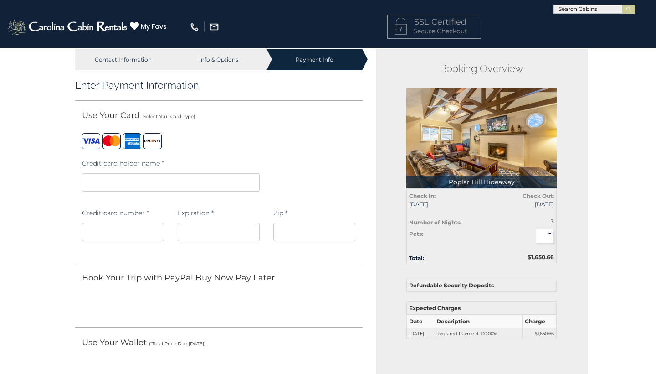
select select
click at [219, 236] on iframe at bounding box center [219, 232] width 82 height 18
click at [224, 246] on div at bounding box center [219, 233] width 82 height 27
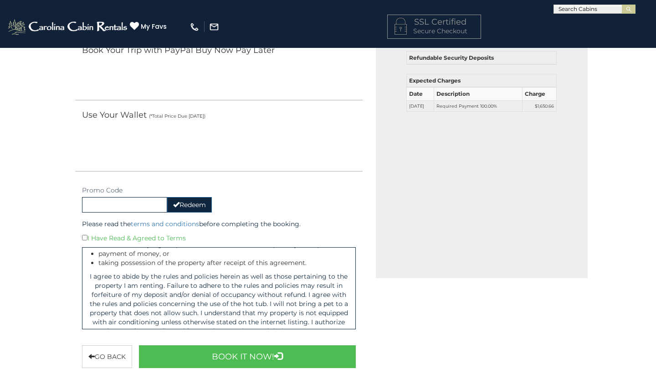
scroll to position [241, 0]
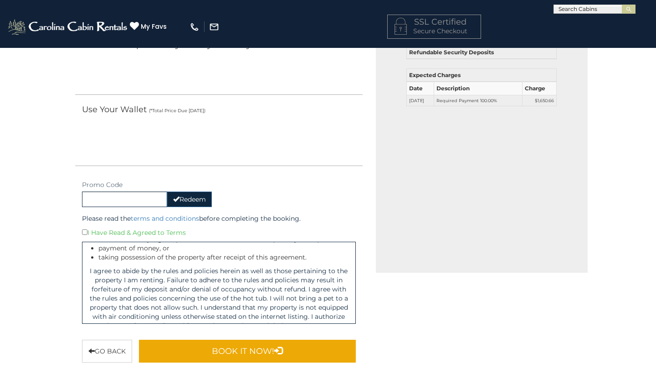
click at [215, 349] on button "Book It Now!" at bounding box center [247, 350] width 217 height 23
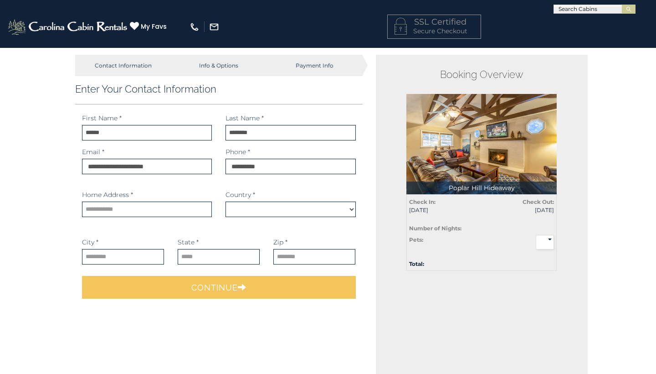
scroll to position [3, 0]
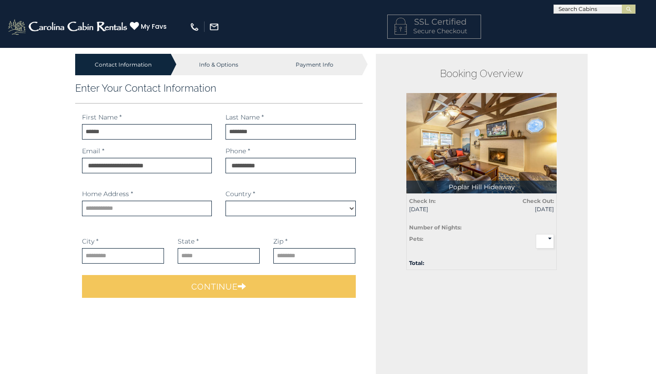
select select "*********"
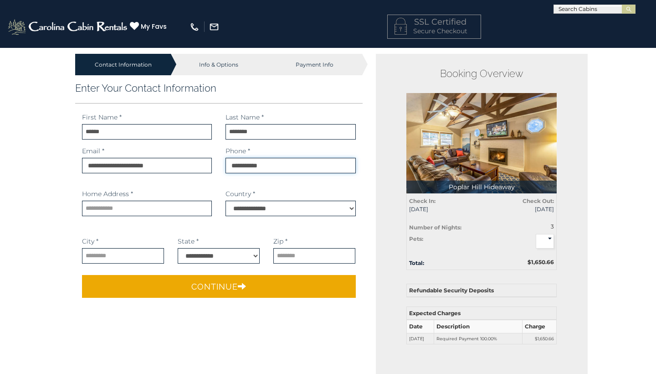
click at [258, 167] on input "phone" at bounding box center [291, 165] width 130 height 15
type input "**********"
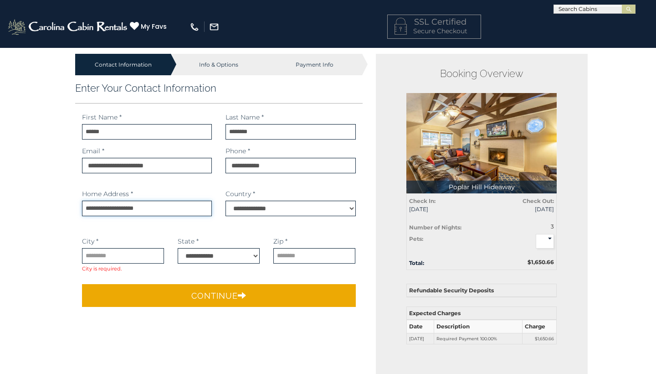
type input "**********"
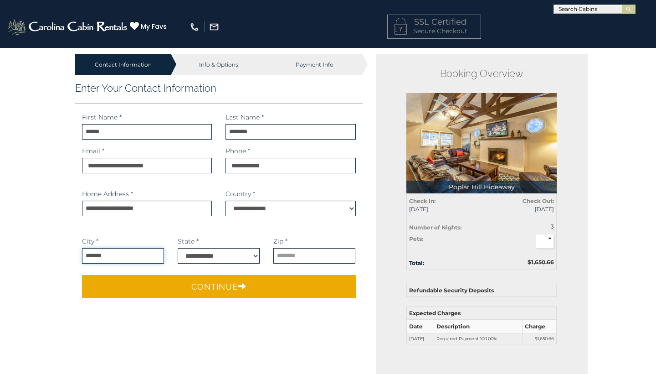
type input "*******"
select select "**"
type input "*****"
select select
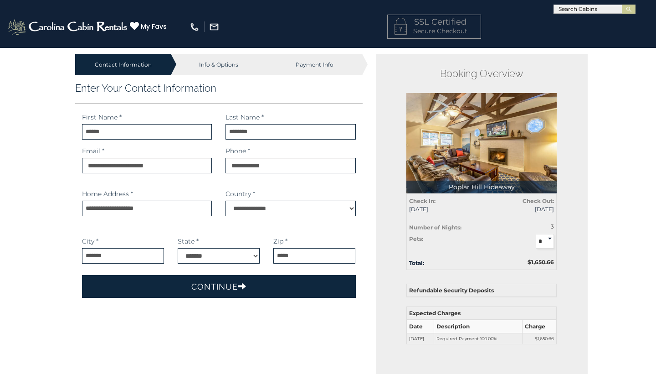
click at [297, 288] on button "Continue" at bounding box center [219, 286] width 274 height 23
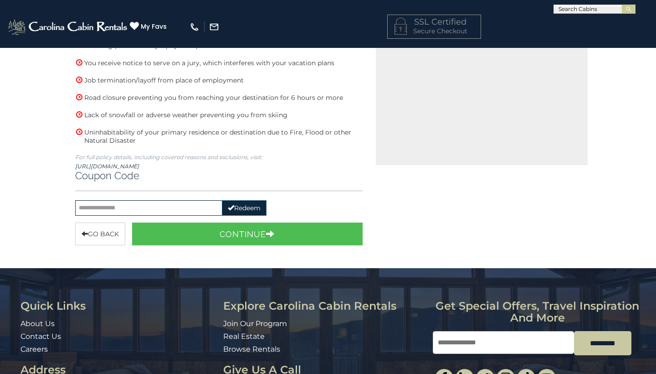
scroll to position [366, 0]
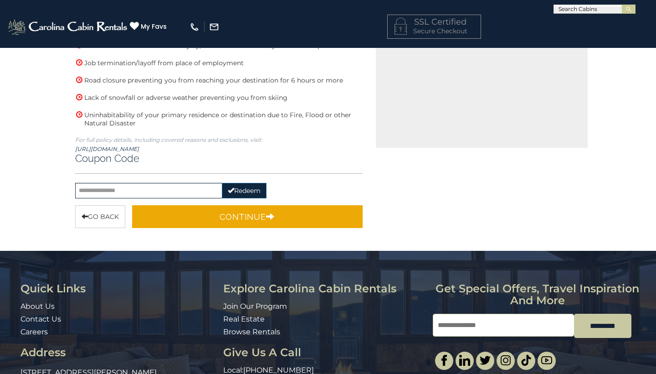
click at [239, 216] on button "Continue" at bounding box center [247, 216] width 231 height 23
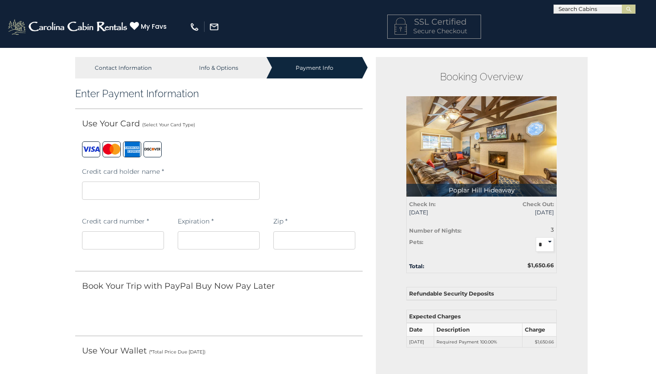
scroll to position [0, 0]
click at [113, 146] on label at bounding box center [112, 149] width 18 height 16
click at [315, 213] on div "Zip *" at bounding box center [314, 233] width 82 height 43
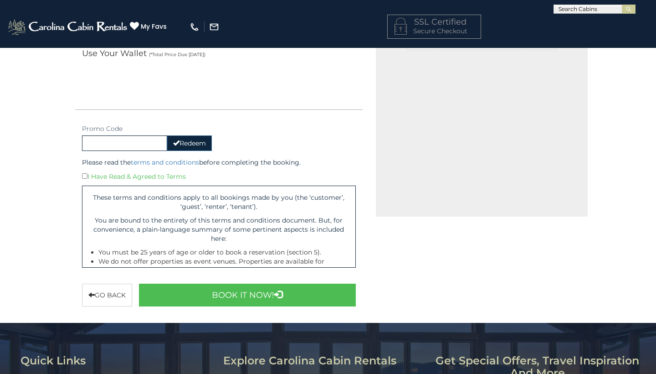
scroll to position [307, 0]
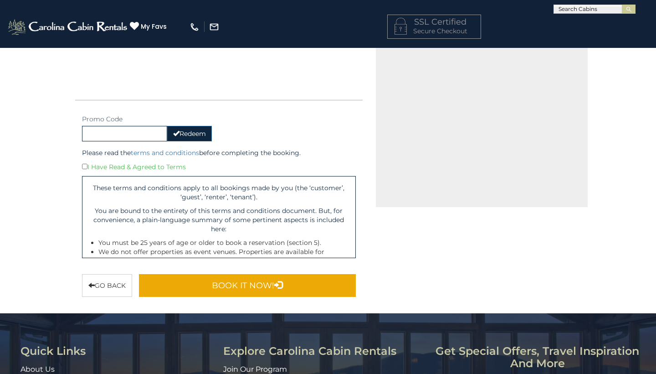
click at [244, 279] on button "Book It Now!" at bounding box center [247, 285] width 217 height 23
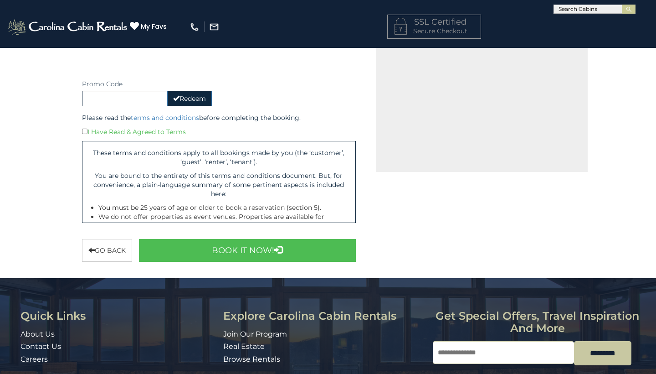
scroll to position [344, 0]
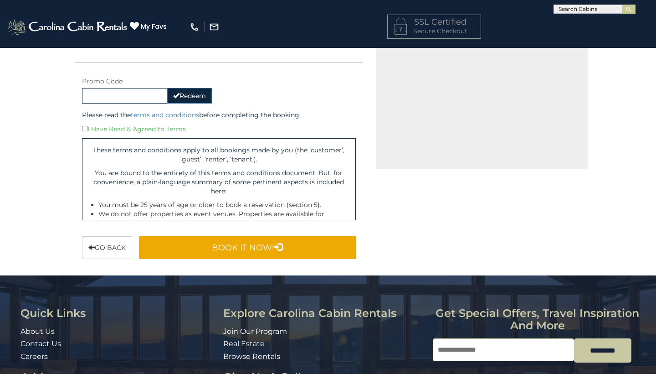
click at [302, 245] on button "Book It Now!" at bounding box center [247, 247] width 217 height 23
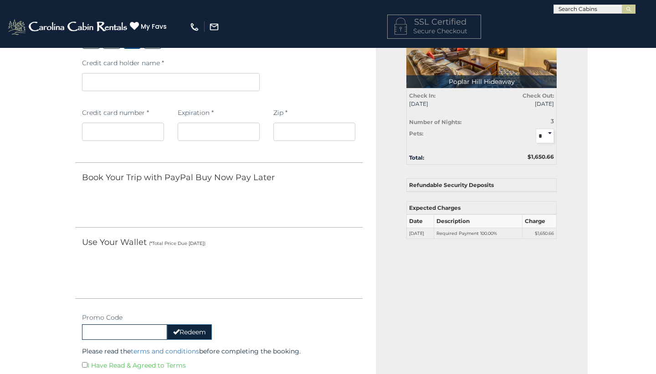
scroll to position [110, 0]
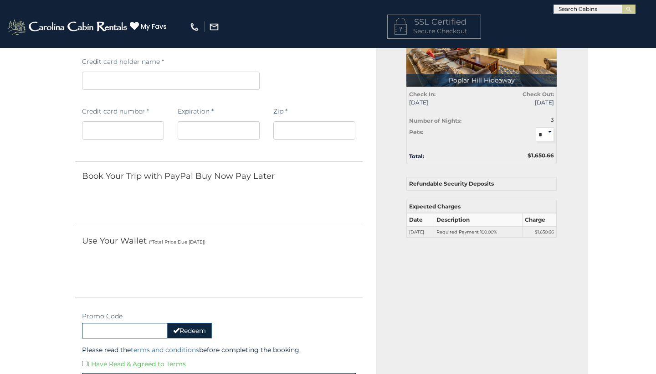
click at [427, 23] on h4 "SSL Certified" at bounding box center [434, 22] width 79 height 9
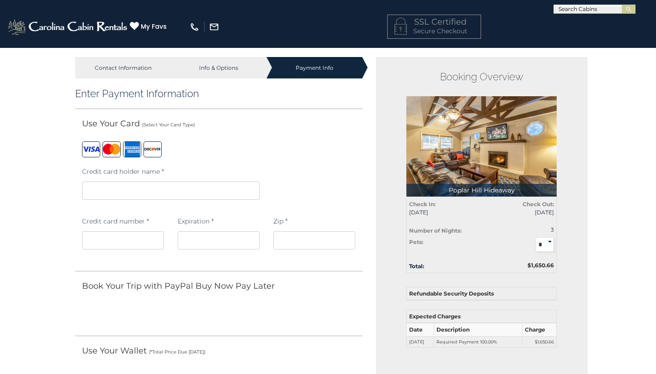
scroll to position [0, 0]
